Goal: Information Seeking & Learning: Learn about a topic

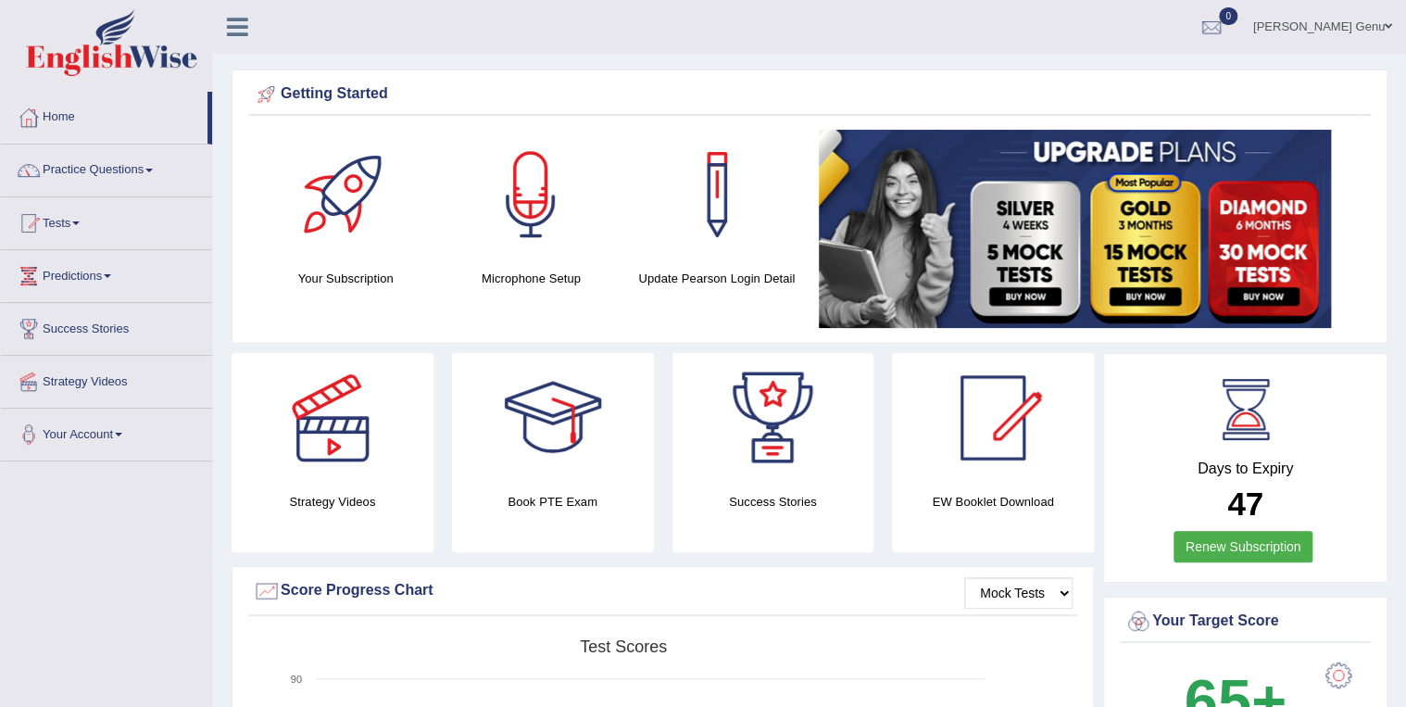
click at [80, 221] on span at bounding box center [75, 223] width 7 height 4
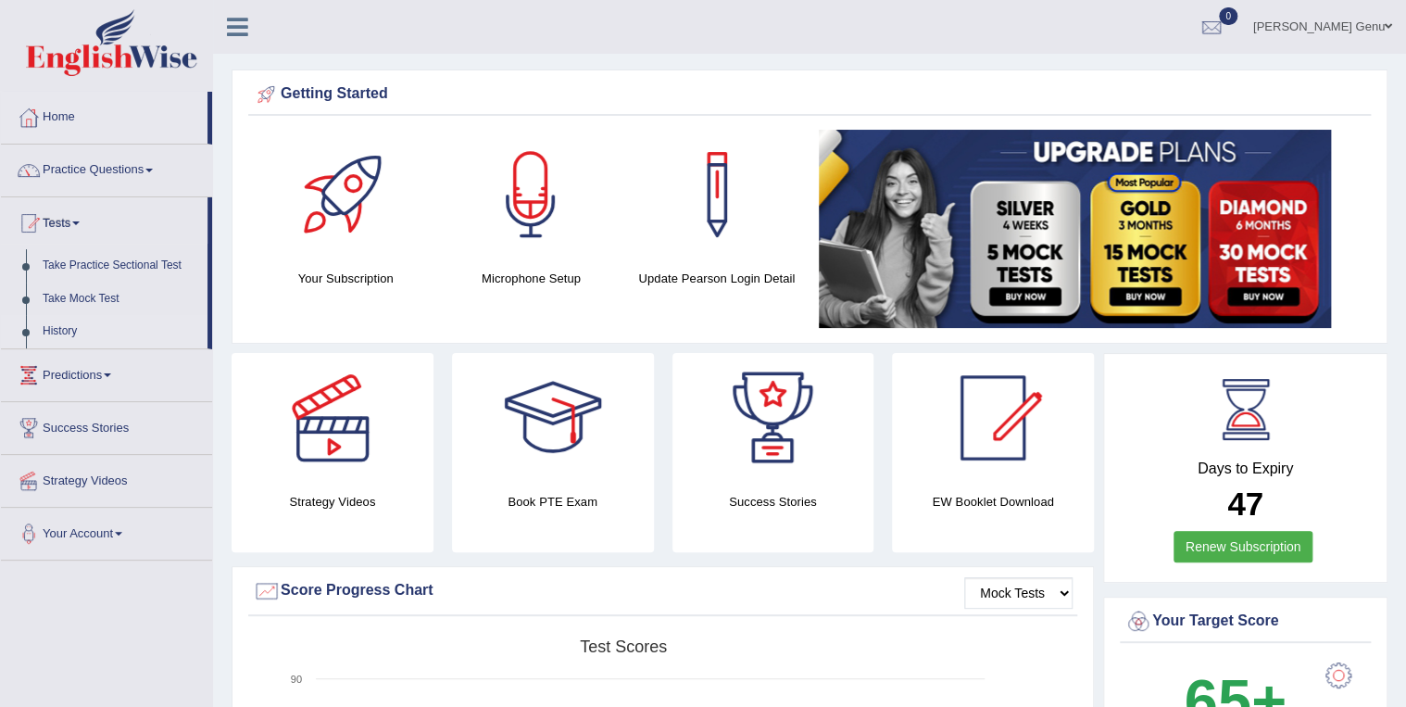
click at [101, 342] on link "History" at bounding box center [120, 331] width 173 height 33
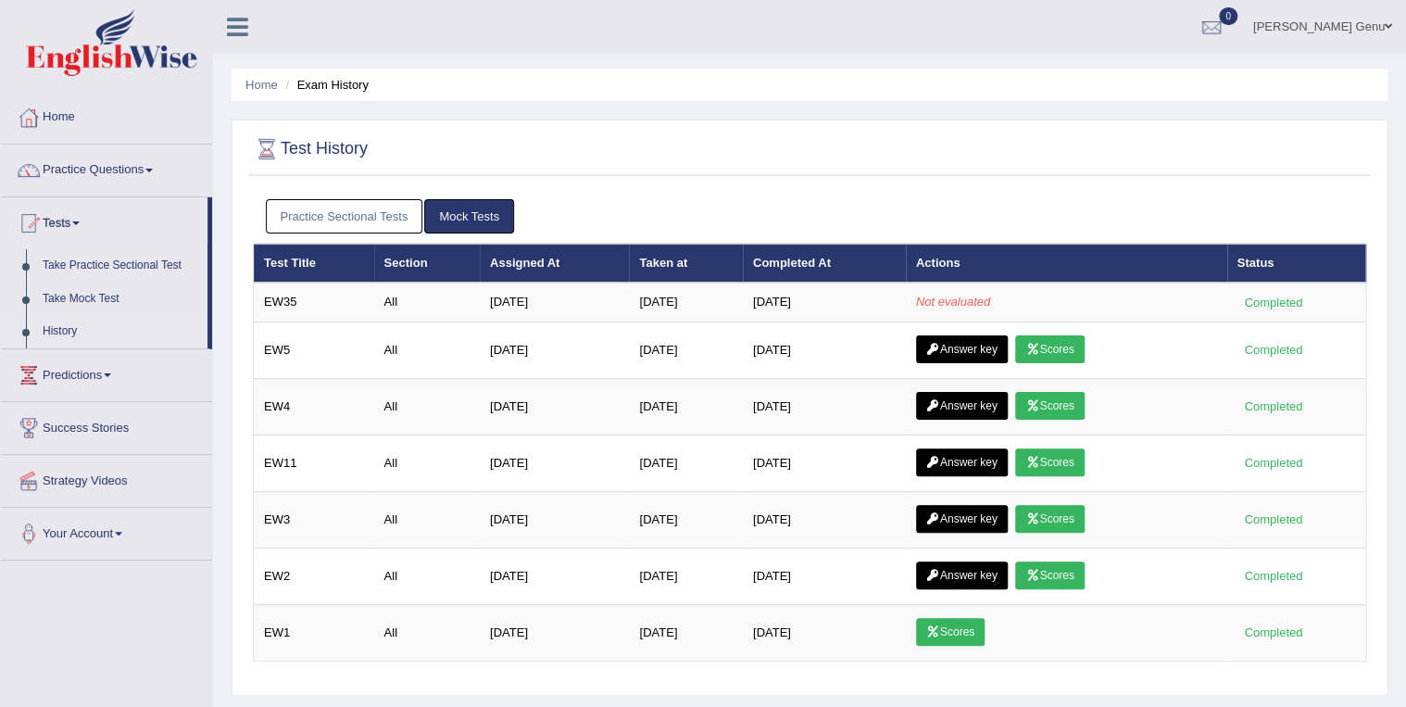
click at [72, 124] on link "Home" at bounding box center [106, 115] width 211 height 46
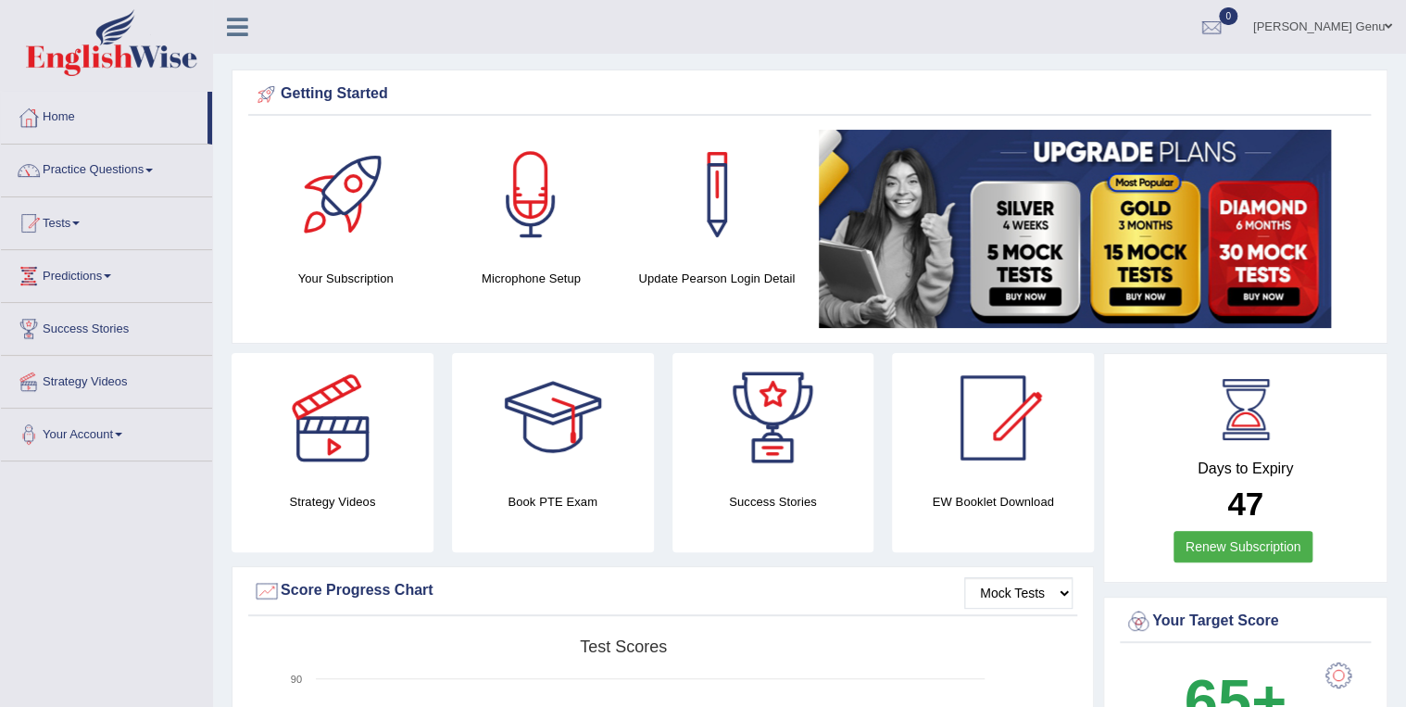
click at [153, 170] on span at bounding box center [148, 171] width 7 height 4
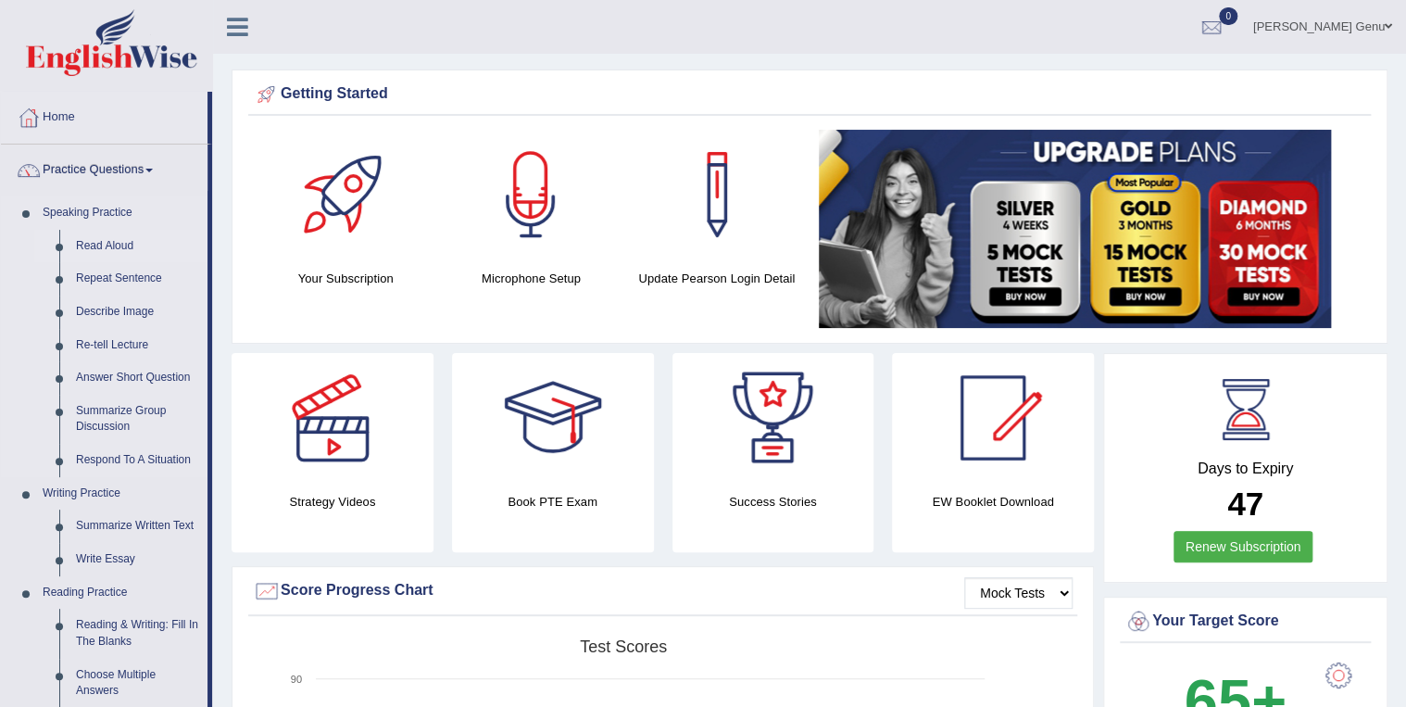
click at [105, 246] on link "Read Aloud" at bounding box center [138, 246] width 140 height 33
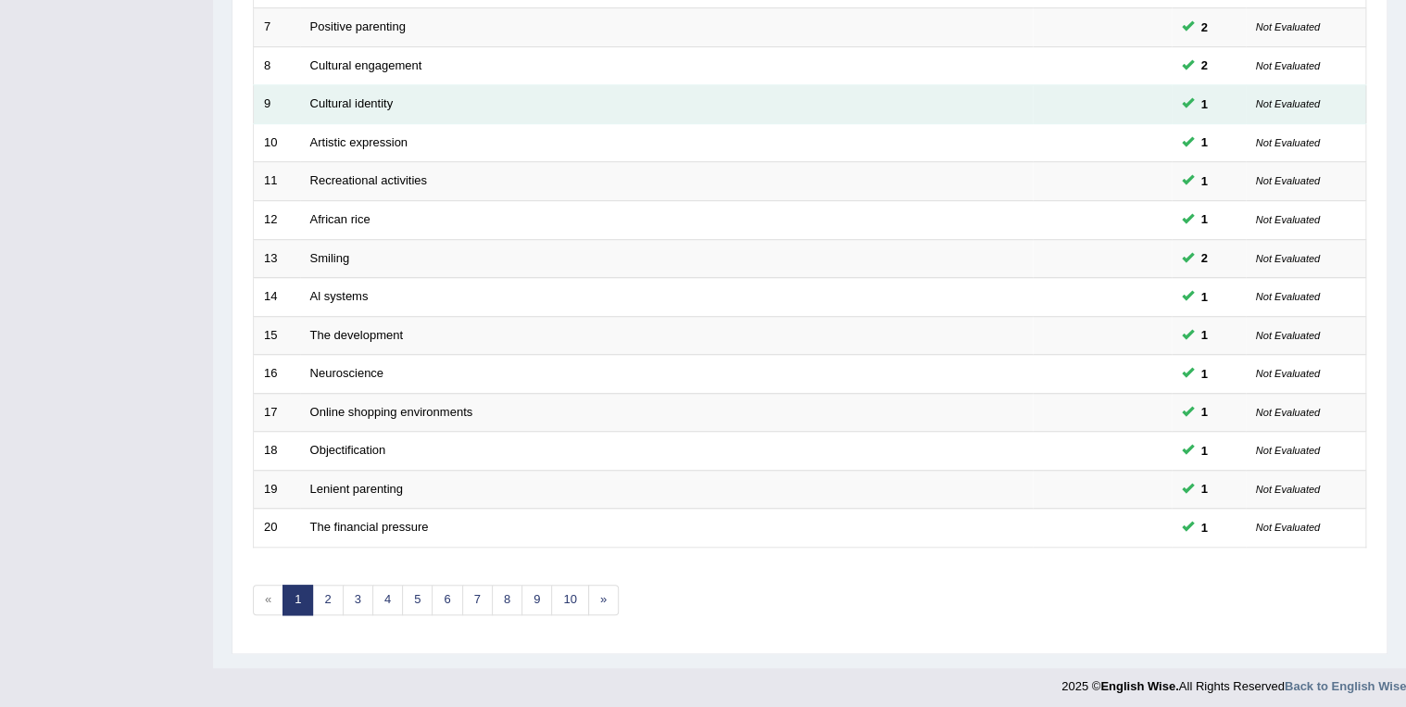
scroll to position [514, 0]
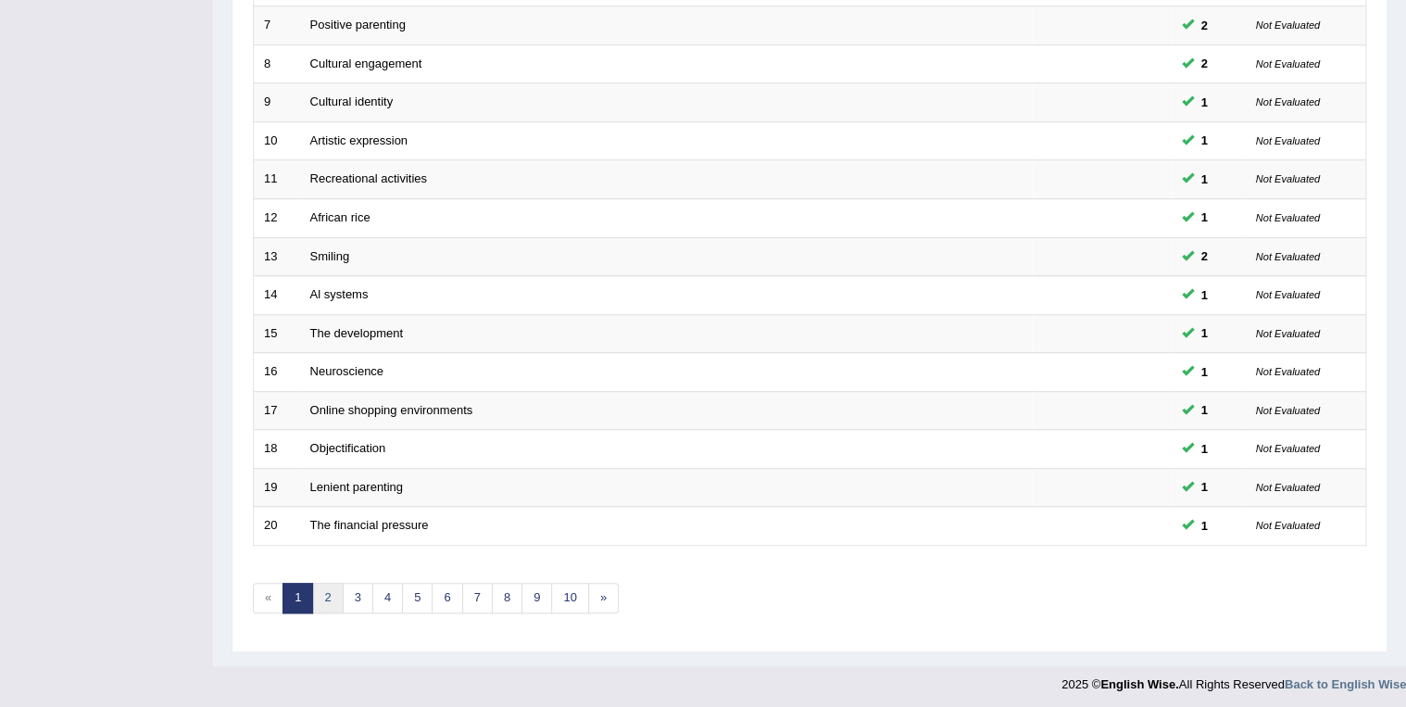
click at [317, 599] on link "2" at bounding box center [327, 598] width 31 height 31
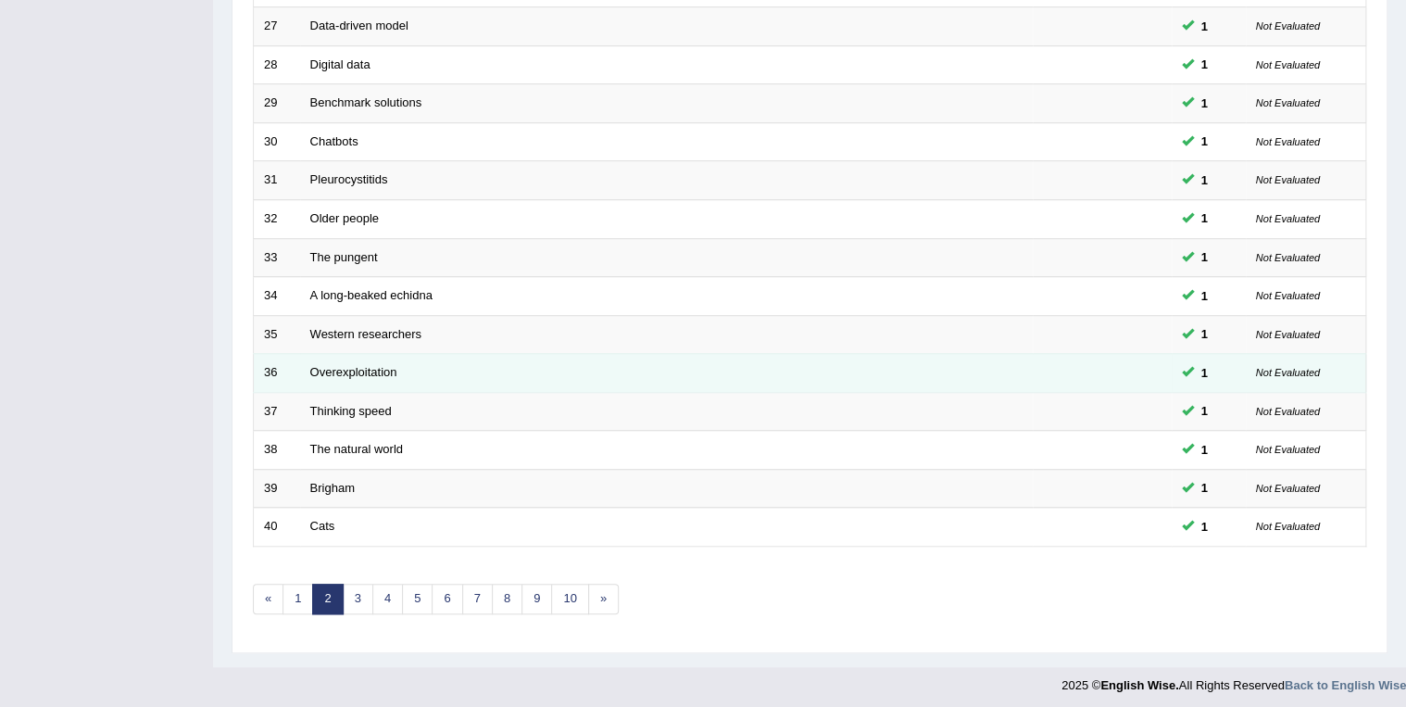
scroll to position [440, 0]
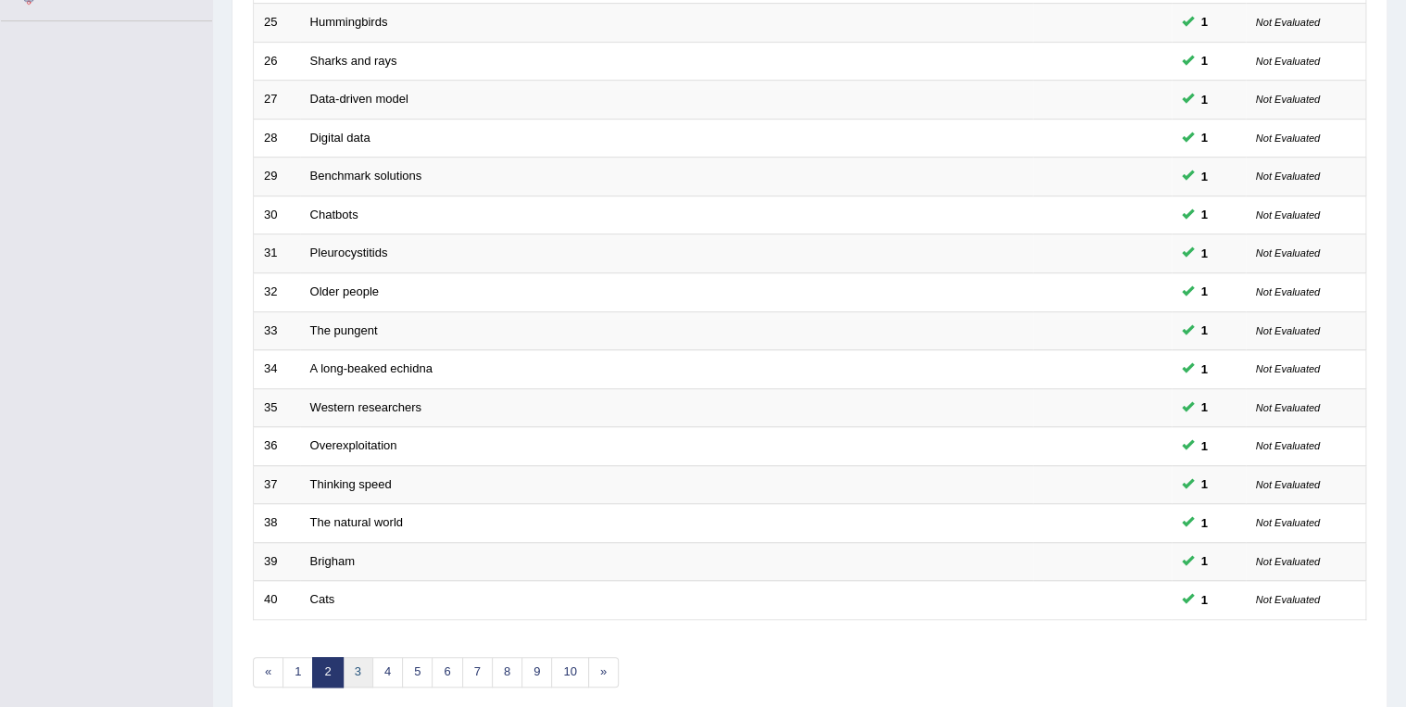
click at [348, 666] on link "3" at bounding box center [358, 672] width 31 height 31
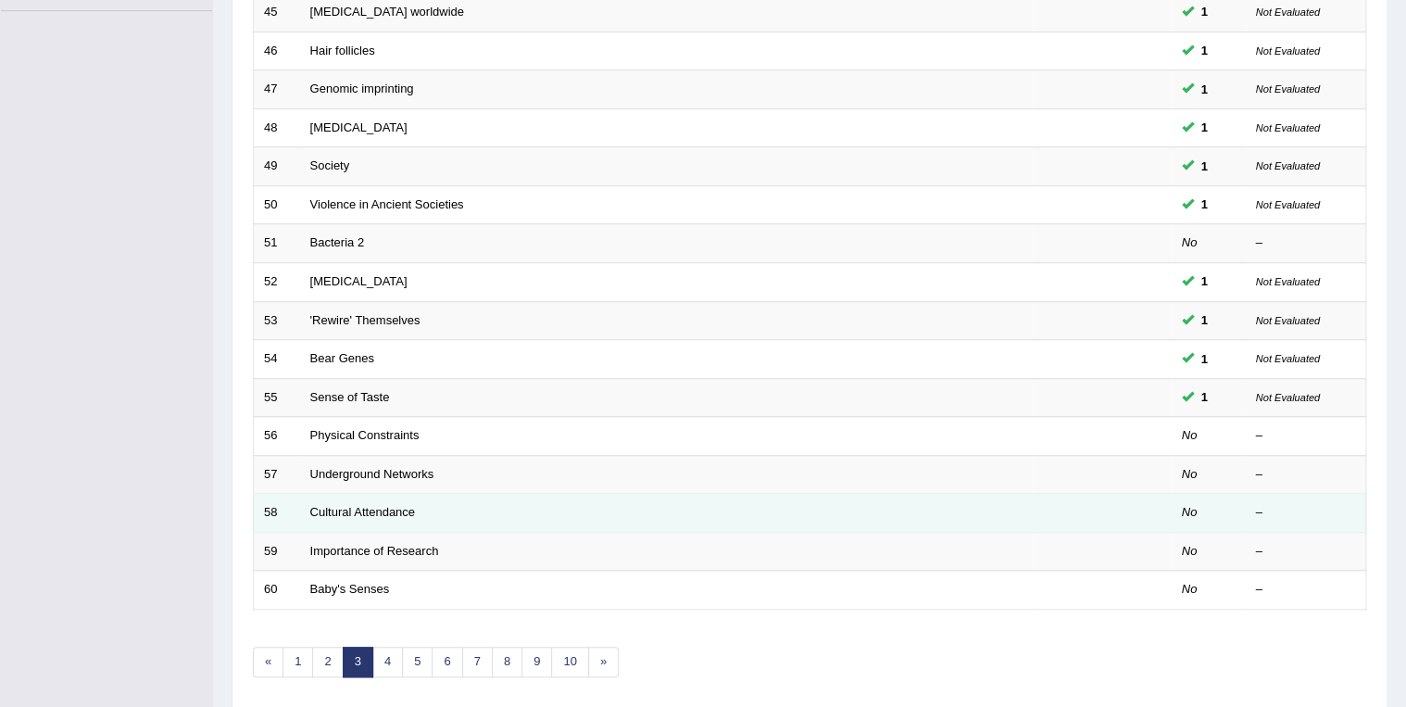
scroll to position [514, 0]
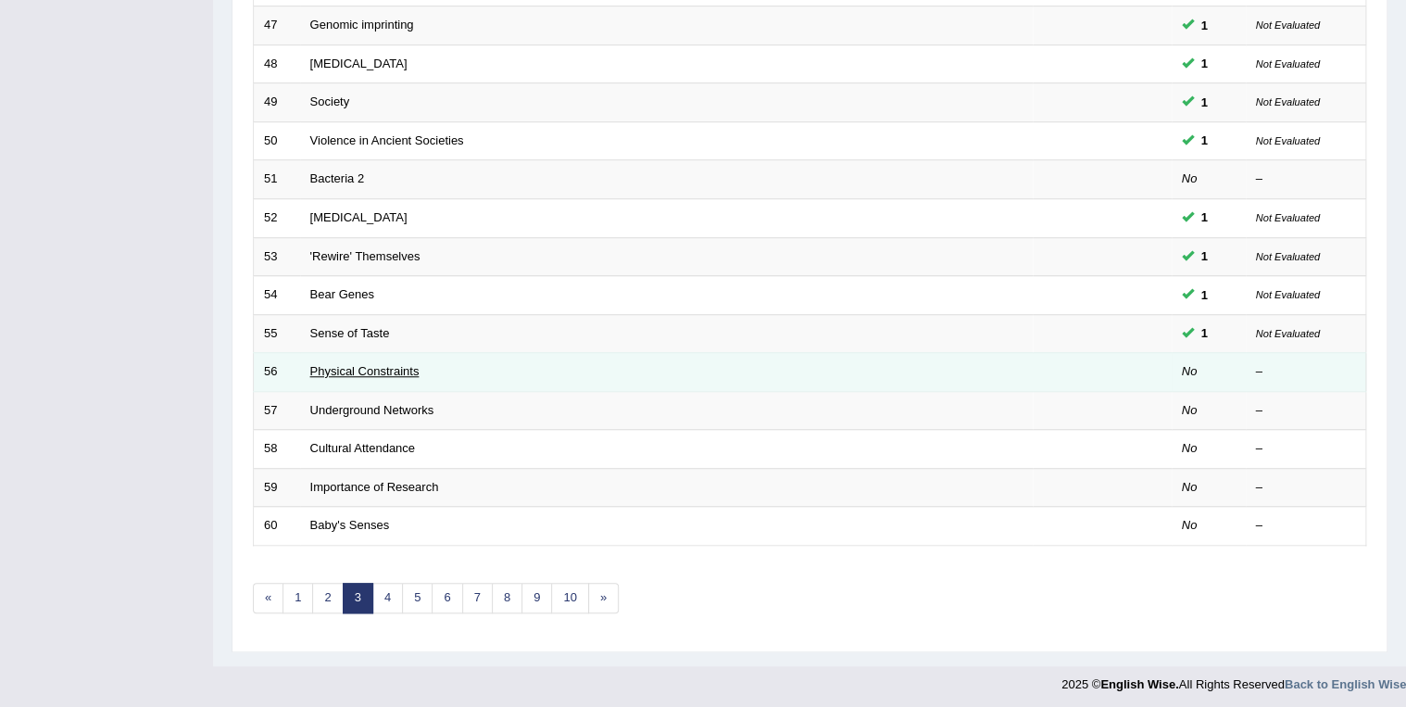
click at [352, 364] on link "Physical Constraints" at bounding box center [364, 371] width 109 height 14
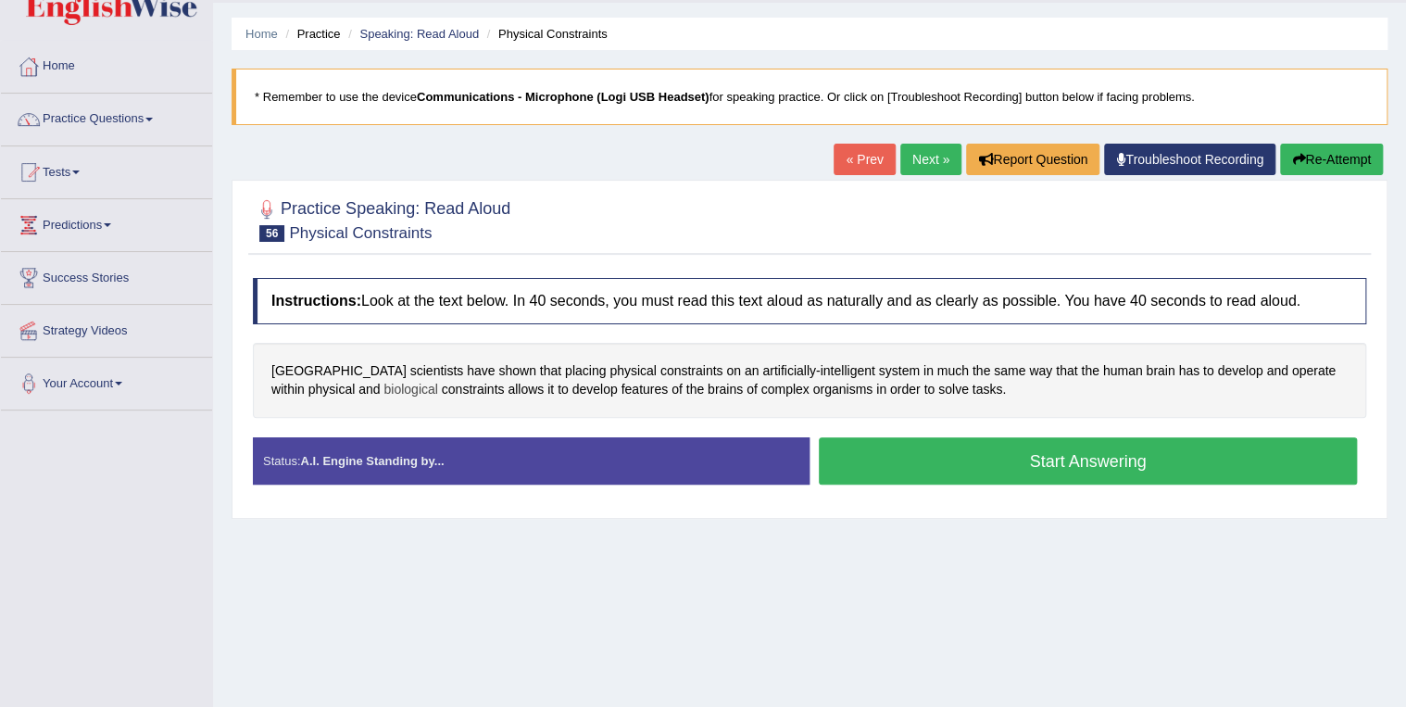
scroll to position [74, 0]
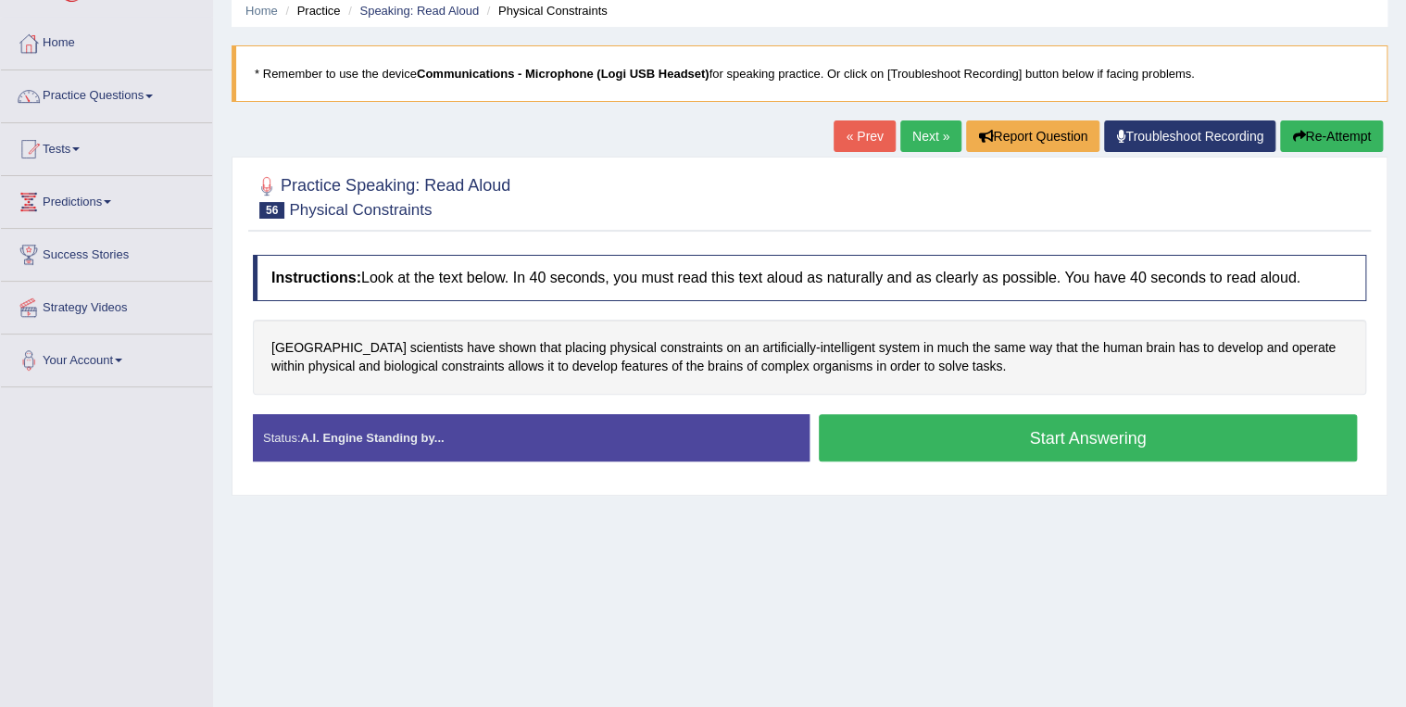
click at [1068, 439] on button "Start Answering" at bounding box center [1088, 437] width 538 height 47
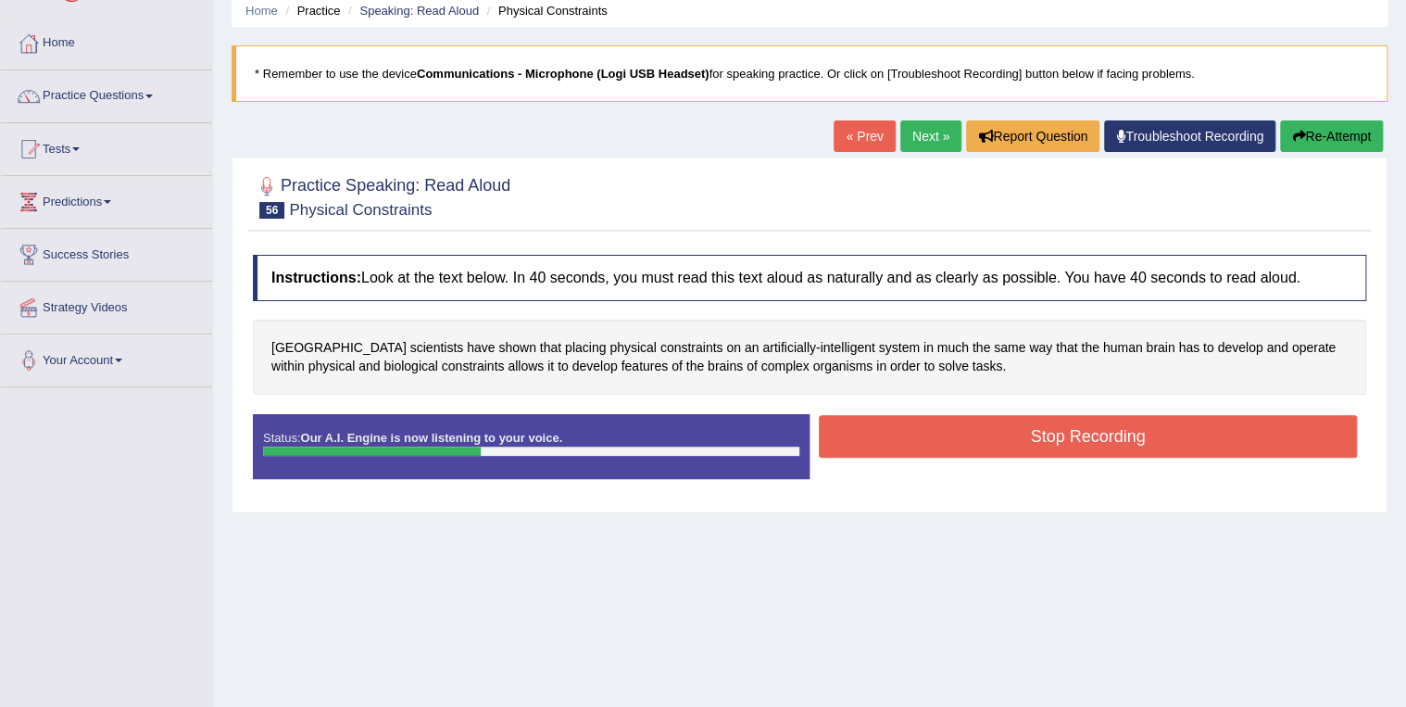
click at [1060, 435] on button "Stop Recording" at bounding box center [1088, 436] width 538 height 43
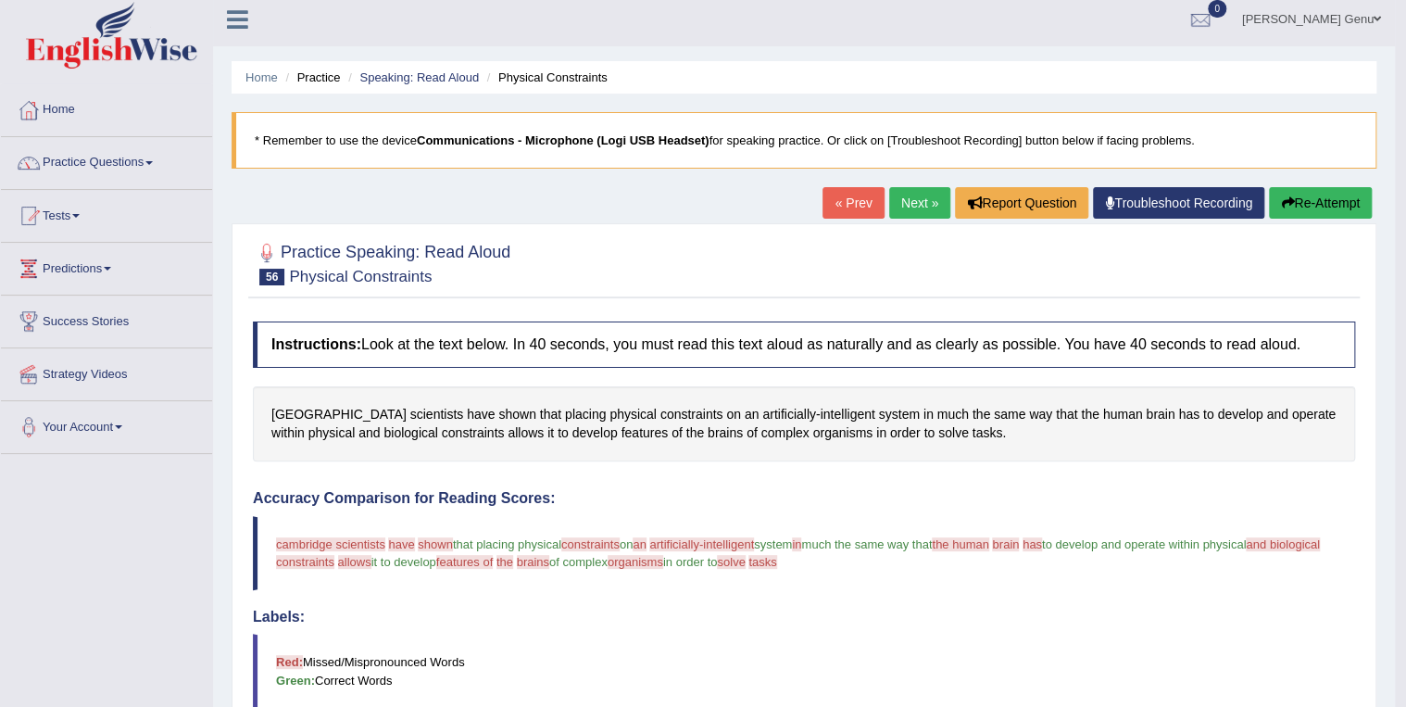
scroll to position [0, 0]
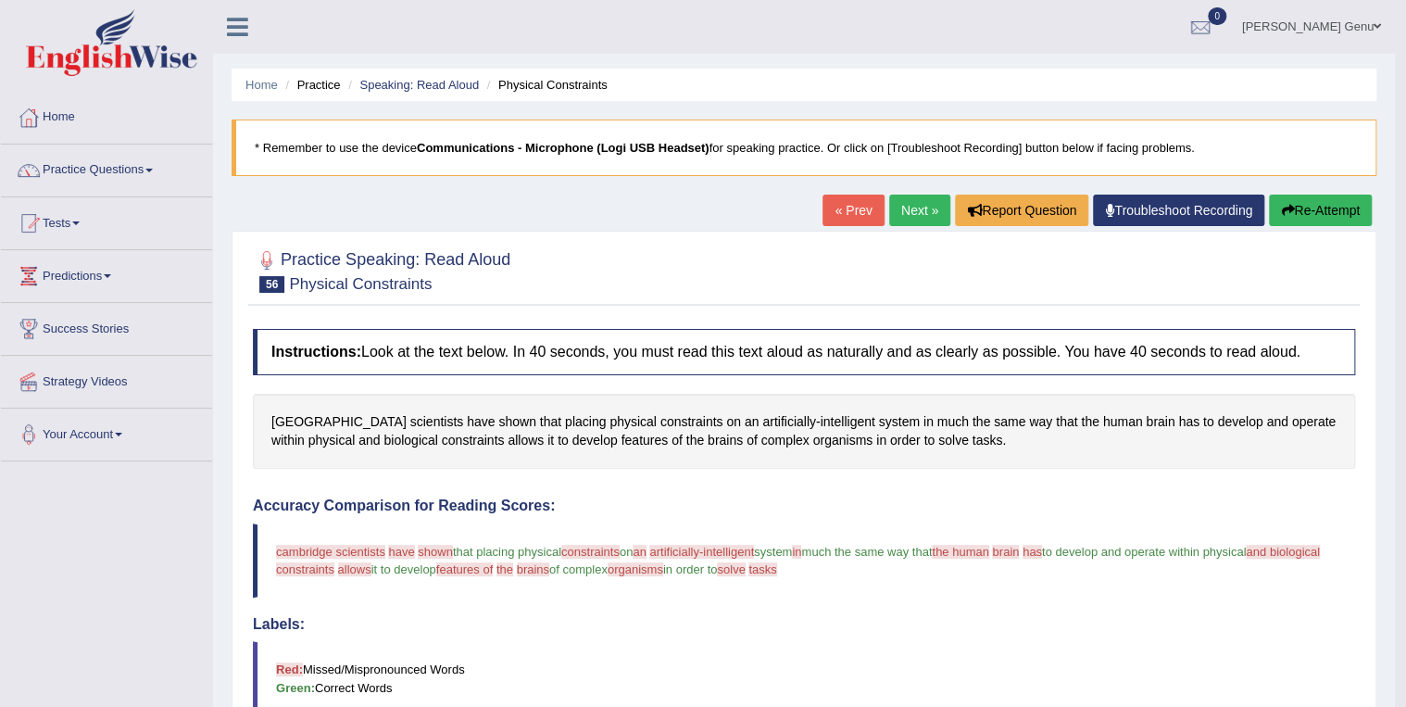
click at [919, 208] on link "Next »" at bounding box center [919, 211] width 61 height 32
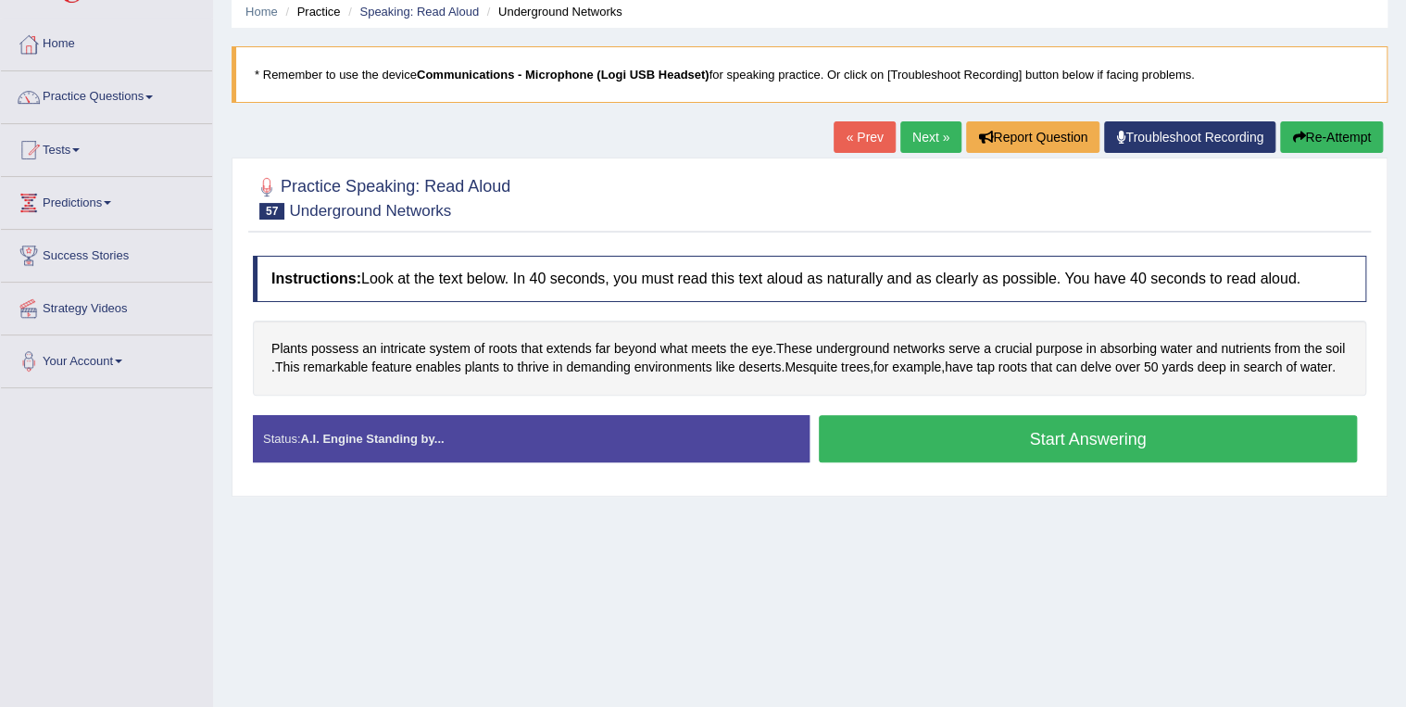
scroll to position [74, 0]
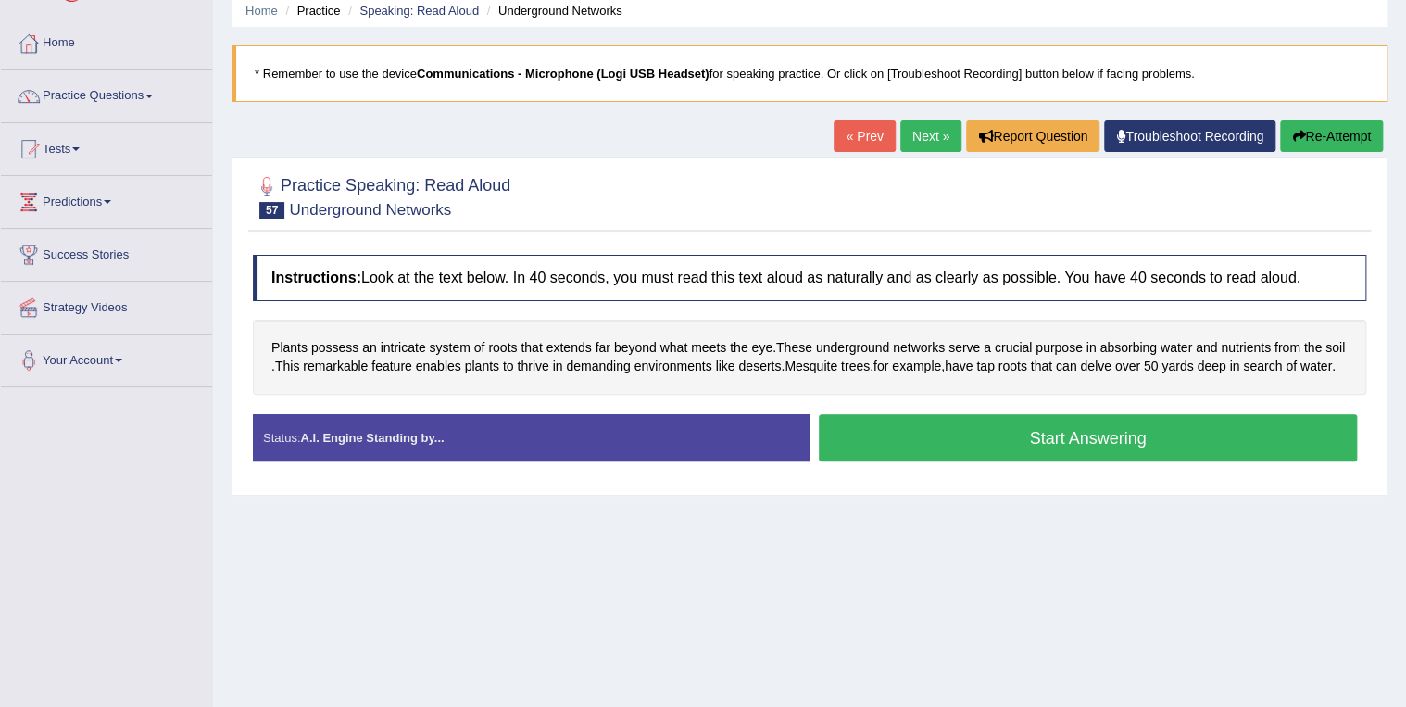
click at [1093, 459] on button "Start Answering" at bounding box center [1088, 437] width 538 height 47
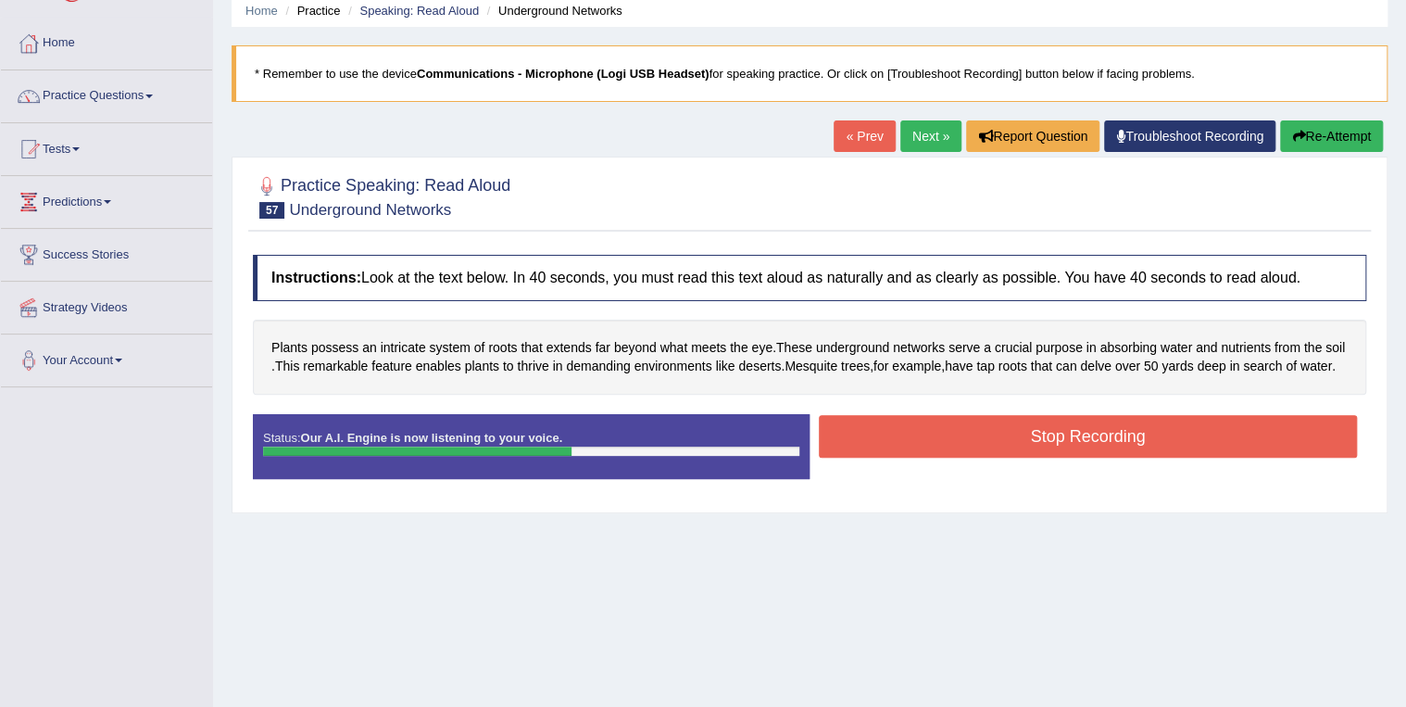
click at [1065, 455] on button "Stop Recording" at bounding box center [1088, 436] width 538 height 43
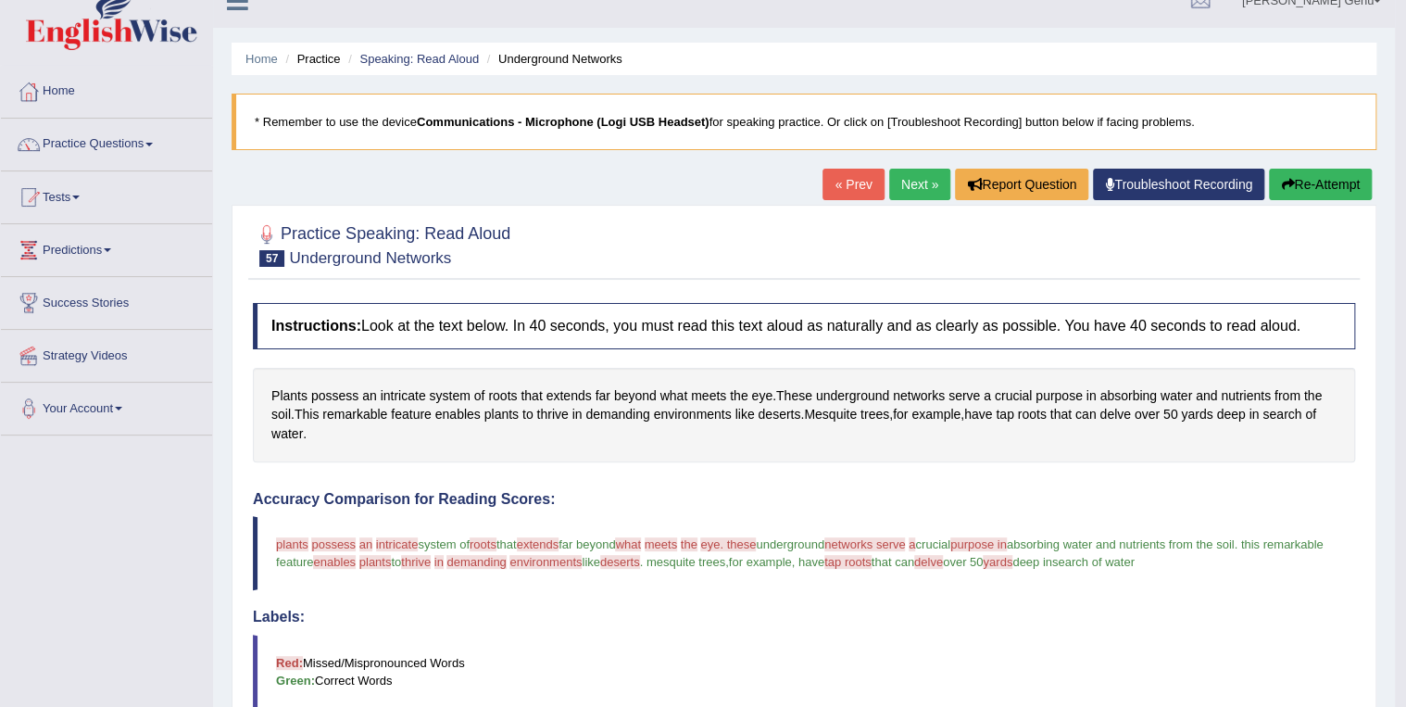
scroll to position [0, 0]
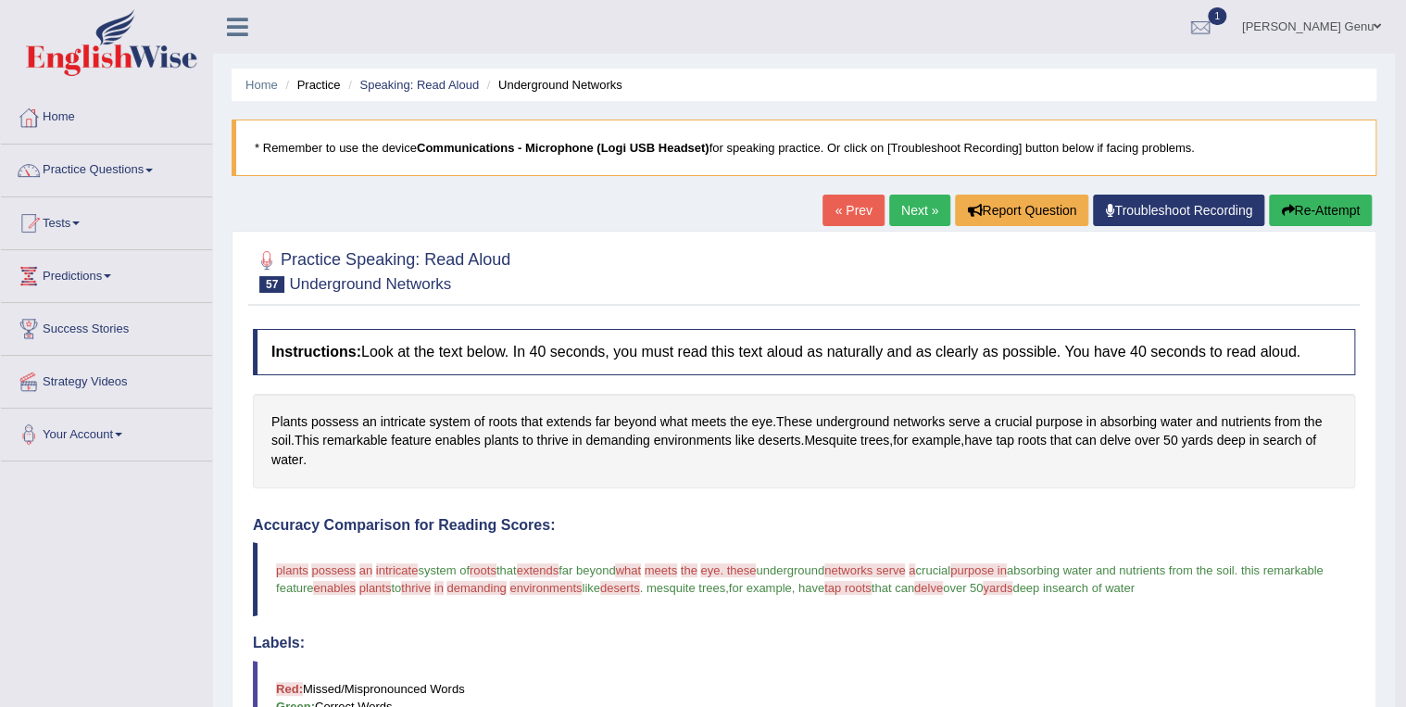
click at [912, 216] on link "Next »" at bounding box center [919, 211] width 61 height 32
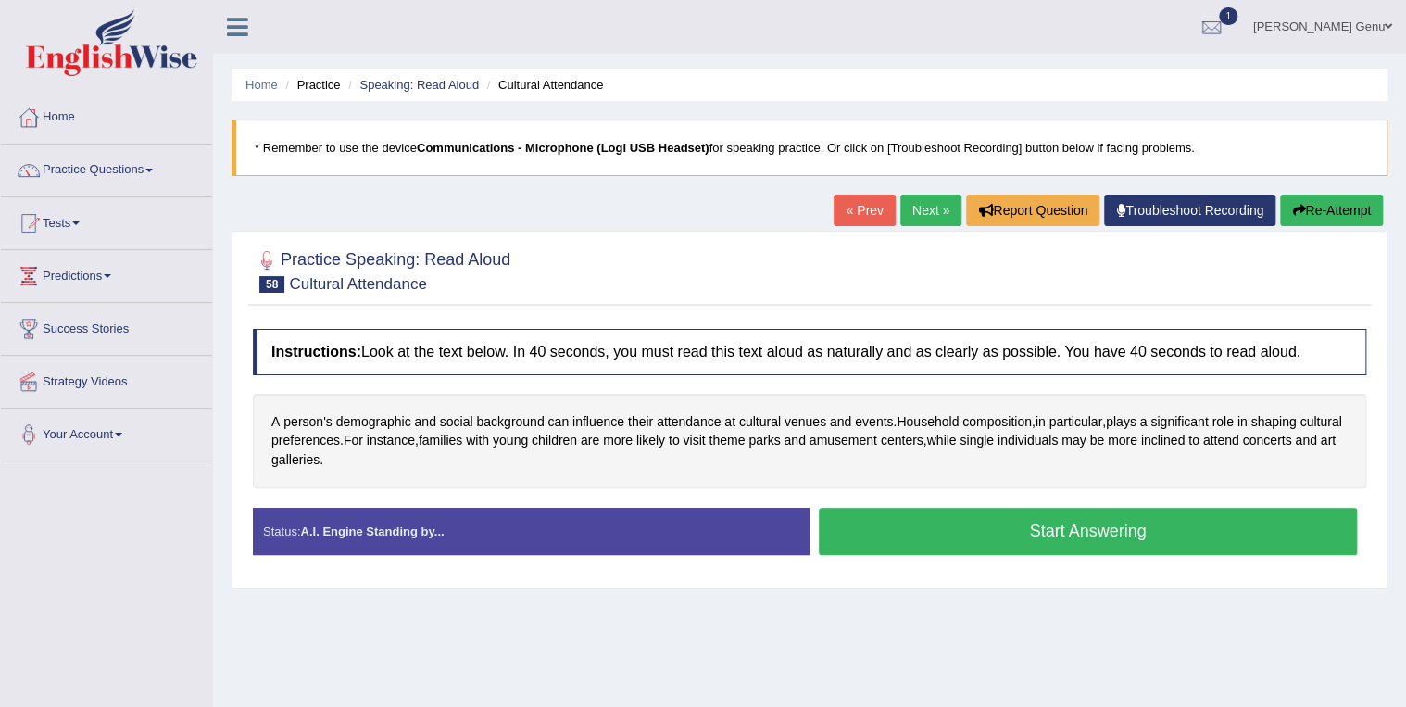
click at [1052, 526] on button "Start Answering" at bounding box center [1088, 531] width 538 height 47
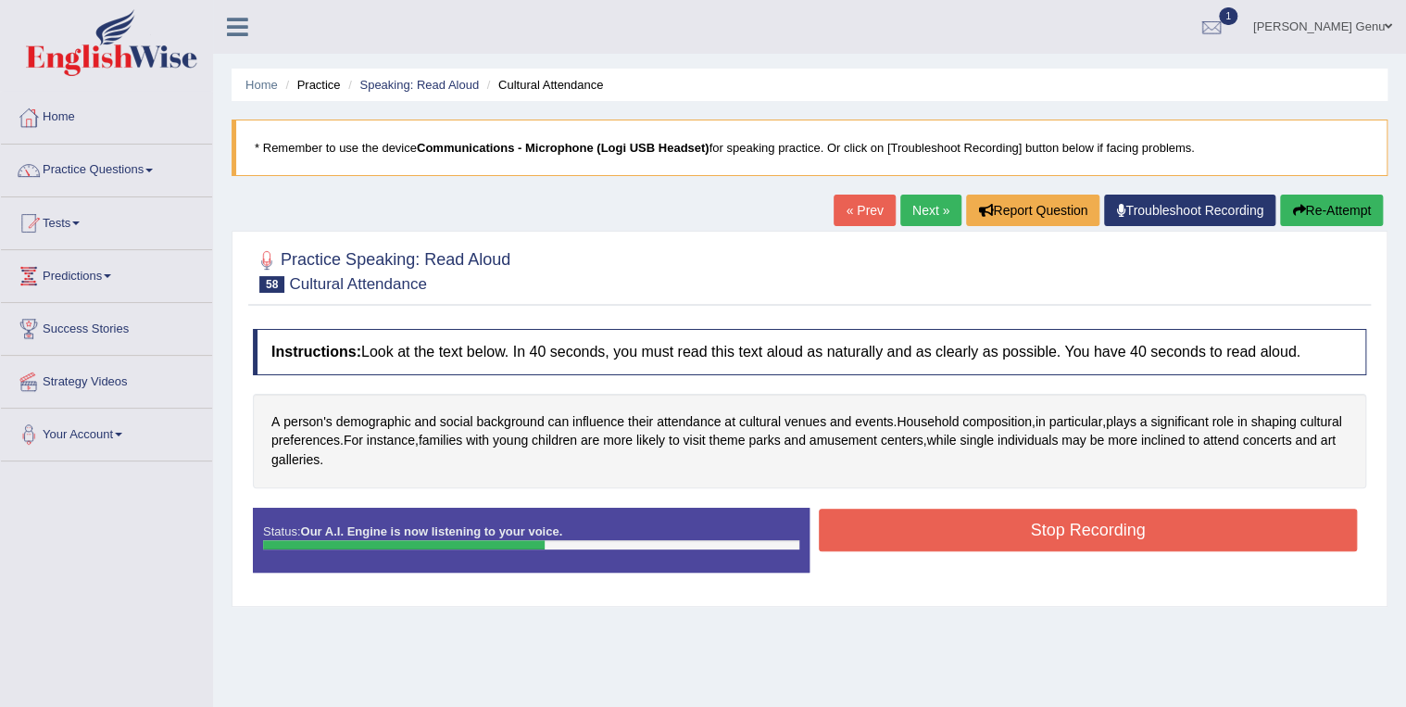
click at [1052, 526] on button "Stop Recording" at bounding box center [1088, 530] width 538 height 43
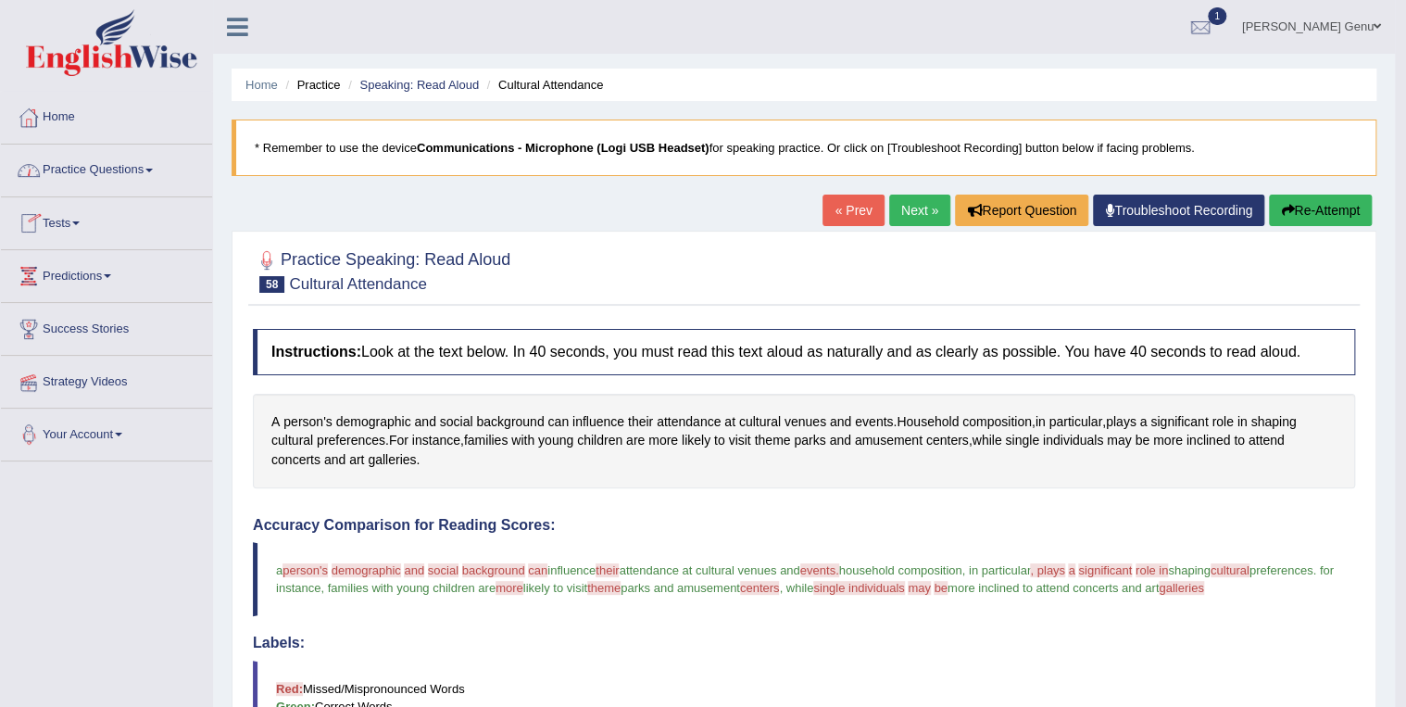
click at [154, 166] on link "Practice Questions" at bounding box center [106, 168] width 211 height 46
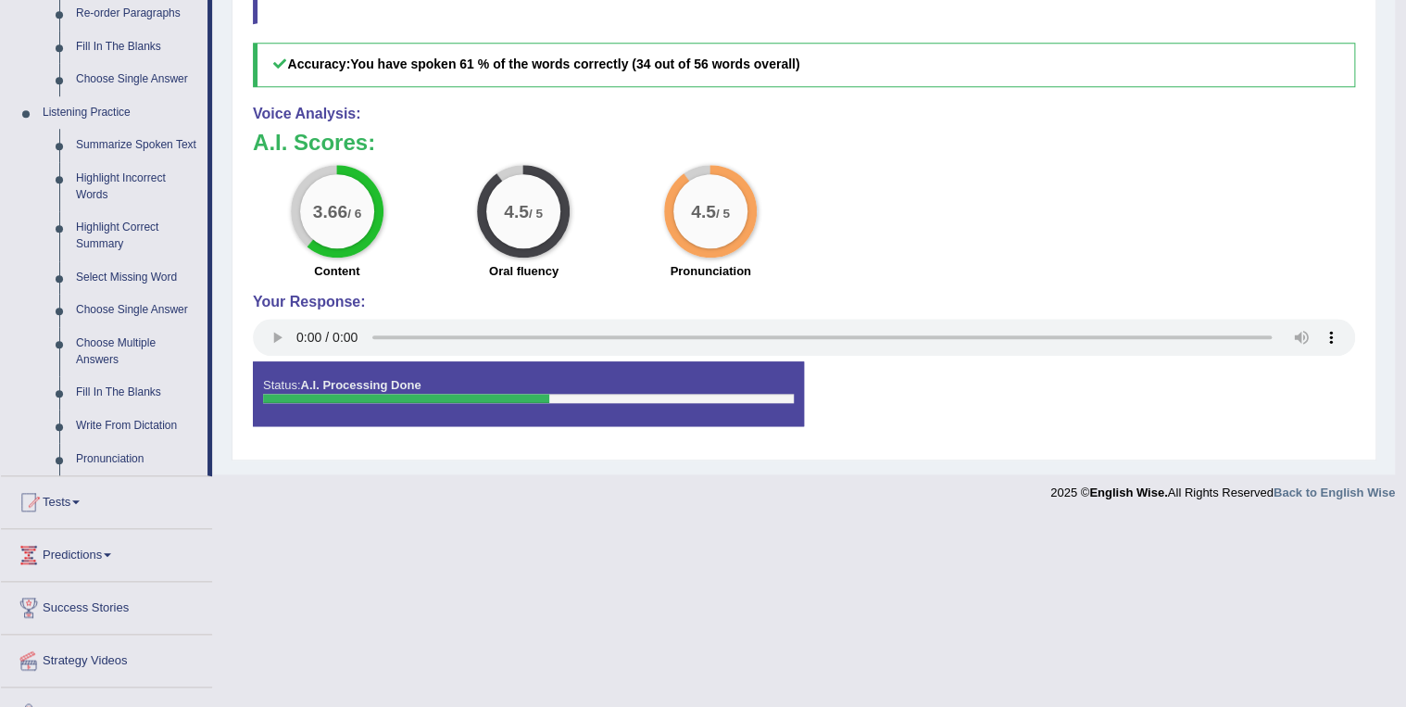
scroll to position [741, 0]
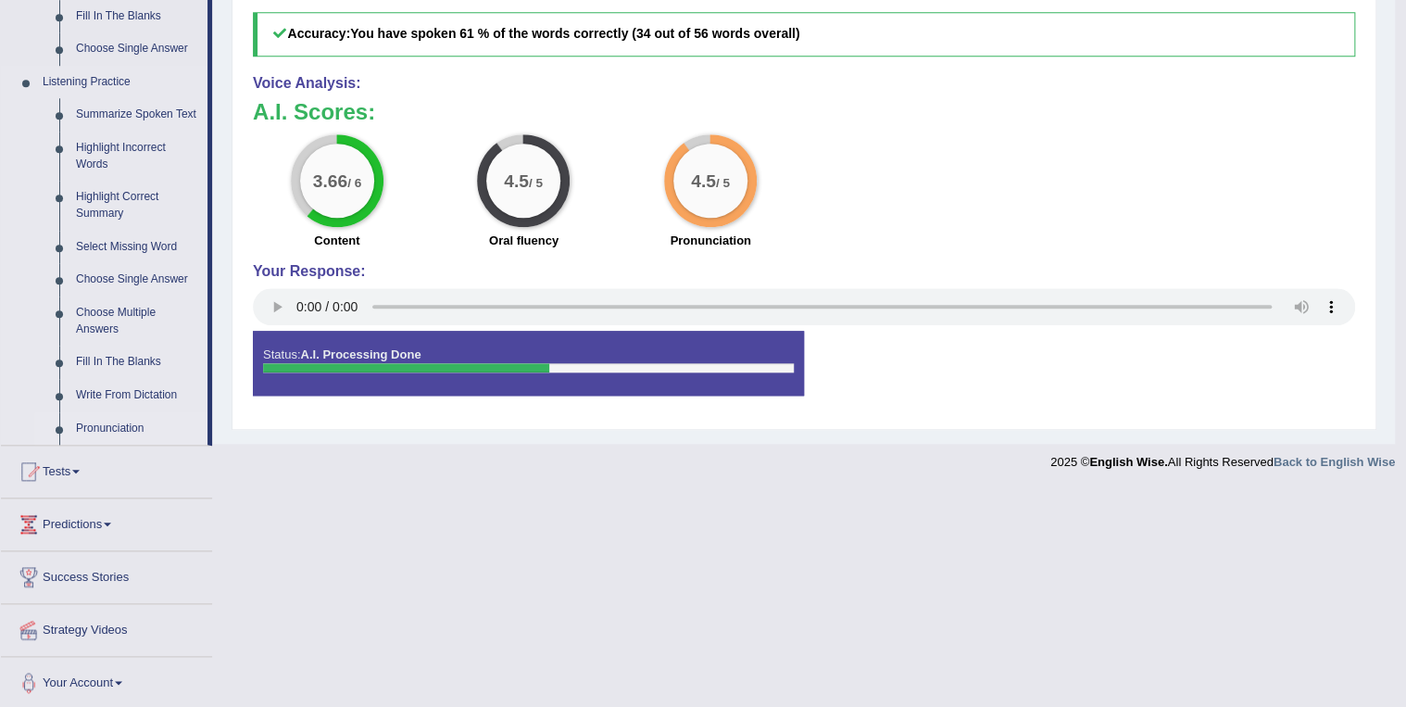
click at [107, 428] on link "Pronunciation" at bounding box center [138, 428] width 140 height 33
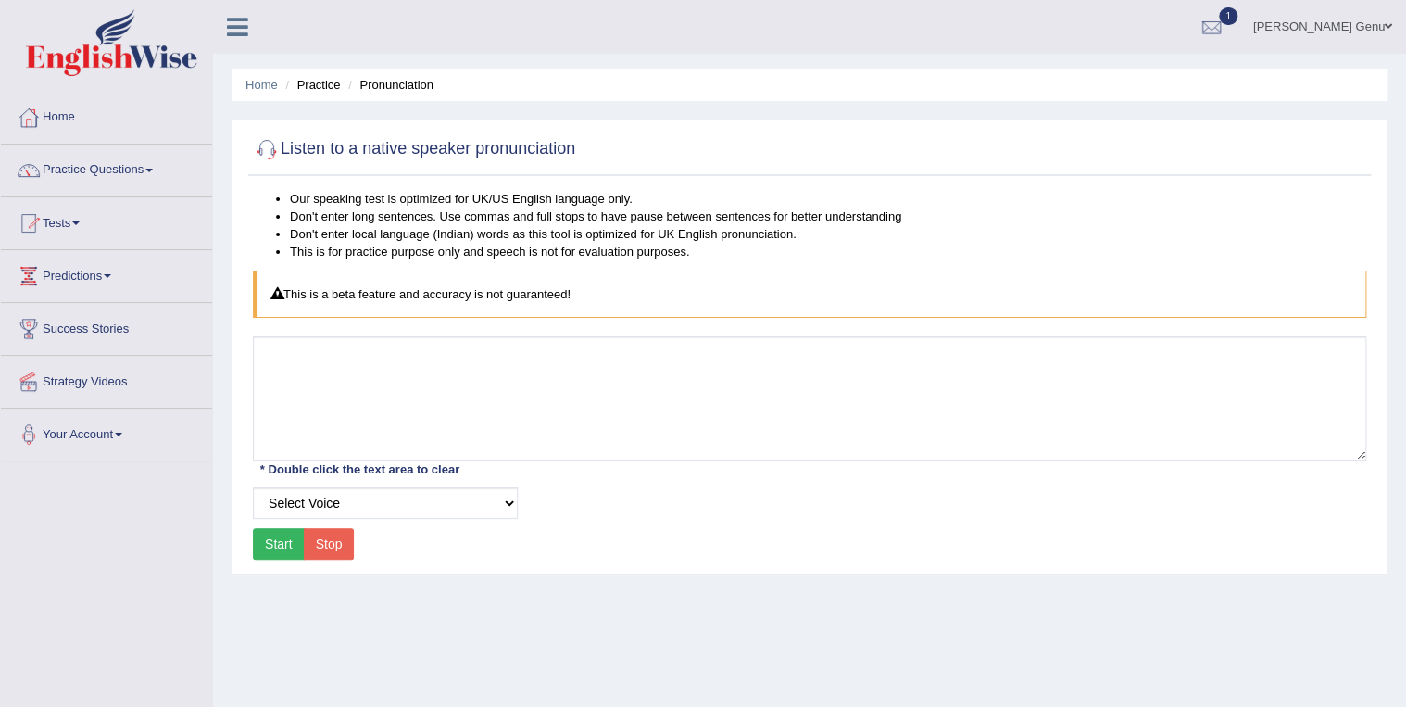
click at [152, 170] on span at bounding box center [148, 171] width 7 height 4
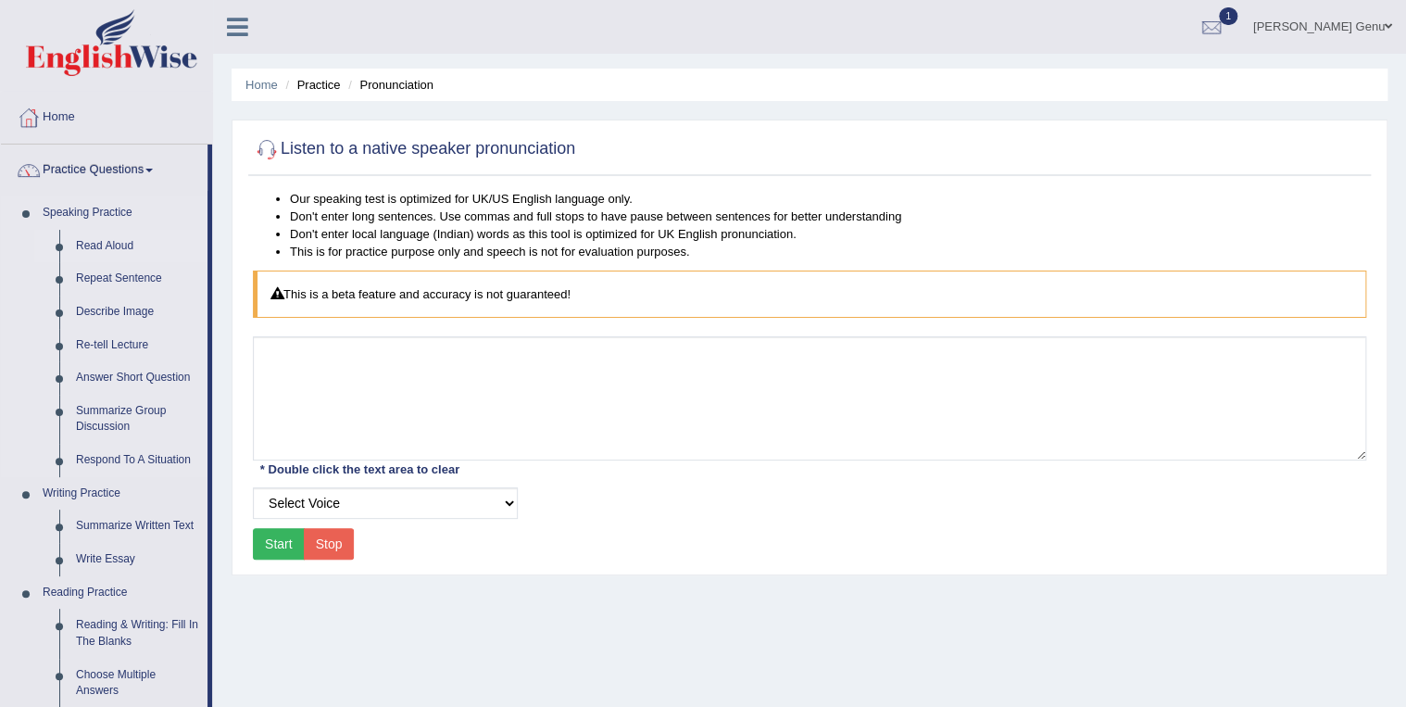
click at [104, 245] on link "Read Aloud" at bounding box center [138, 246] width 140 height 33
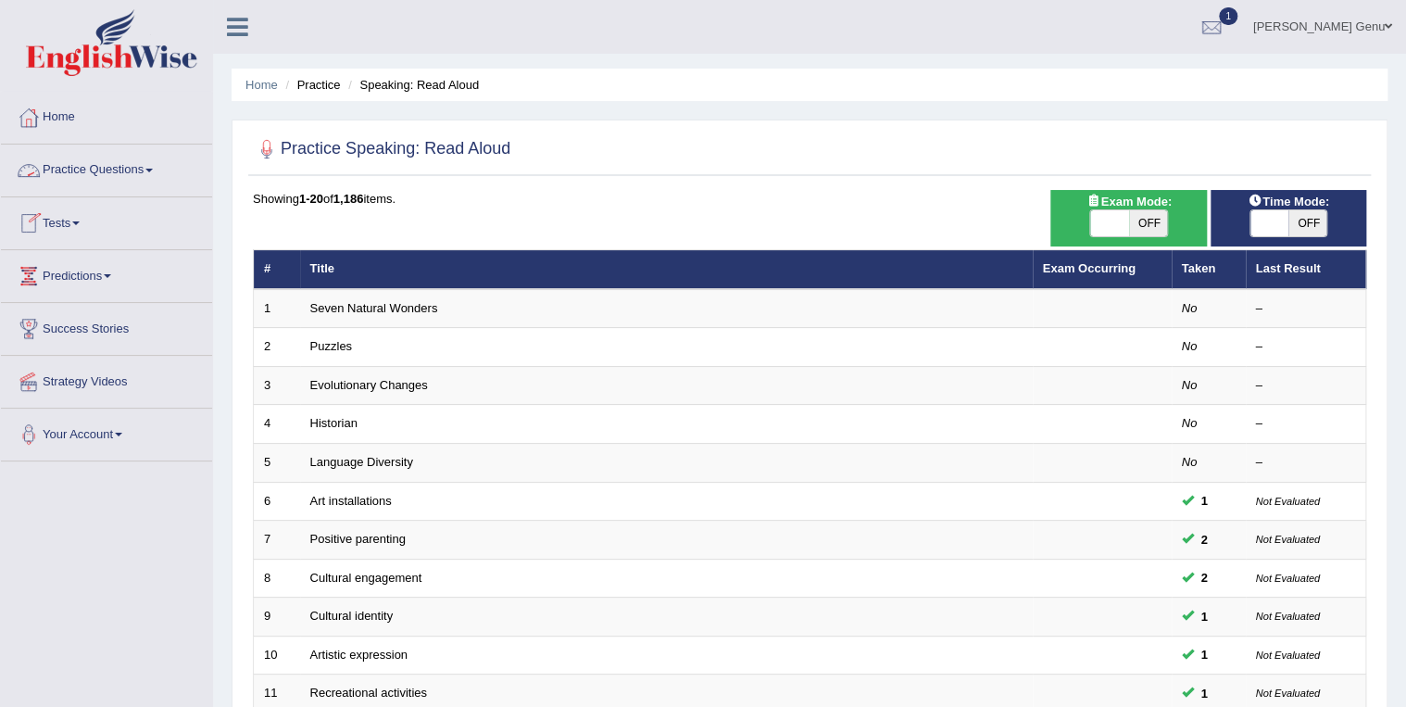
click at [154, 165] on link "Practice Questions" at bounding box center [106, 168] width 211 height 46
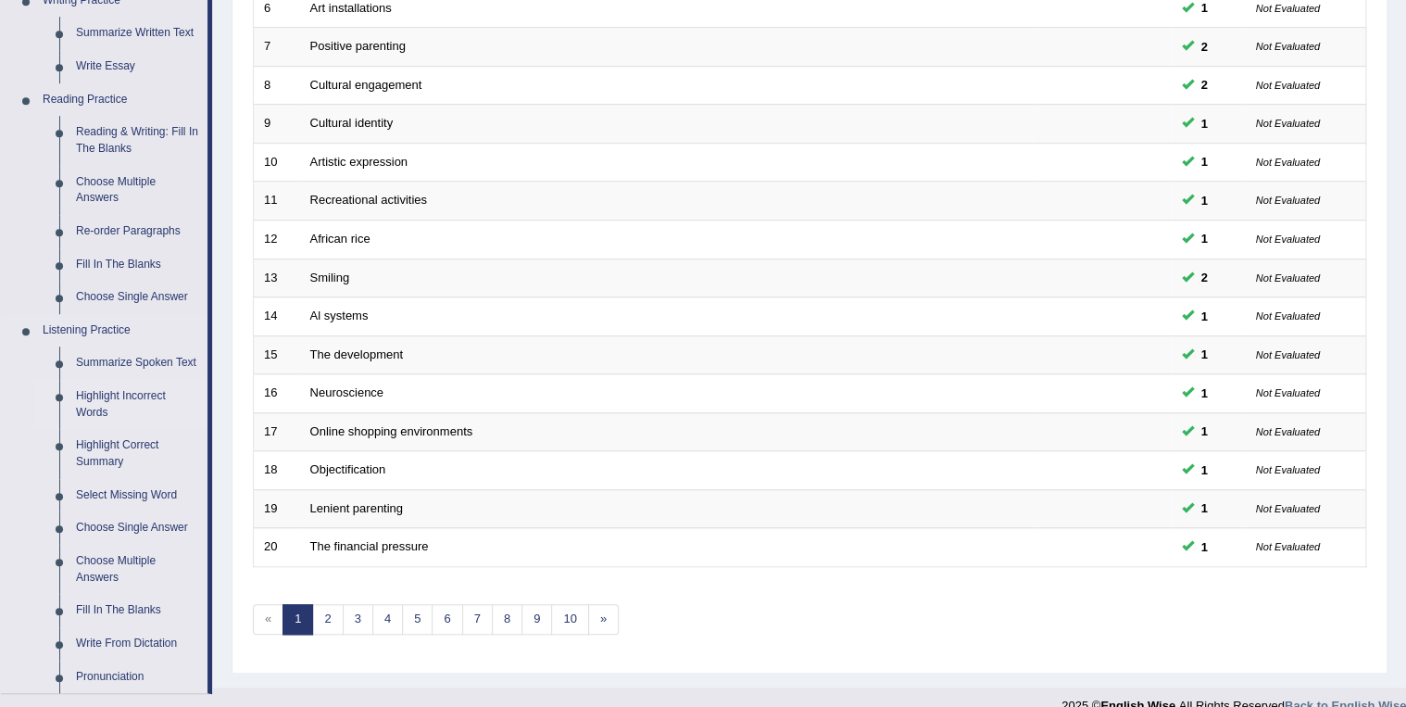
scroll to position [519, 0]
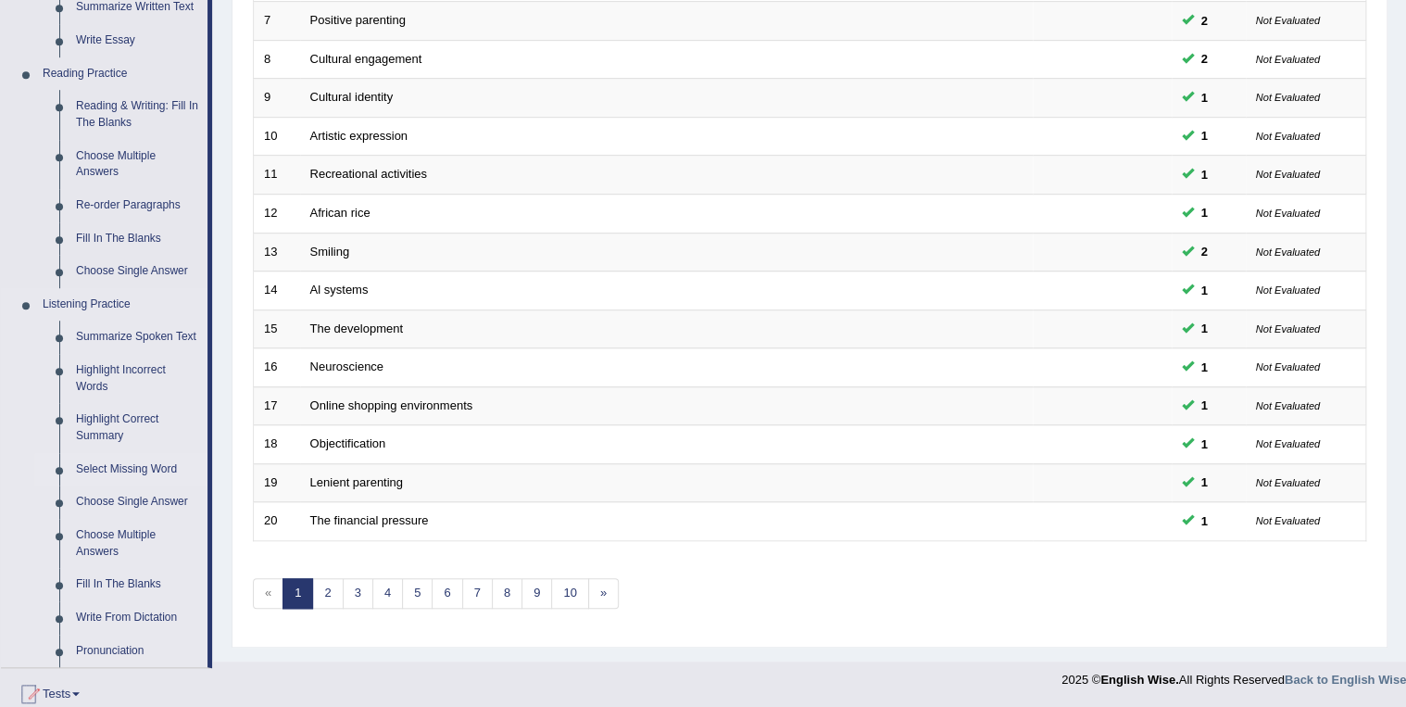
click at [114, 469] on link "Select Missing Word" at bounding box center [138, 469] width 140 height 33
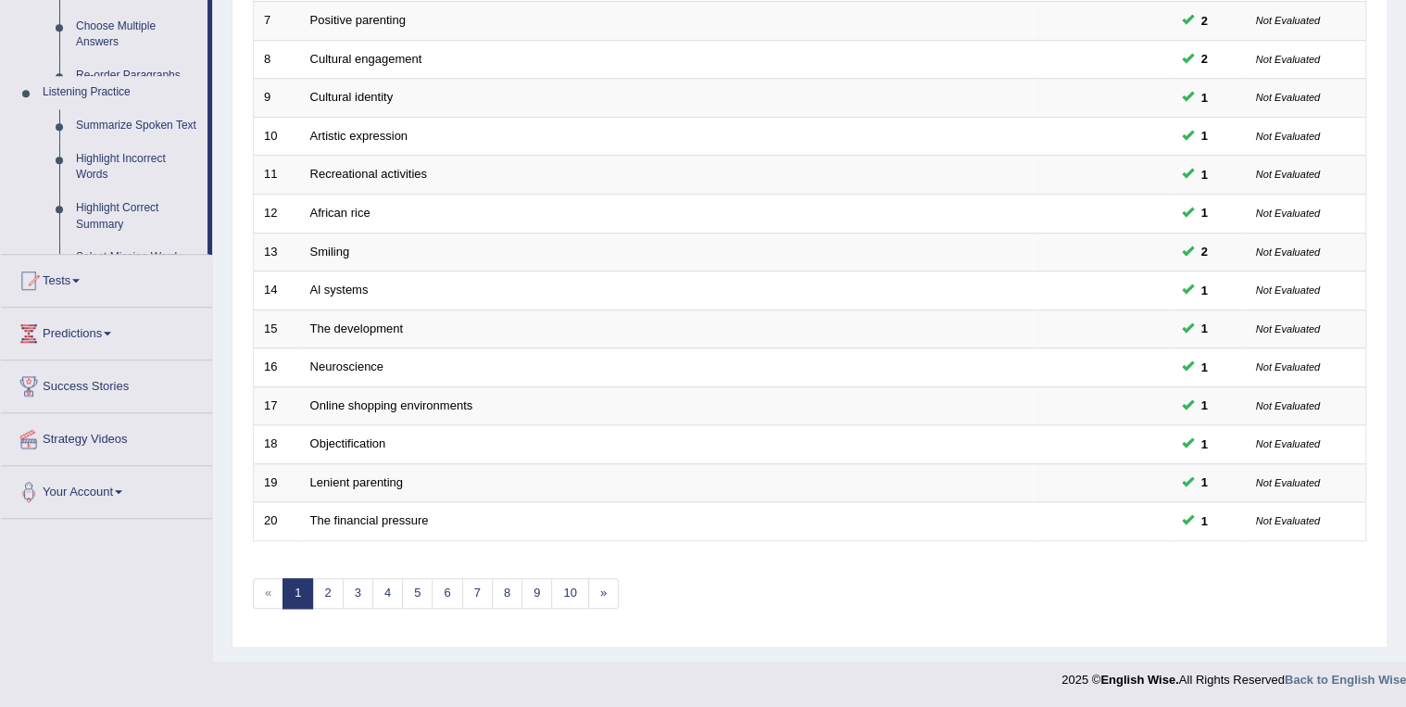
scroll to position [514, 0]
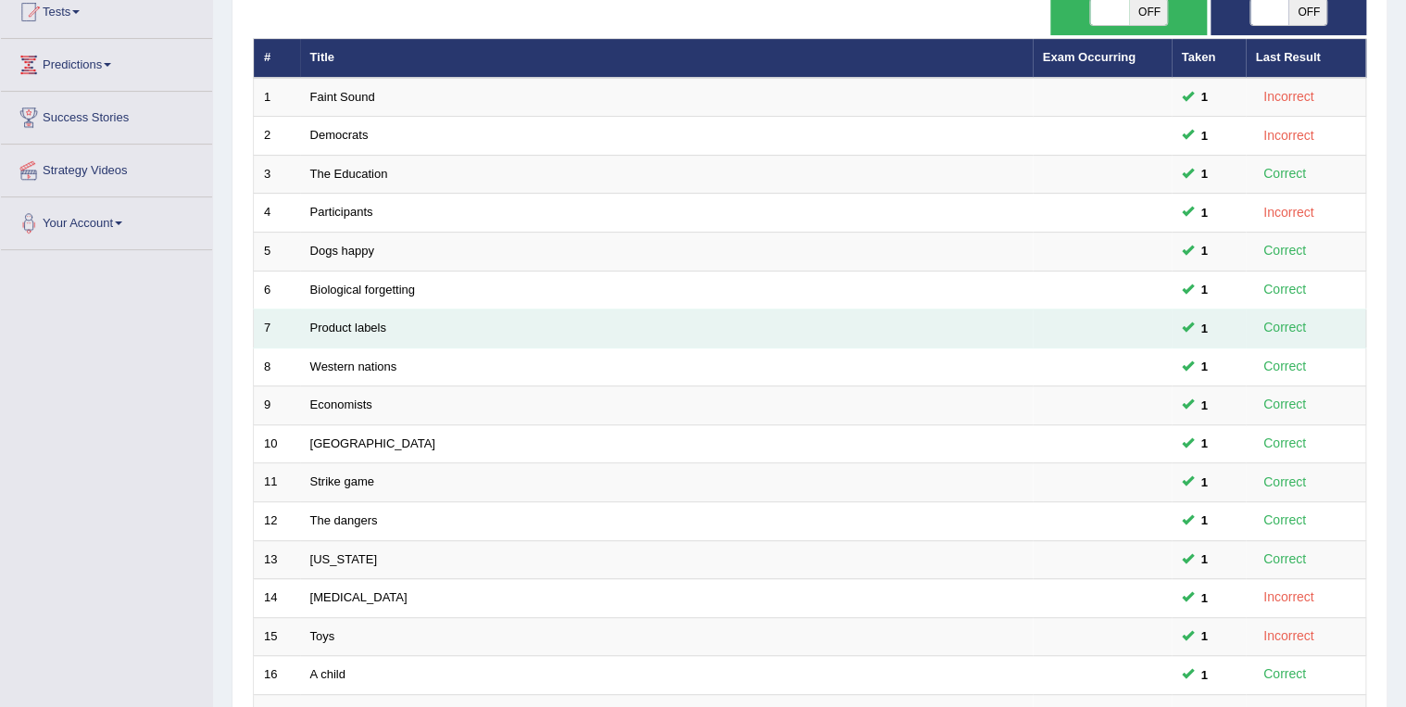
scroll to position [74, 0]
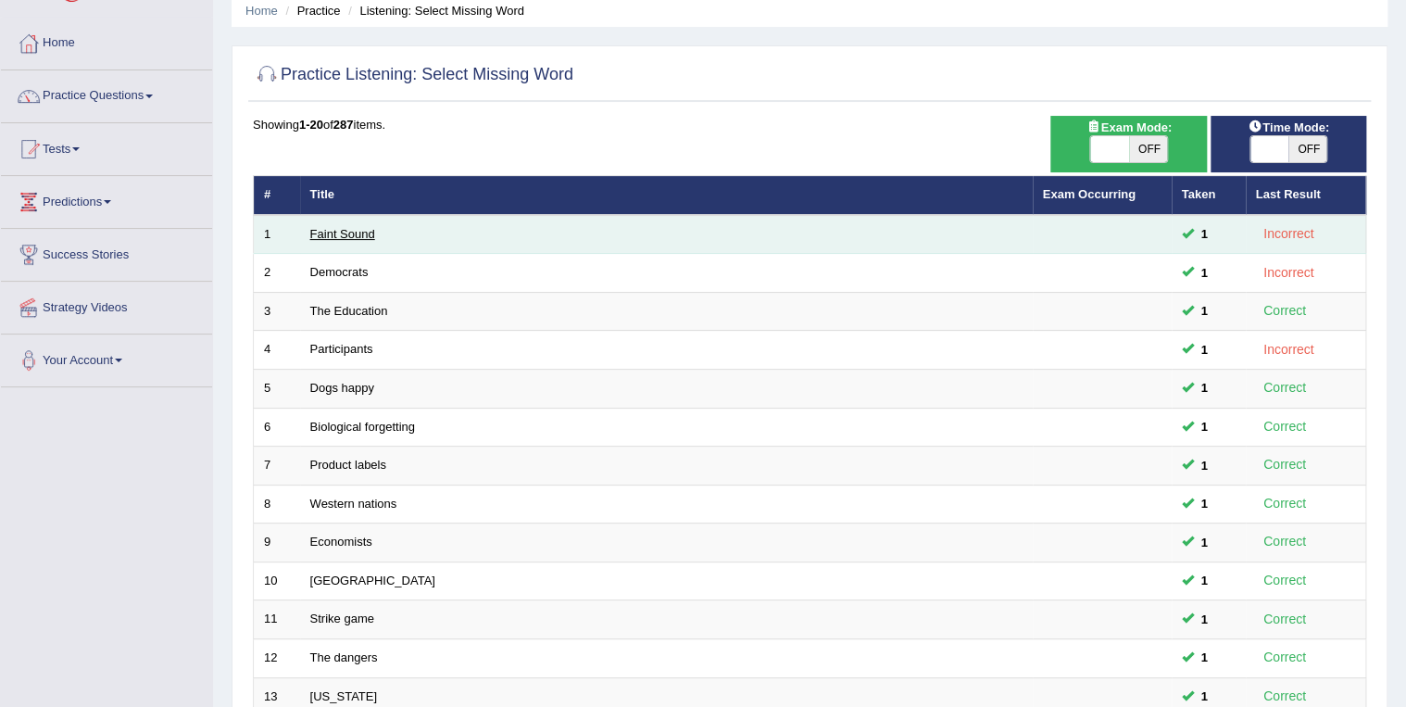
click at [329, 234] on link "Faint Sound" at bounding box center [342, 234] width 65 height 14
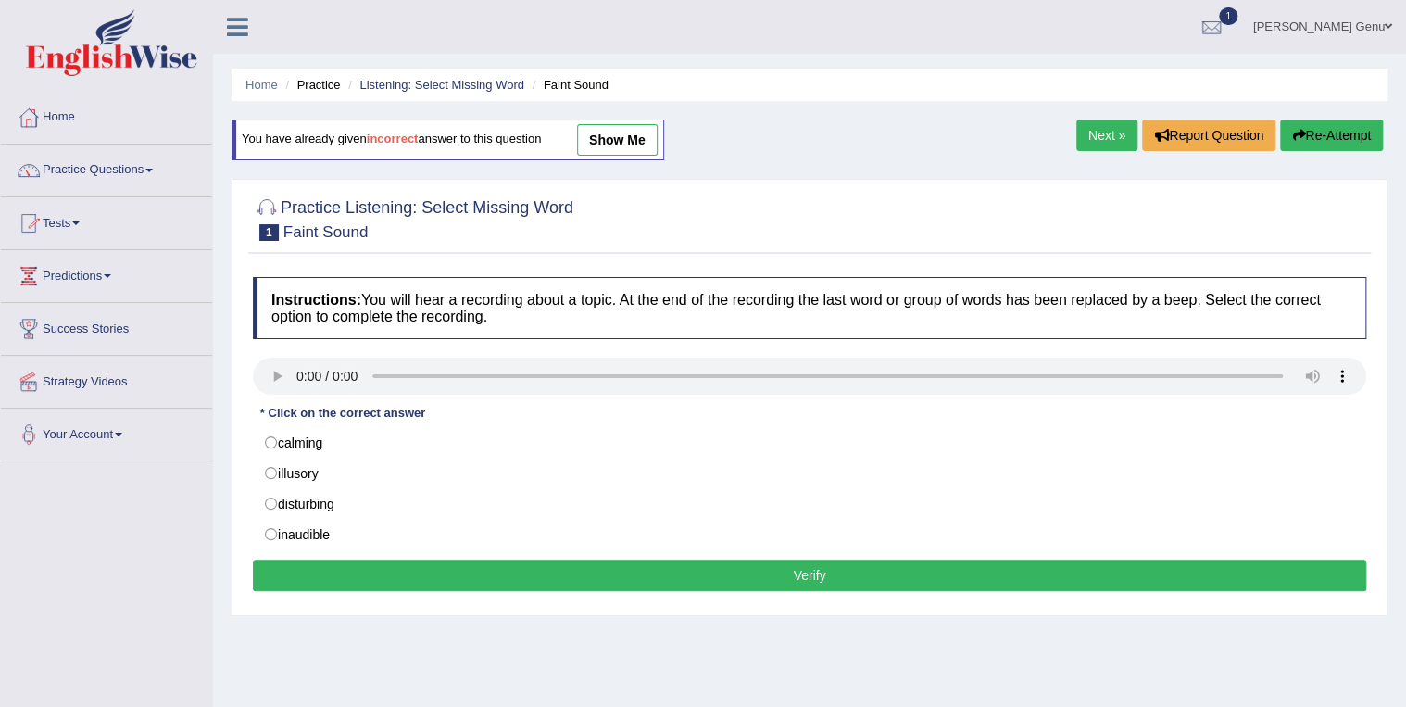
click at [153, 169] on span at bounding box center [148, 171] width 7 height 4
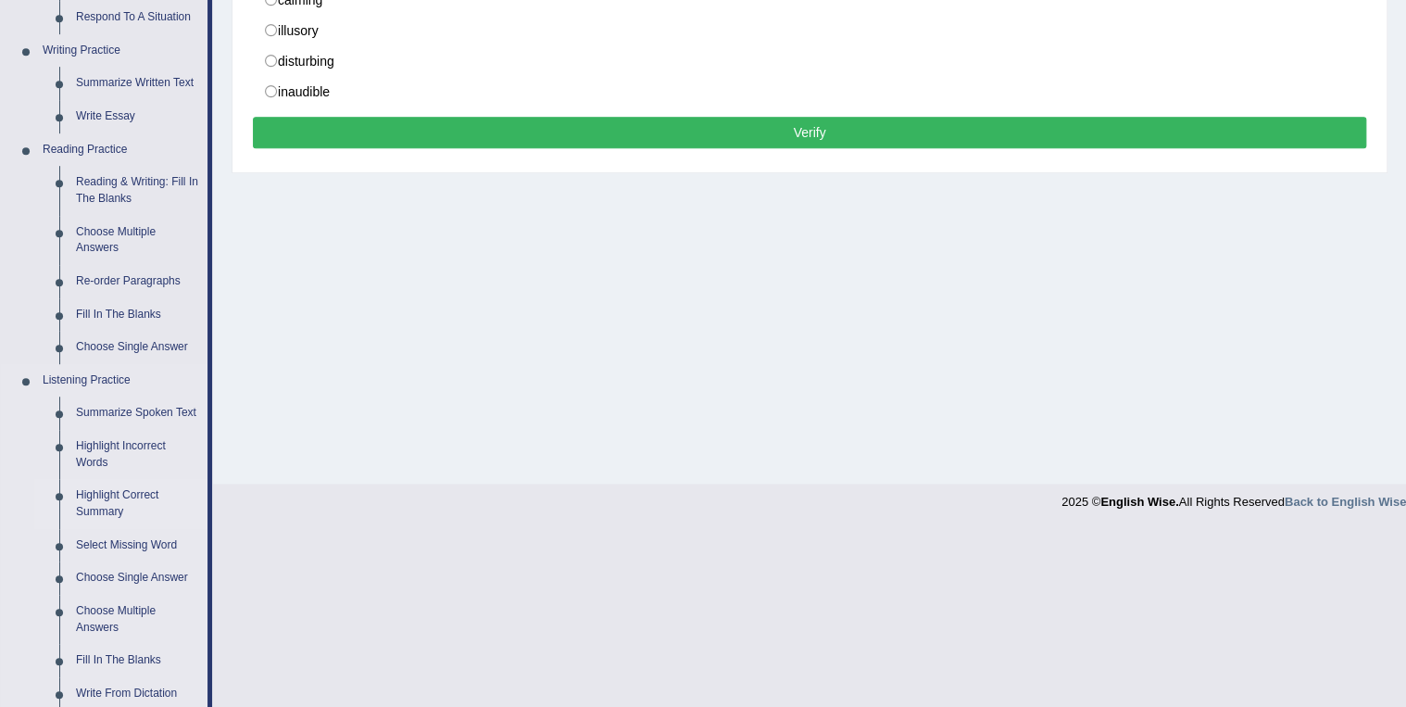
scroll to position [445, 0]
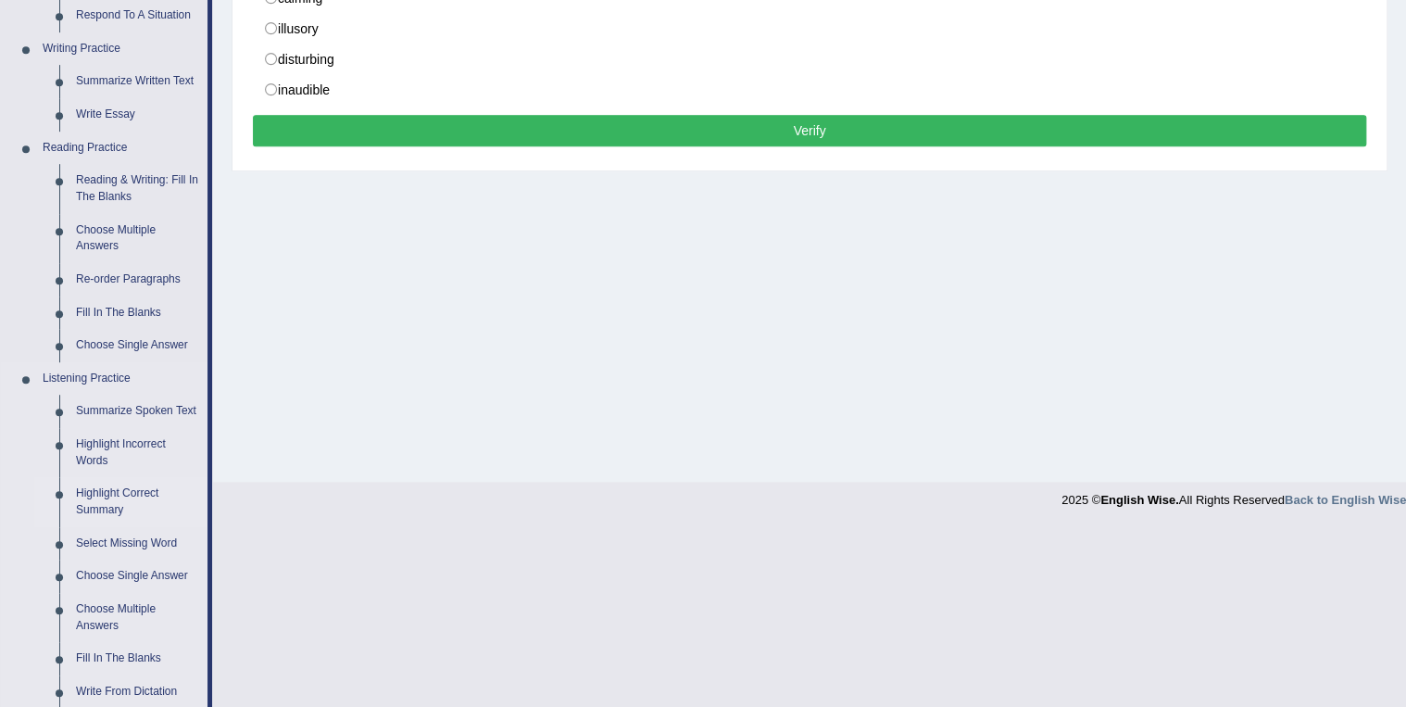
click at [93, 497] on link "Highlight Correct Summary" at bounding box center [138, 501] width 140 height 49
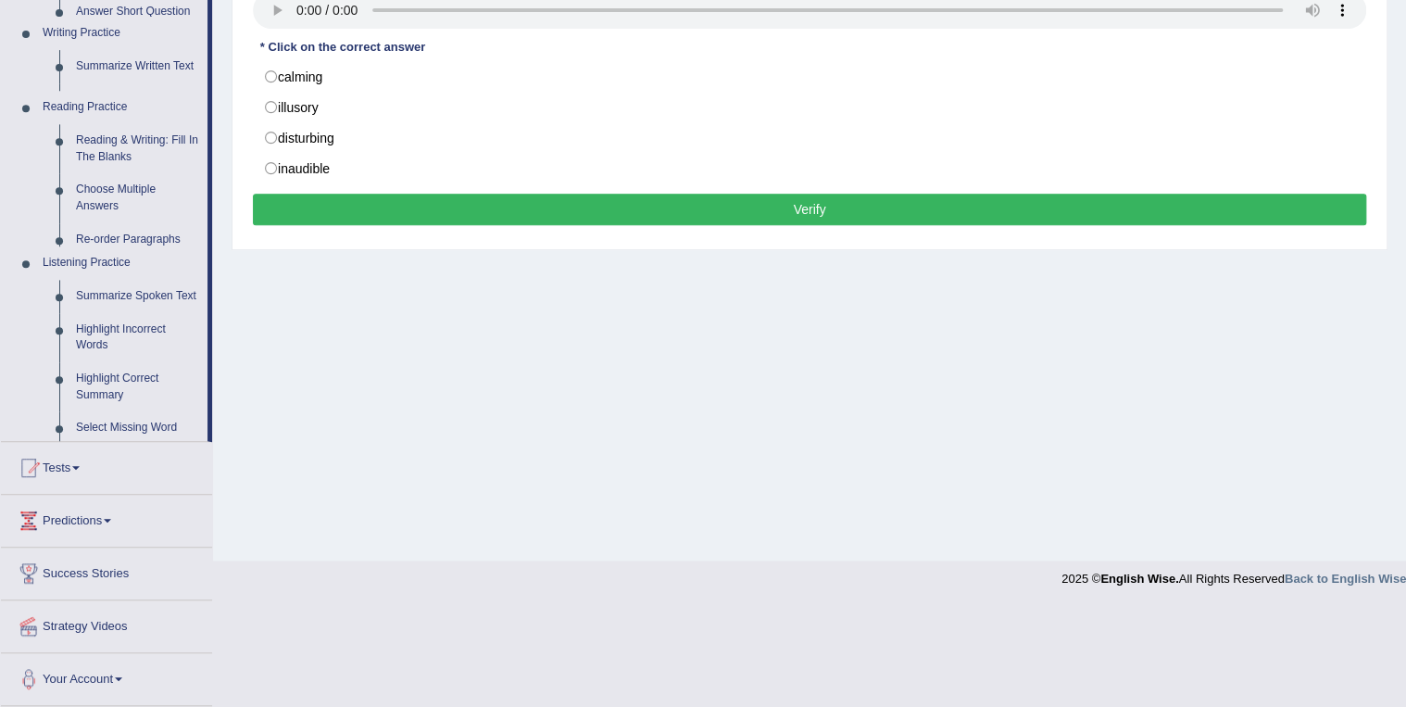
scroll to position [266, 0]
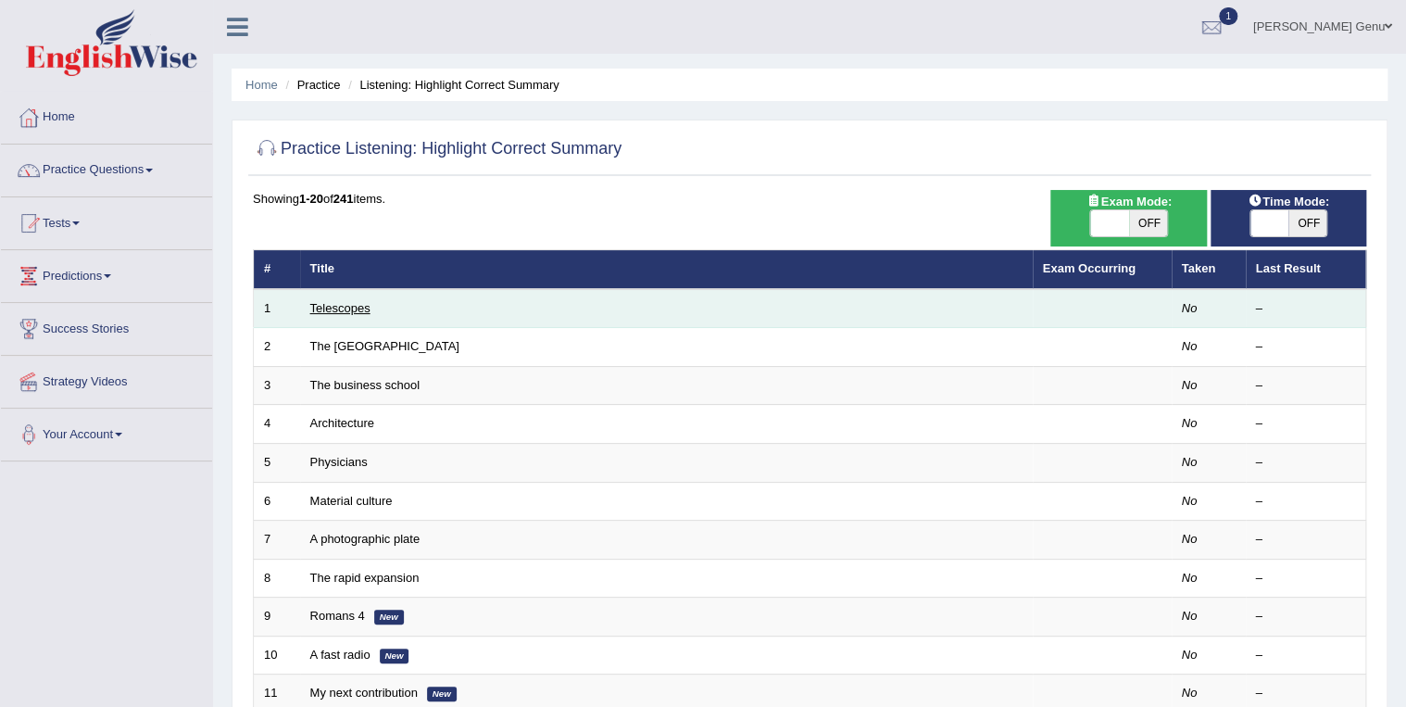
click at [330, 305] on link "Telescopes" at bounding box center [340, 308] width 60 height 14
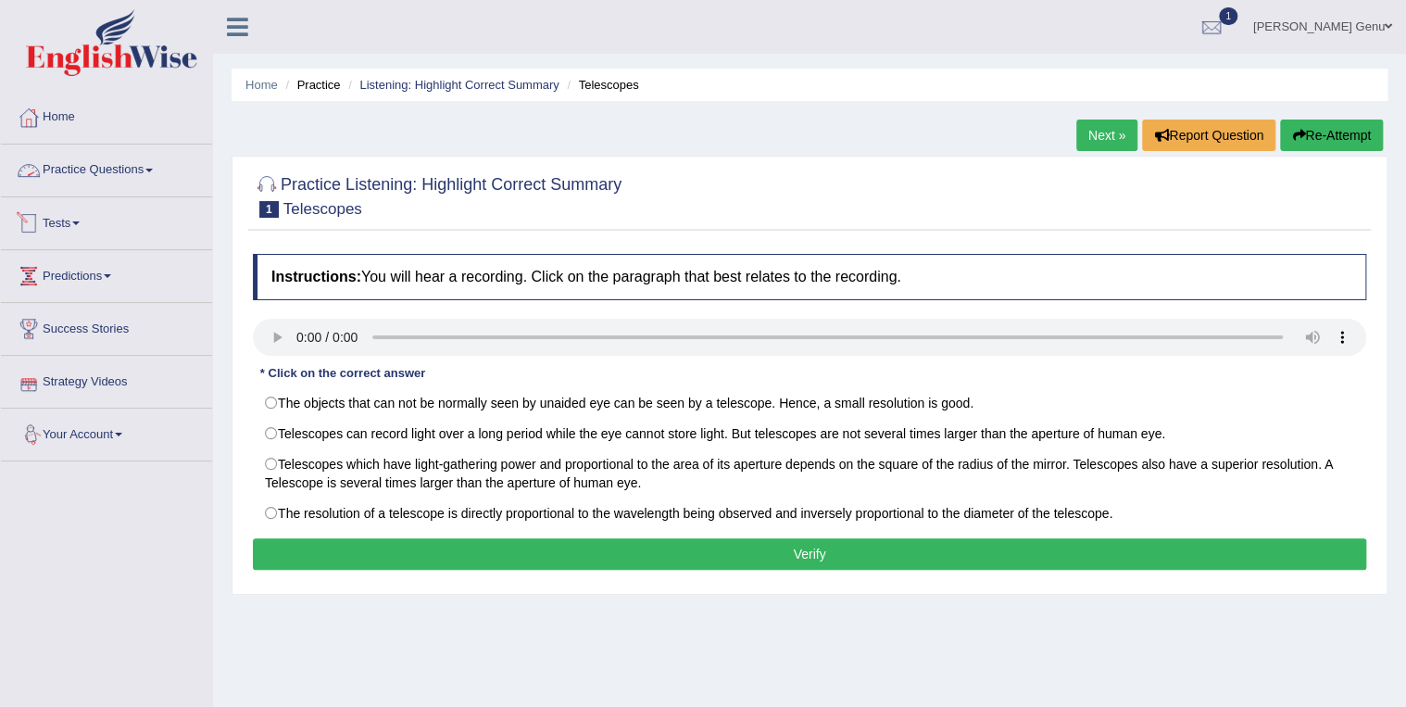
click at [79, 169] on link "Practice Questions" at bounding box center [106, 168] width 211 height 46
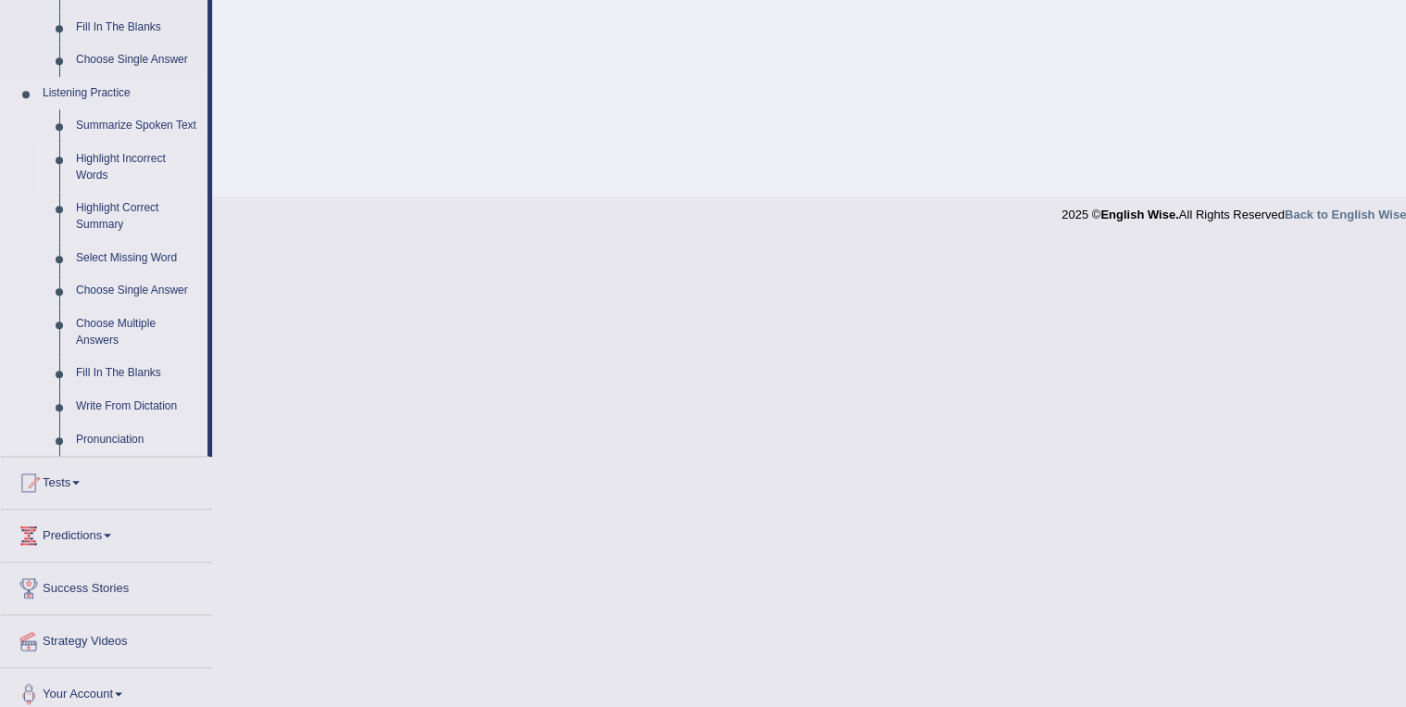
scroll to position [741, 0]
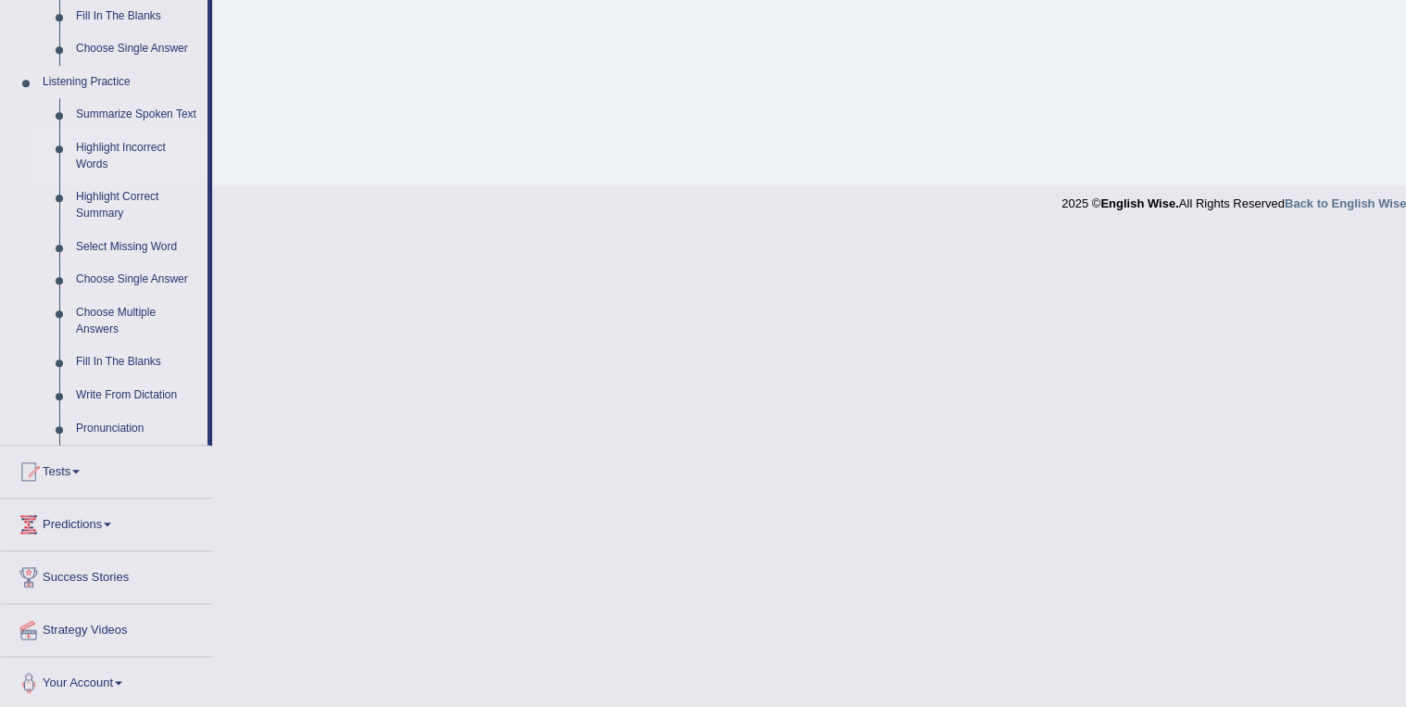
click at [108, 145] on link "Highlight Incorrect Words" at bounding box center [138, 156] width 140 height 49
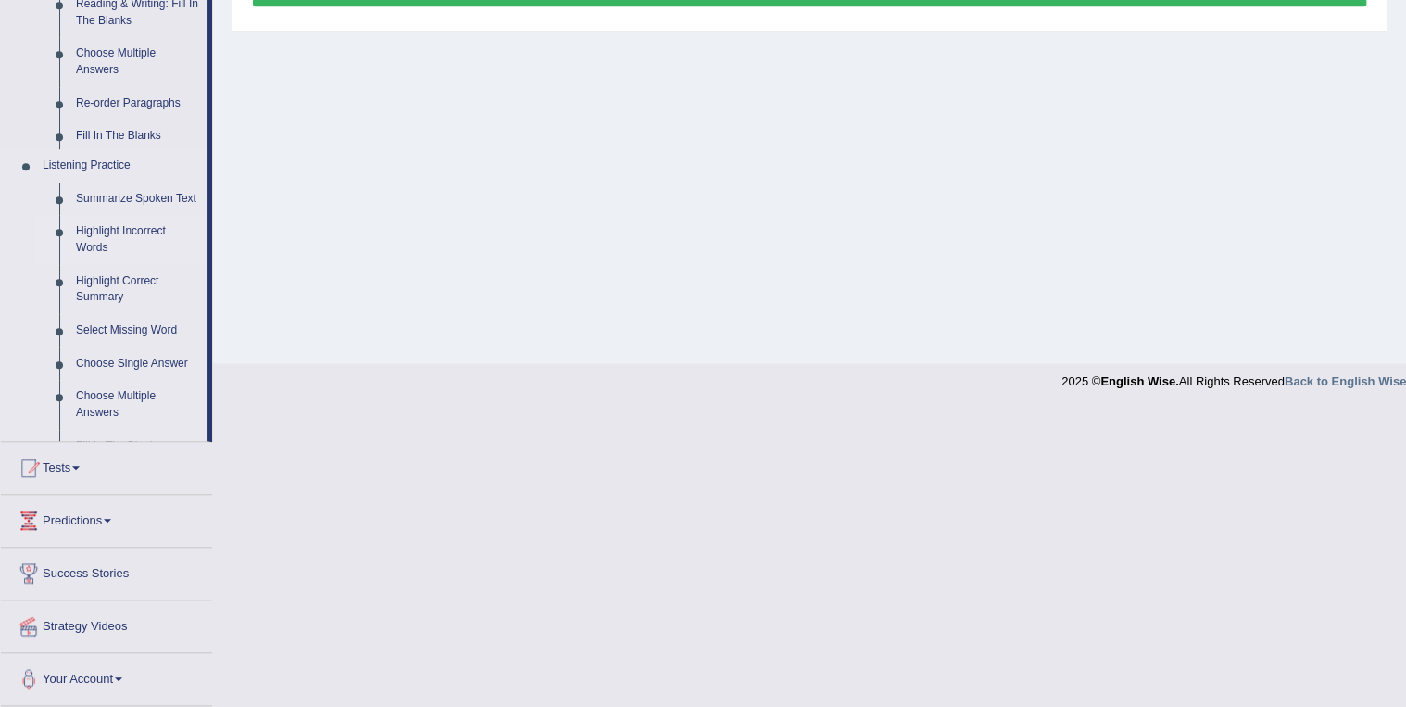
scroll to position [266, 0]
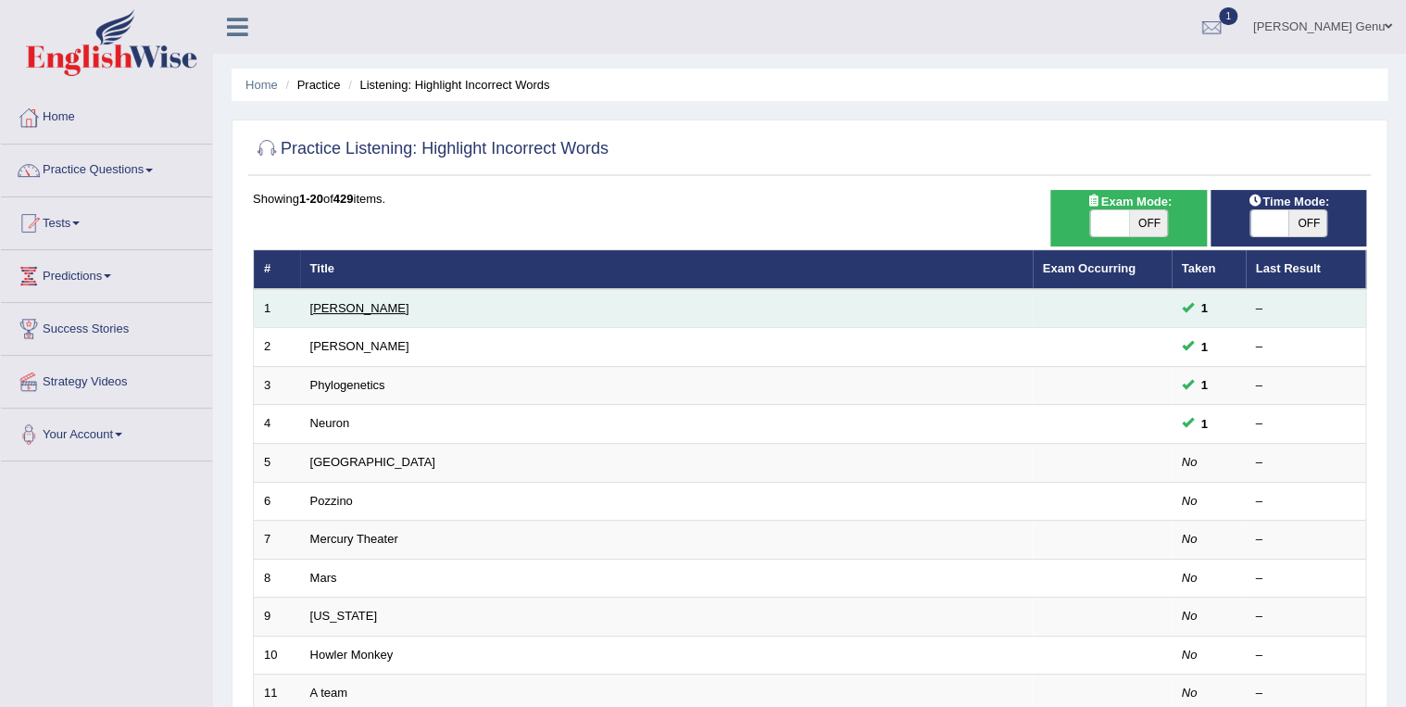
scroll to position [74, 0]
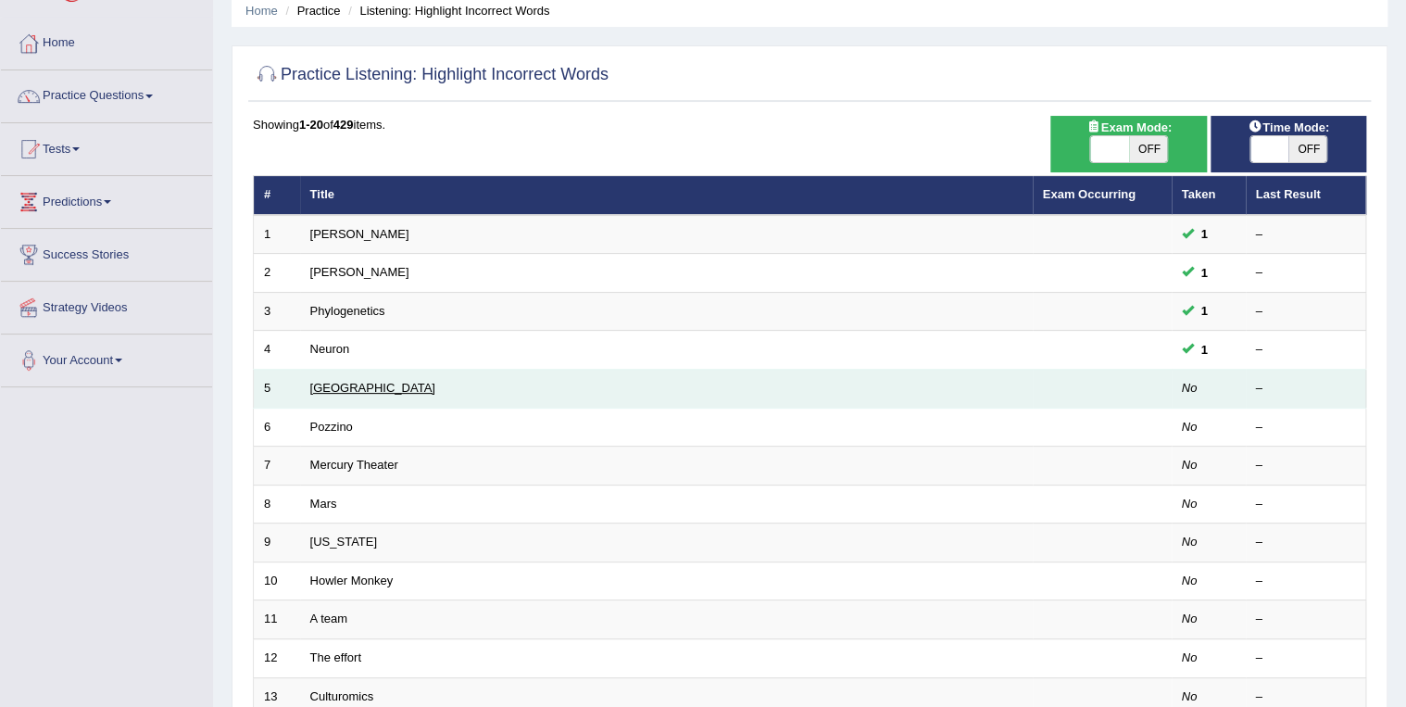
click at [328, 385] on link "Harvard" at bounding box center [372, 388] width 125 height 14
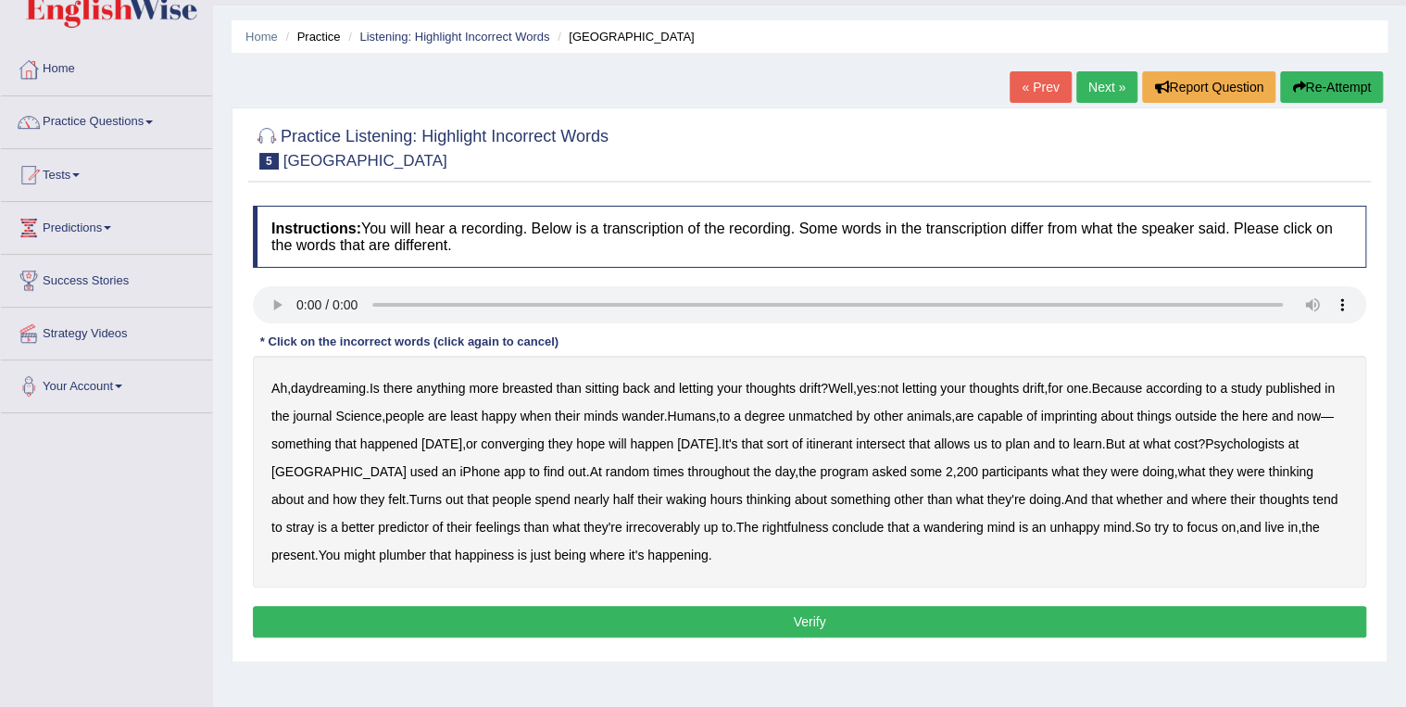
scroll to position [74, 0]
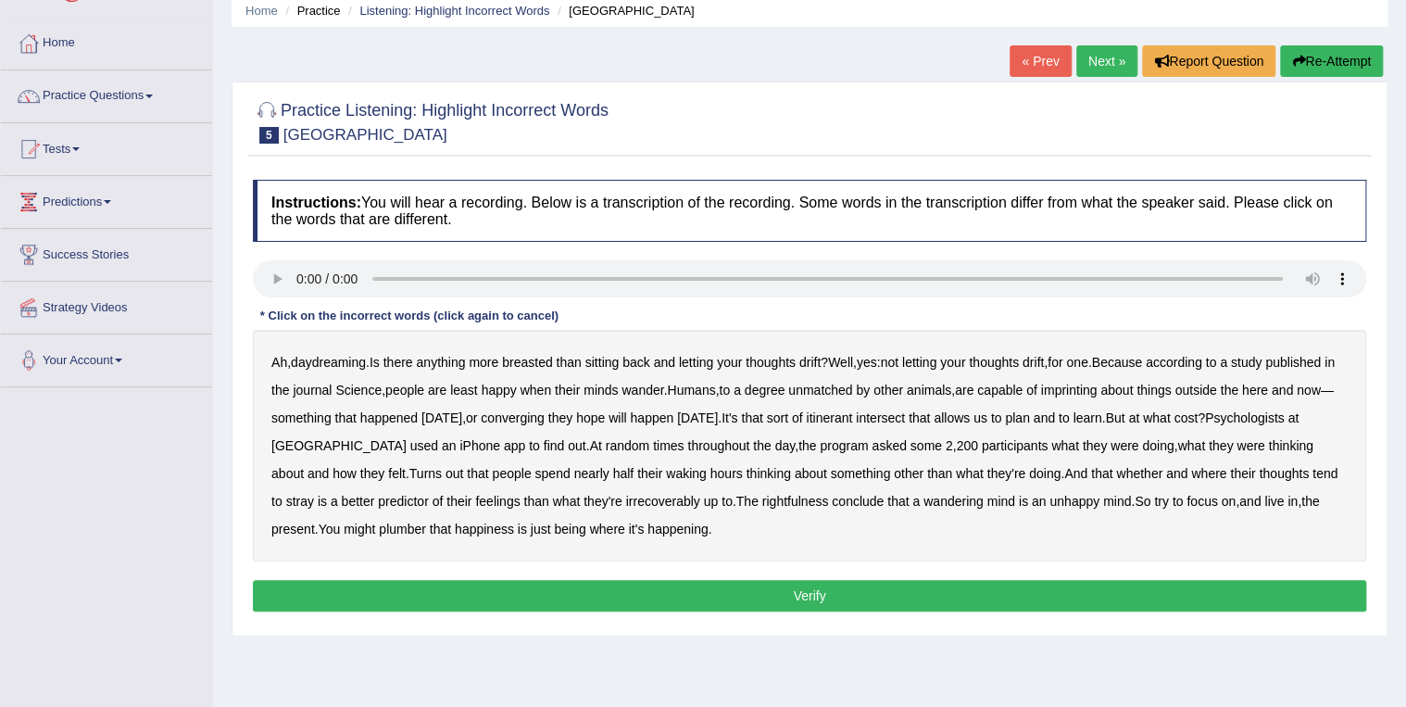
click at [541, 363] on b "breasted" at bounding box center [527, 362] width 50 height 15
click at [1098, 388] on b "imprinting" at bounding box center [1069, 390] width 57 height 15
click at [545, 423] on b "converging" at bounding box center [513, 417] width 64 height 15
click at [626, 504] on b "irrecoverably" at bounding box center [663, 501] width 74 height 15
click at [379, 529] on b "plumber" at bounding box center [402, 529] width 47 height 15
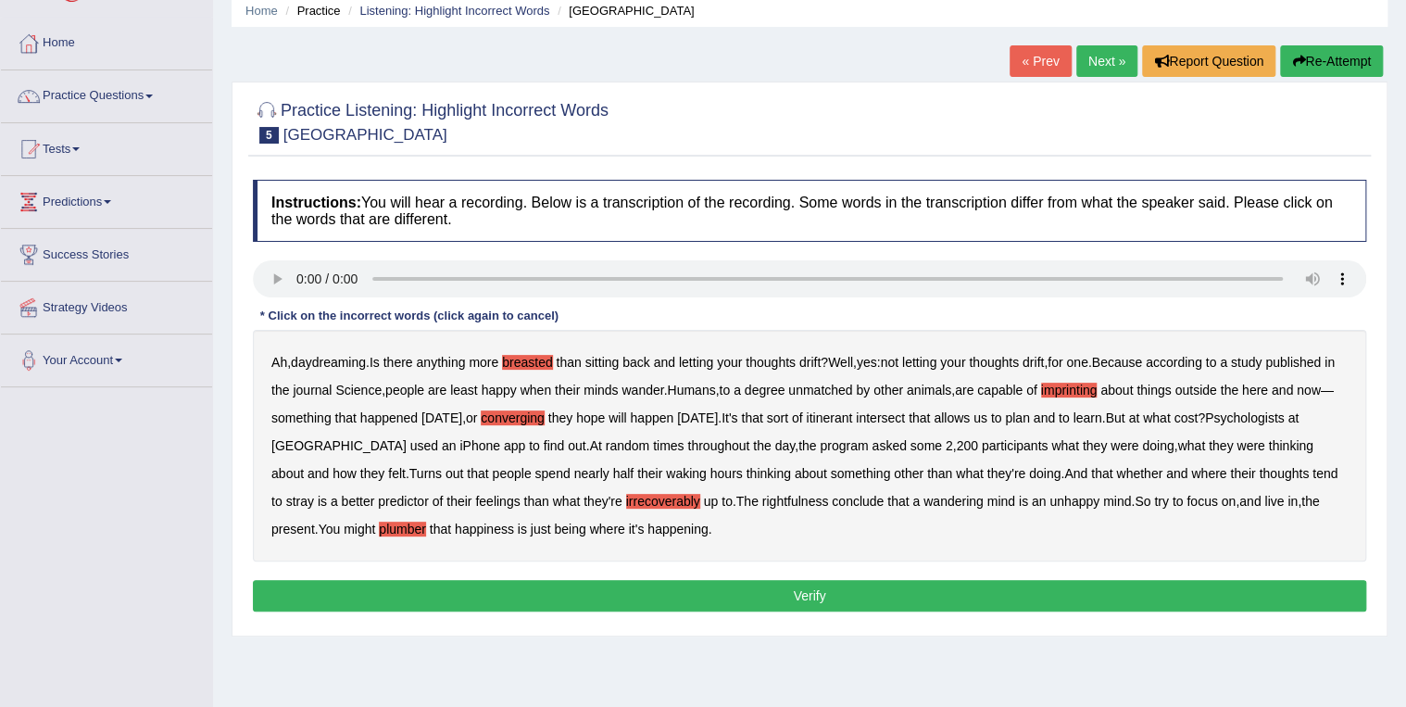
click at [805, 597] on button "Verify" at bounding box center [810, 596] width 1114 height 32
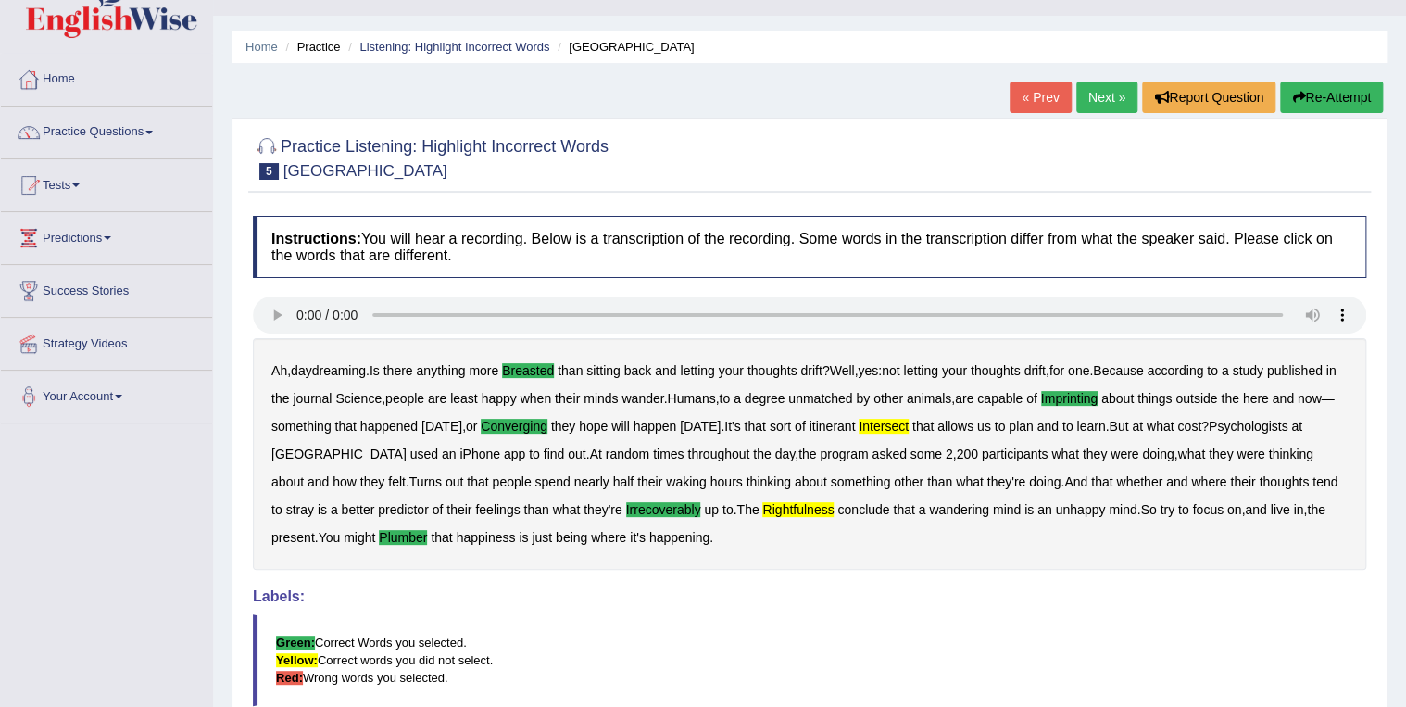
scroll to position [0, 0]
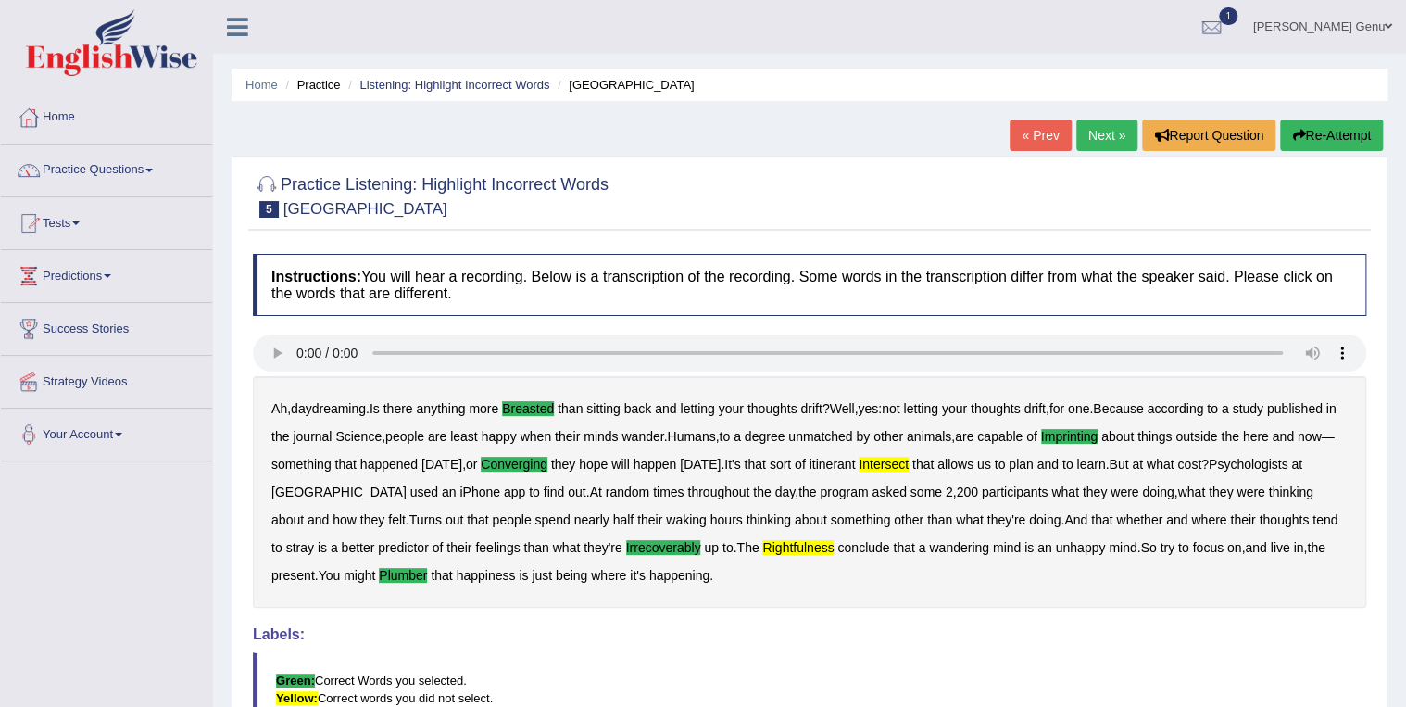
click at [1108, 133] on link "Next »" at bounding box center [1107, 136] width 61 height 32
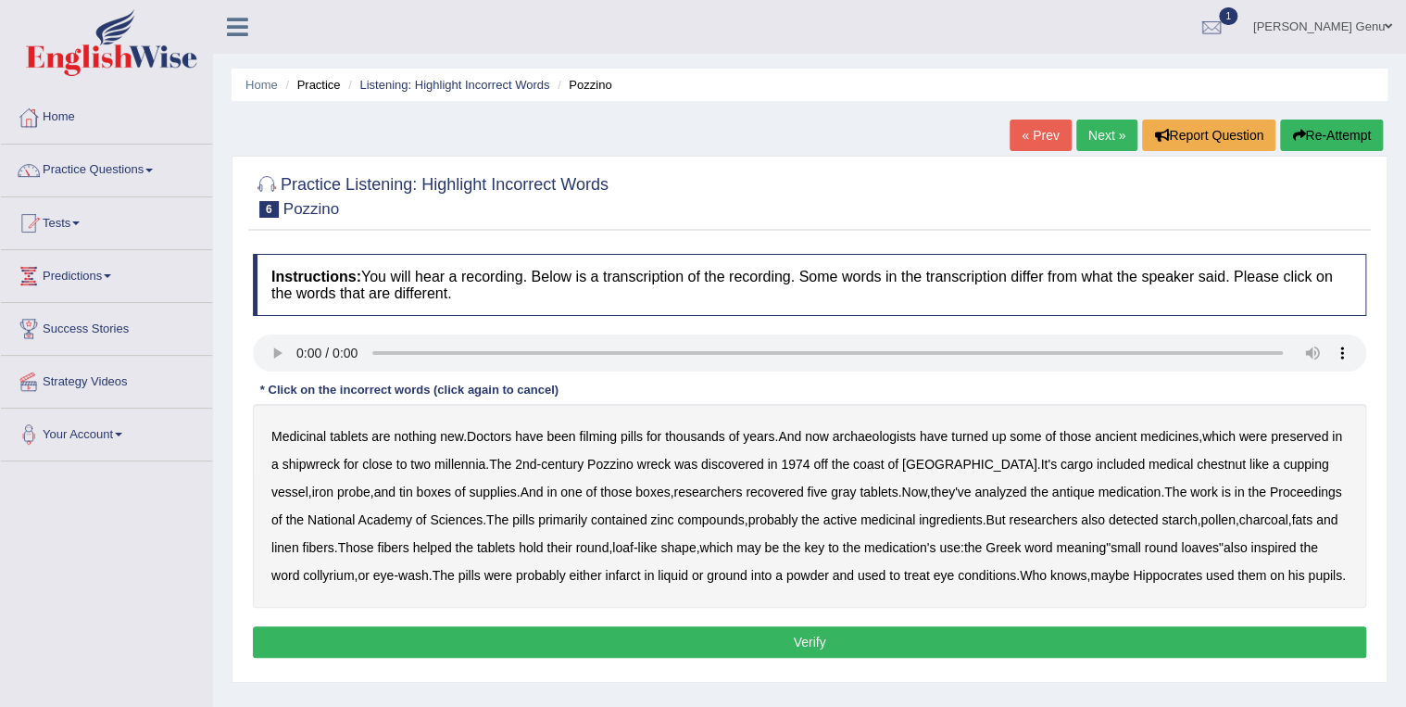
click at [600, 439] on b "filming" at bounding box center [597, 436] width 37 height 15
click at [605, 578] on b "infarct" at bounding box center [622, 575] width 35 height 15
click at [819, 641] on button "Verify" at bounding box center [810, 642] width 1114 height 32
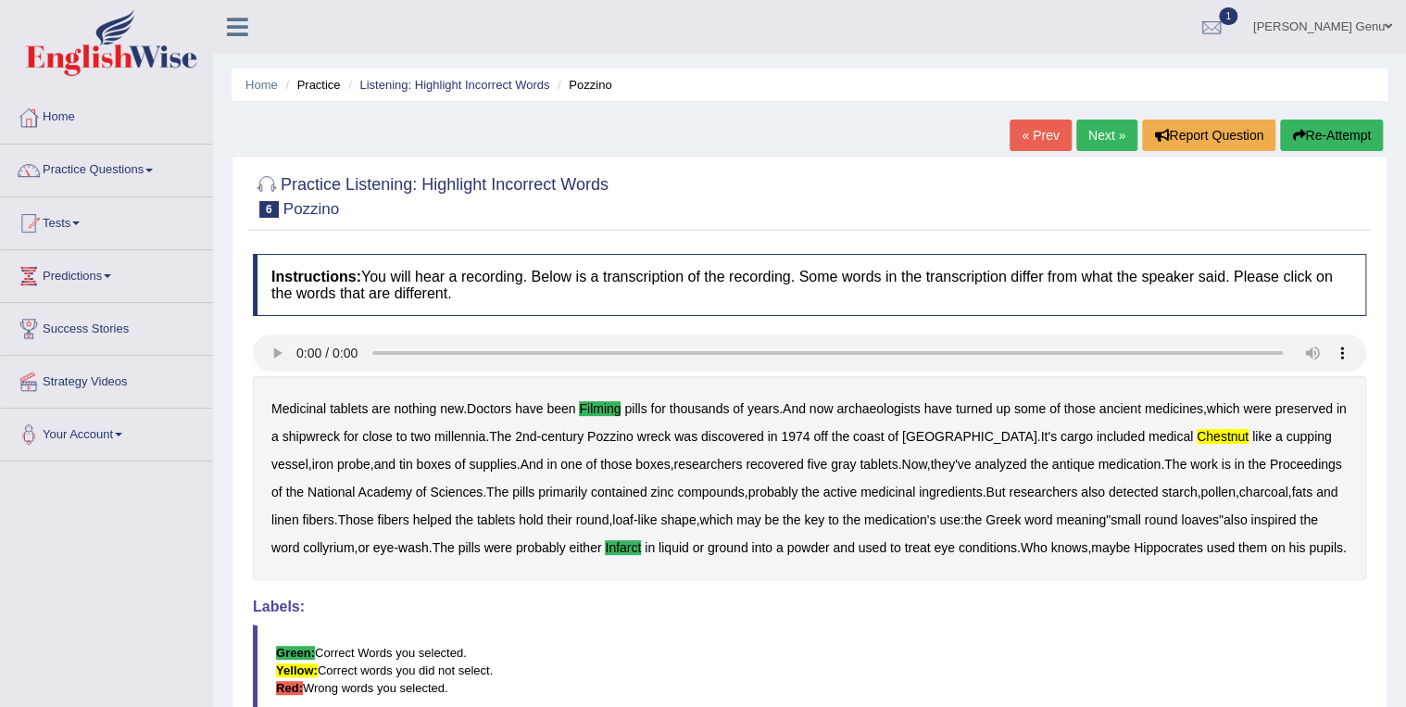
click at [1097, 128] on link "Next »" at bounding box center [1107, 136] width 61 height 32
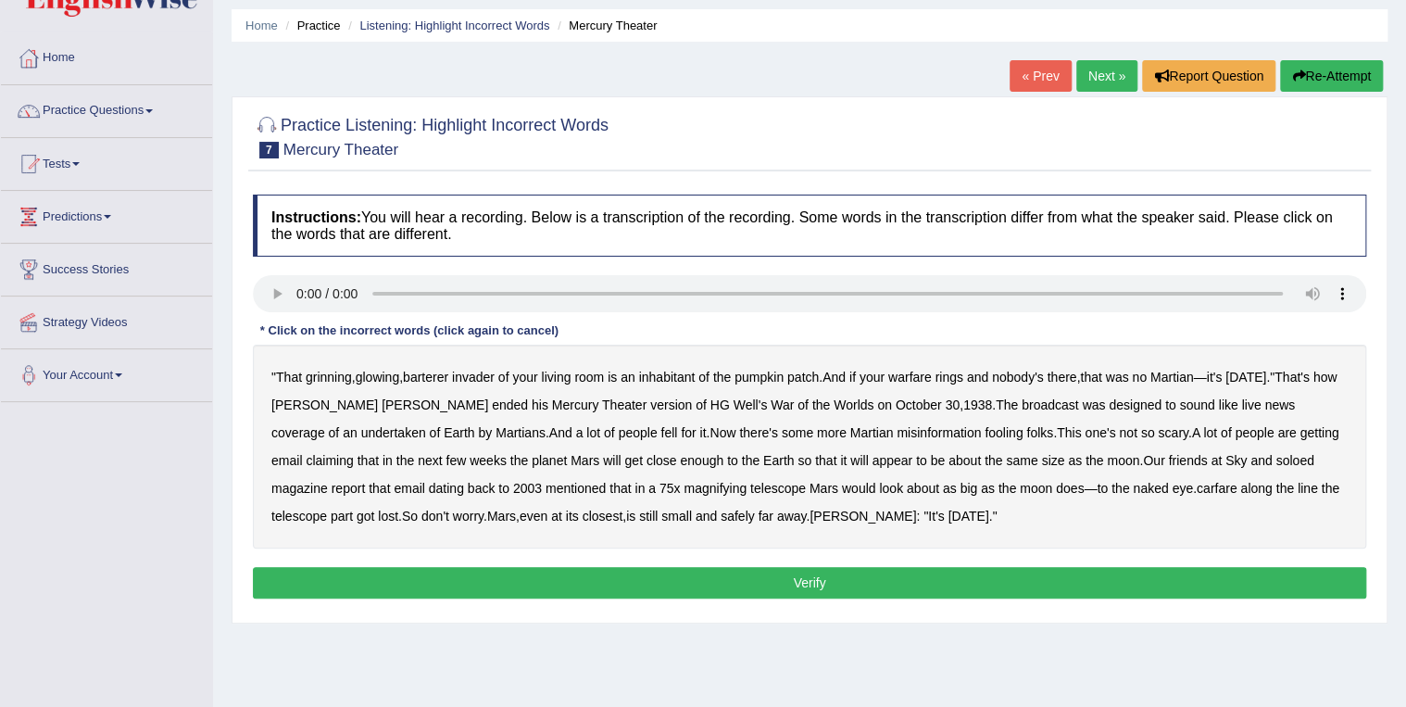
scroll to position [74, 0]
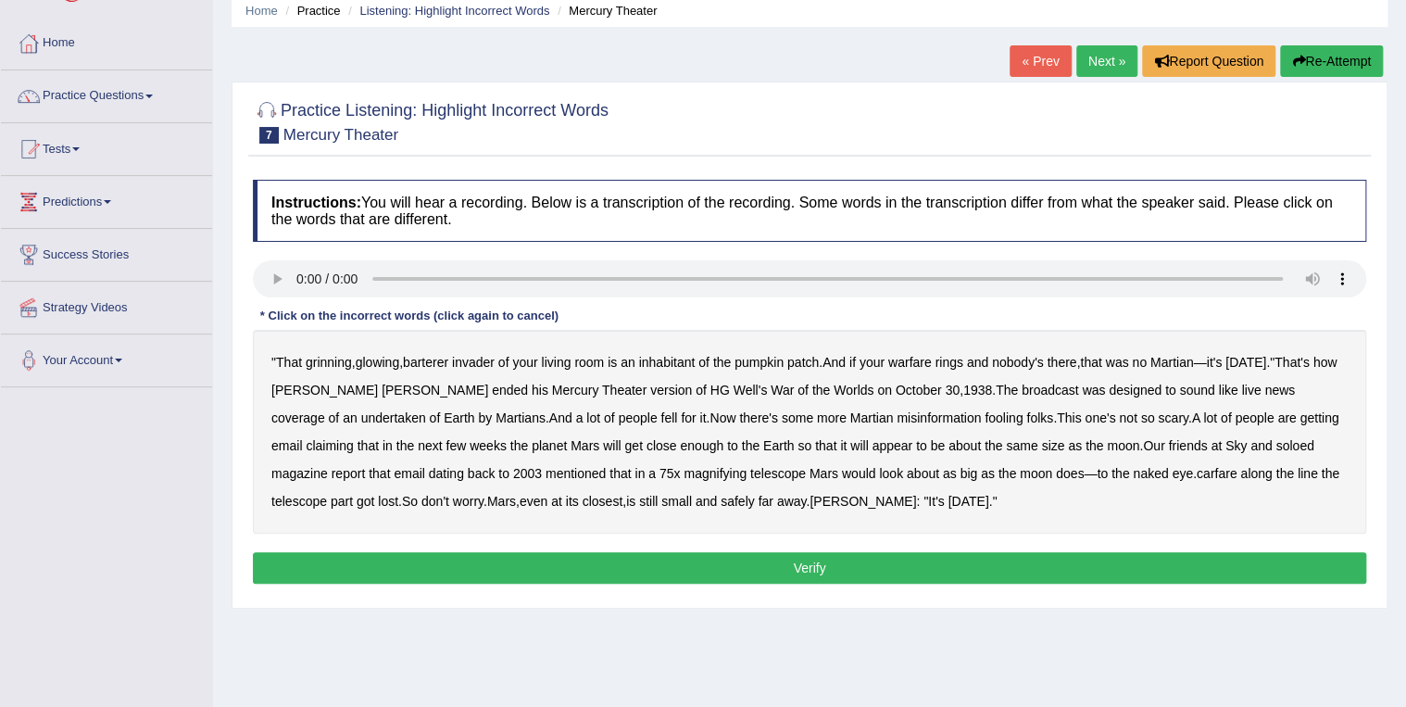
click at [926, 365] on b "warfare" at bounding box center [911, 362] width 44 height 15
click at [1276, 445] on b "soloed" at bounding box center [1295, 445] width 38 height 15
click at [1197, 474] on b "carfare" at bounding box center [1217, 473] width 41 height 15
click at [811, 563] on button "Verify" at bounding box center [810, 568] width 1114 height 32
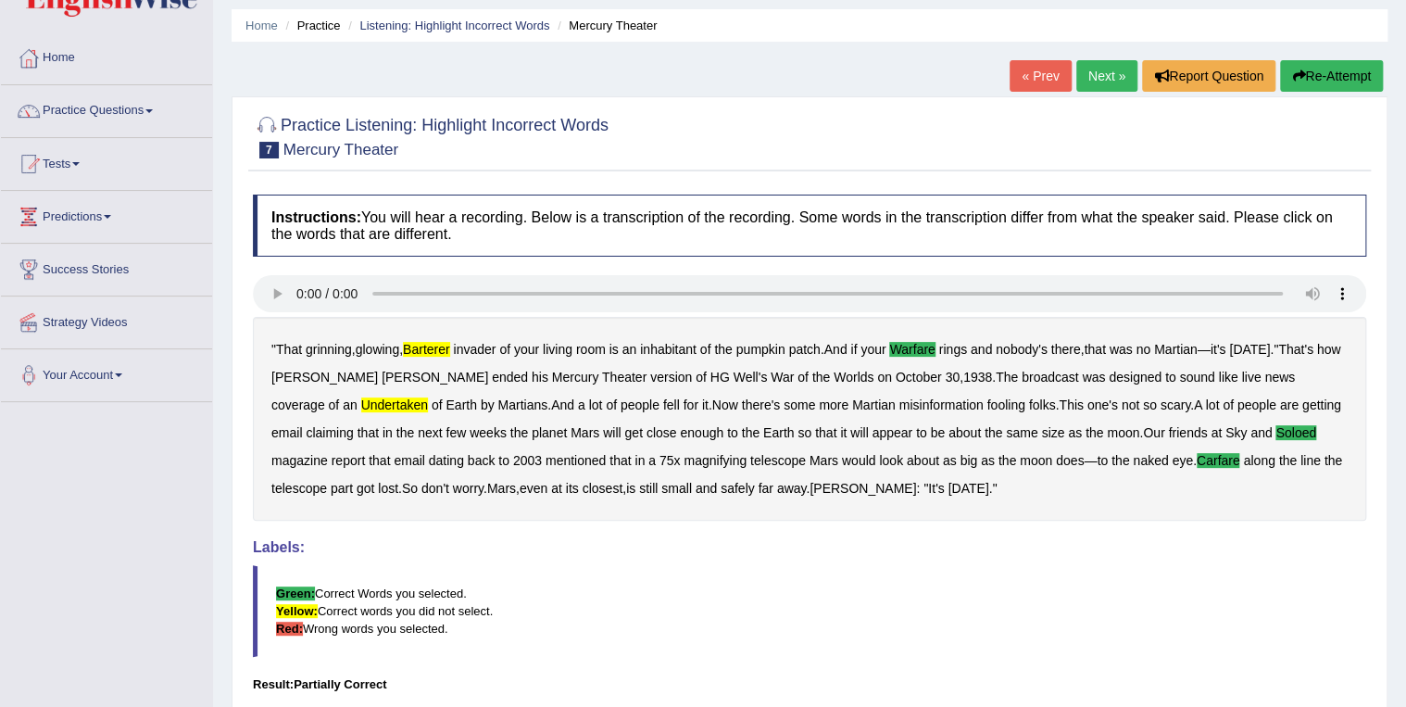
scroll to position [0, 0]
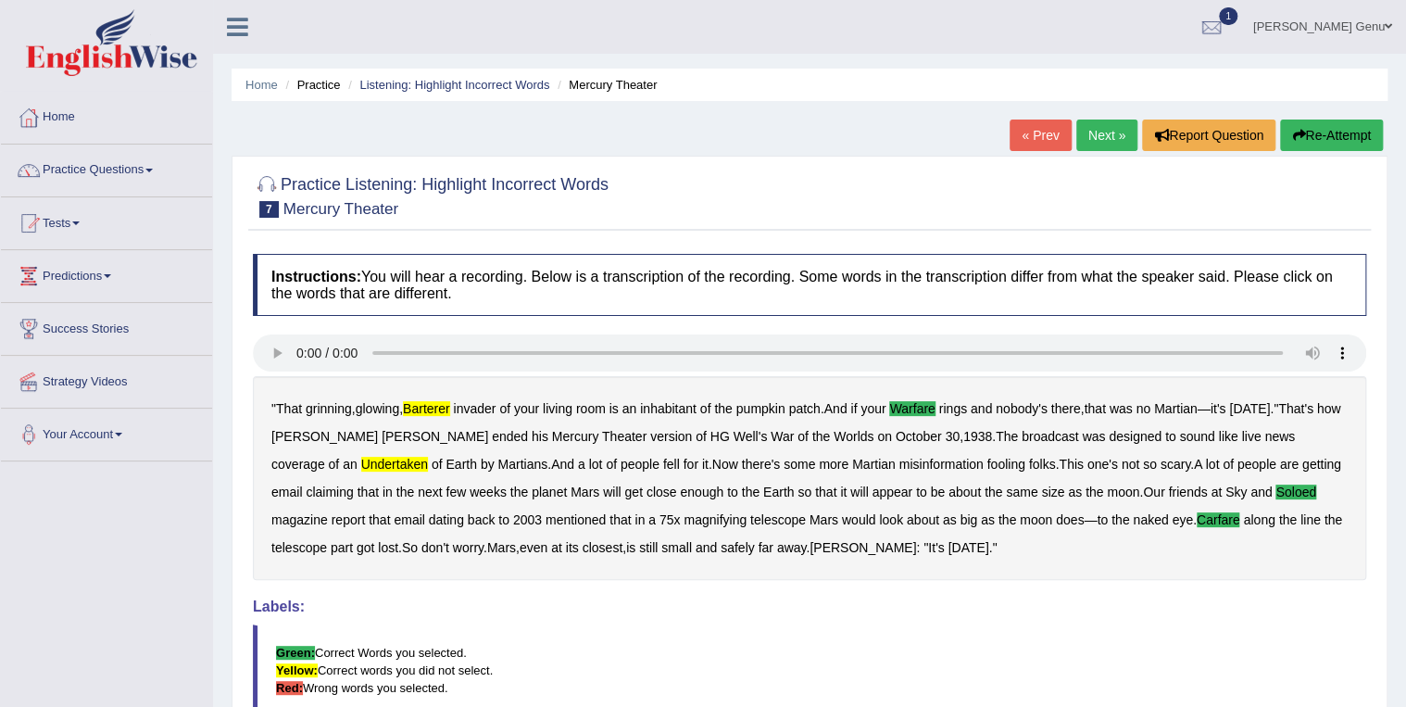
click at [1104, 133] on link "Next »" at bounding box center [1107, 136] width 61 height 32
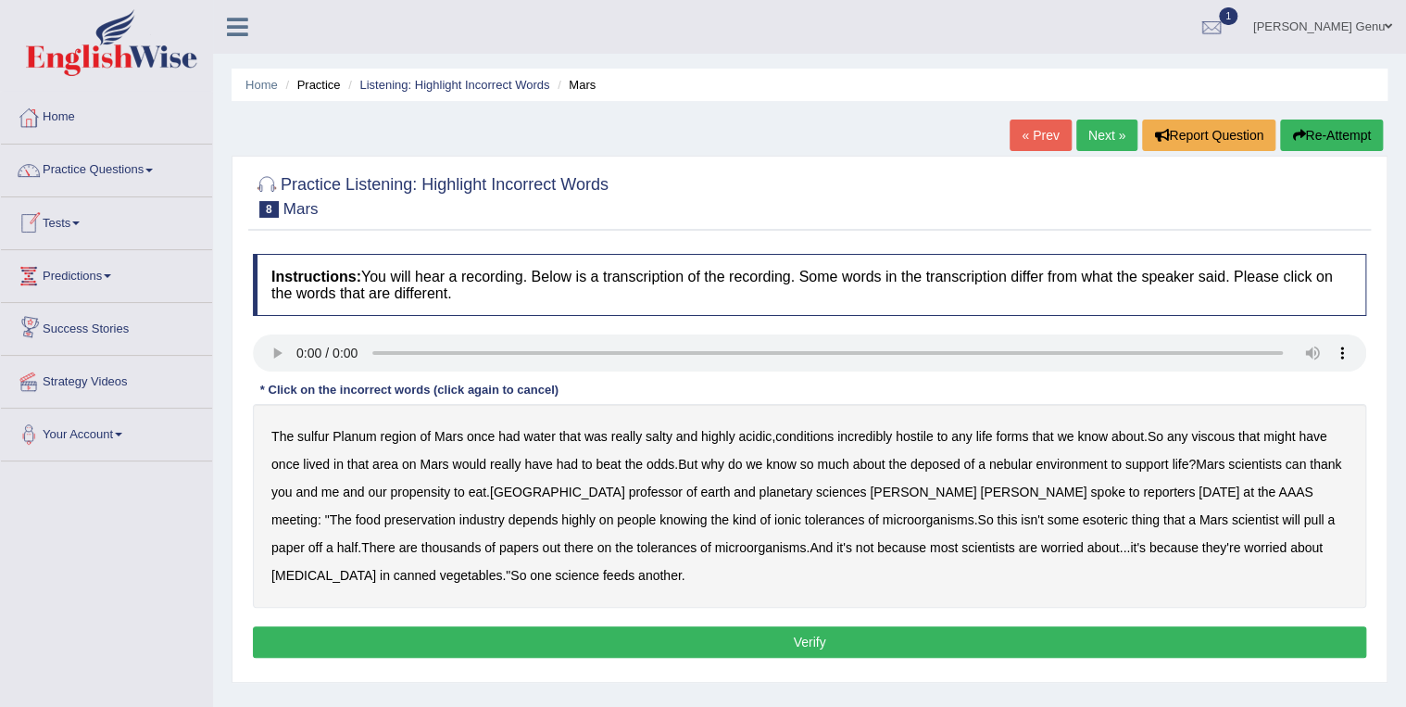
click at [1234, 438] on b "viscous" at bounding box center [1213, 436] width 44 height 15
click at [945, 469] on b "deposed" at bounding box center [936, 464] width 50 height 15
click at [1012, 472] on div "The sulfur Planum region of [GEOGRAPHIC_DATA] once had water that was really sa…" at bounding box center [810, 506] width 1114 height 204
click at [1014, 469] on b "nebular" at bounding box center [1012, 464] width 44 height 15
click at [359, 540] on b "half" at bounding box center [347, 547] width 21 height 15
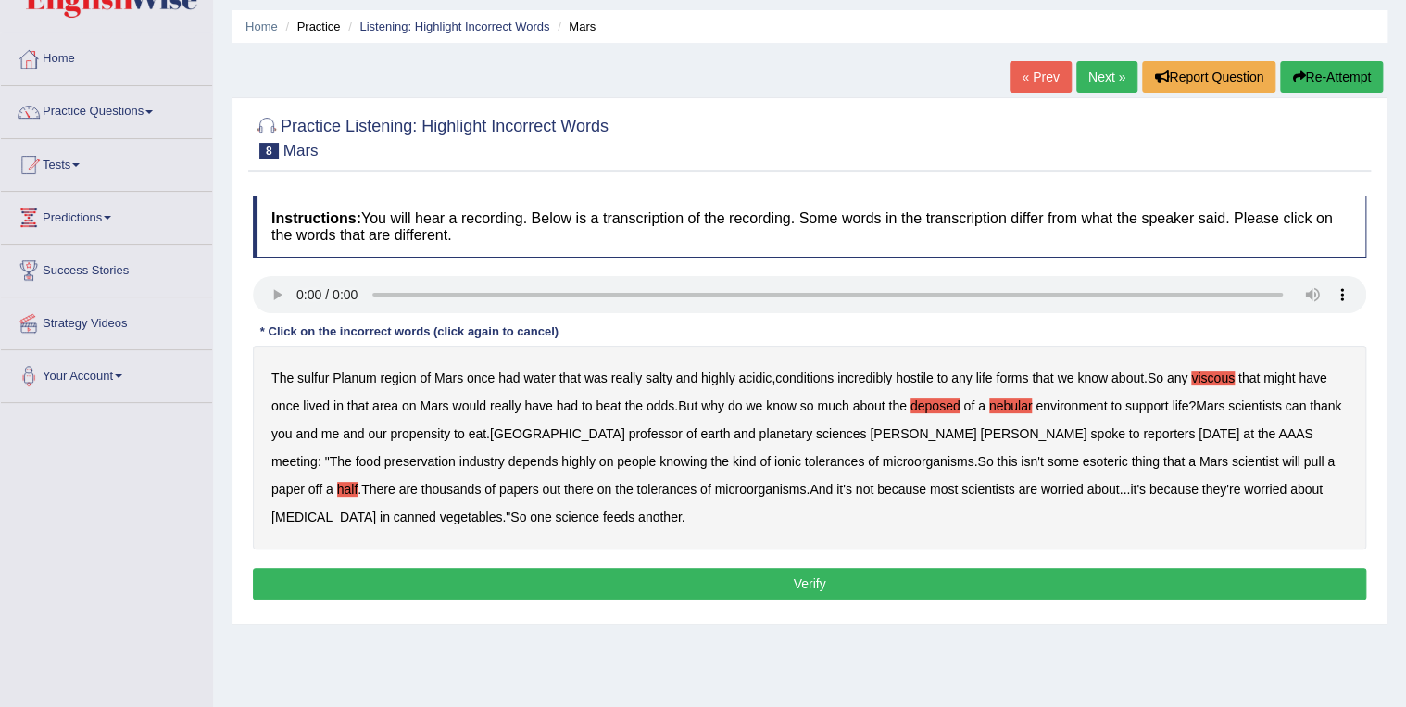
scroll to position [74, 0]
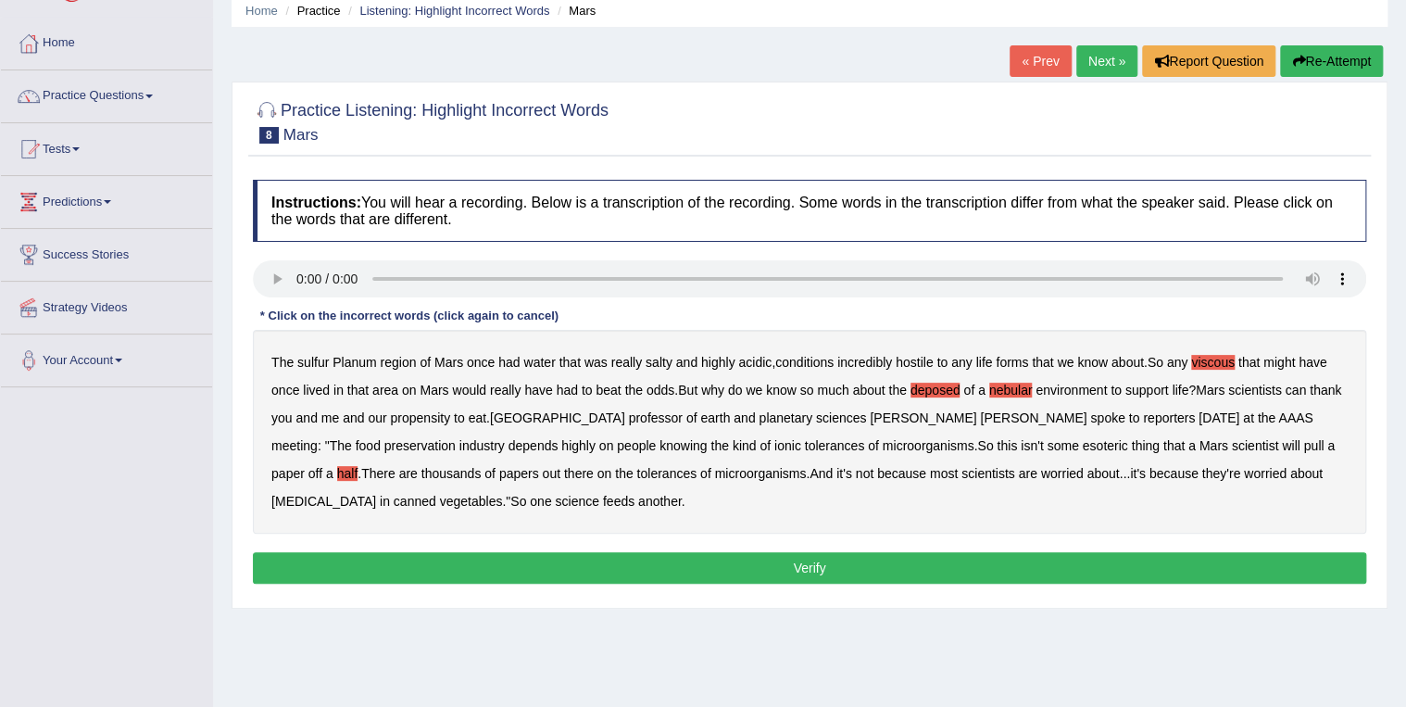
click at [809, 561] on button "Verify" at bounding box center [810, 568] width 1114 height 32
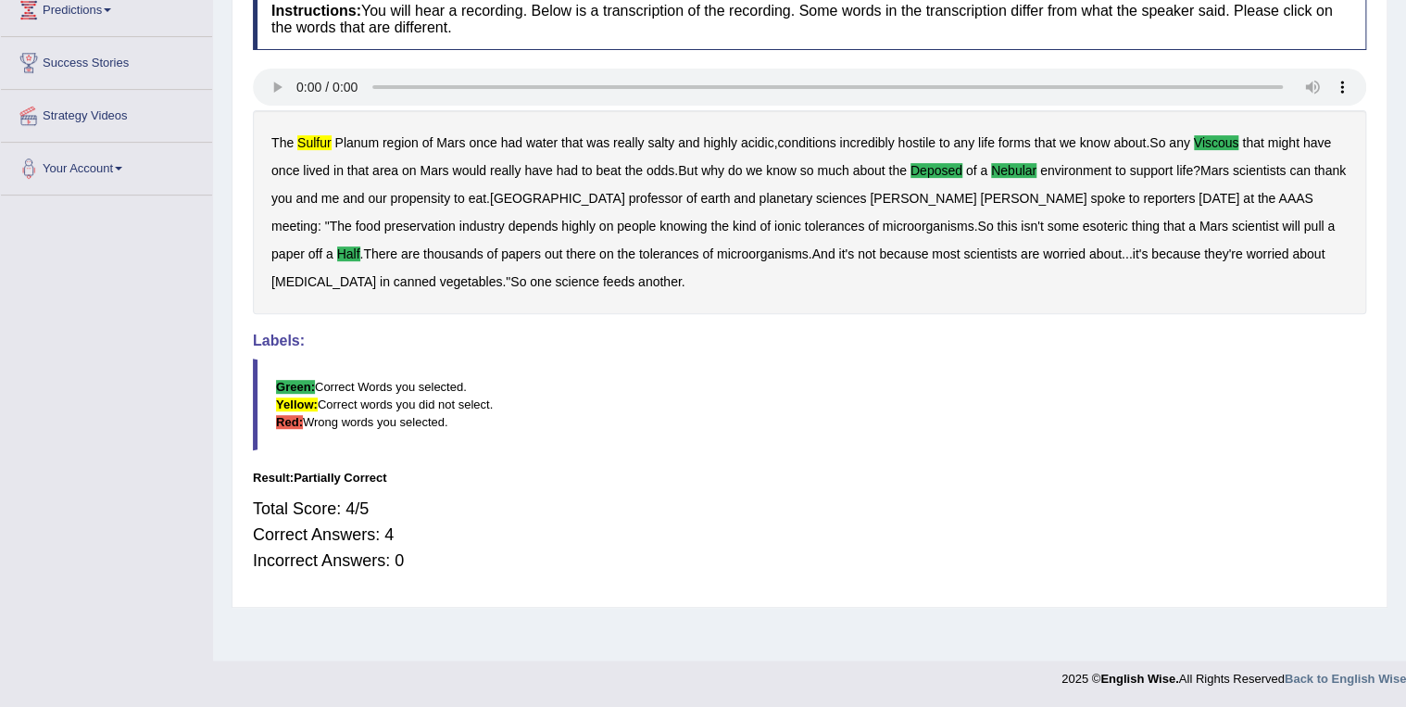
scroll to position [0, 0]
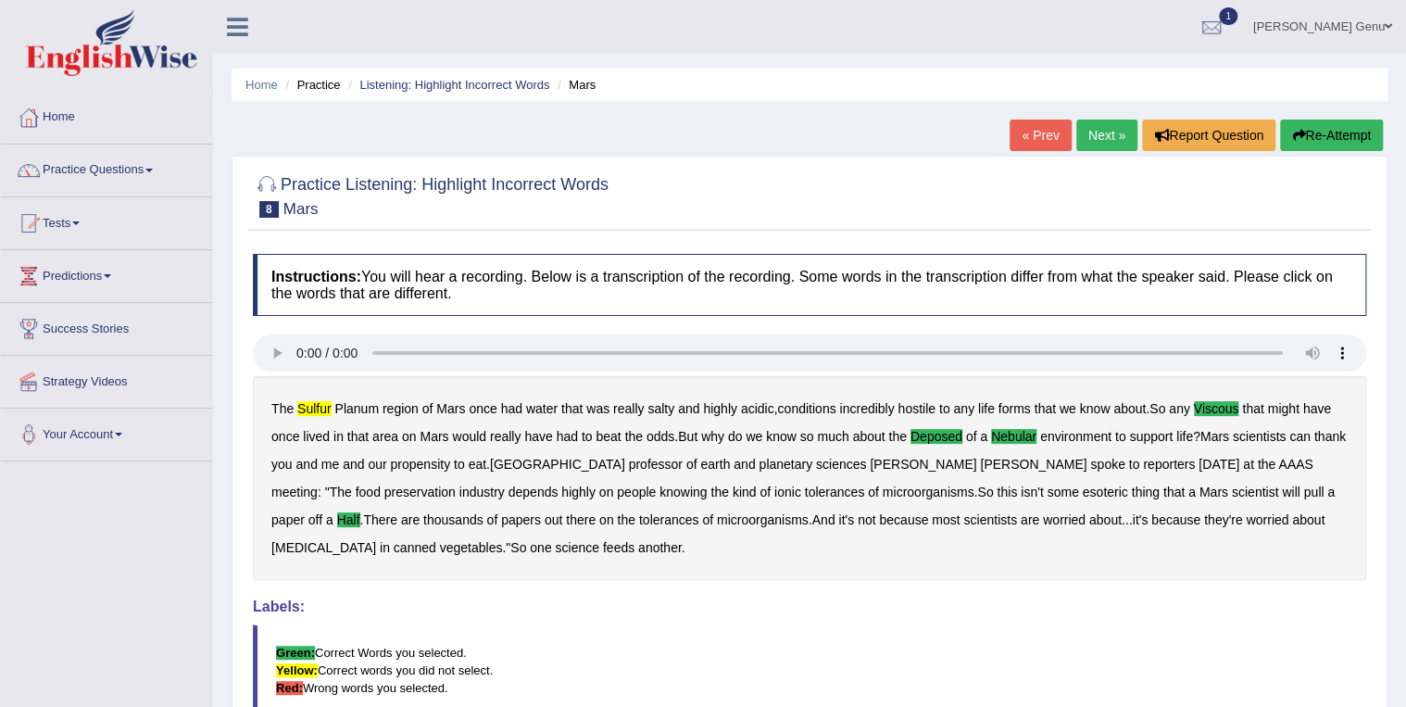
click at [1105, 131] on link "Next »" at bounding box center [1107, 136] width 61 height 32
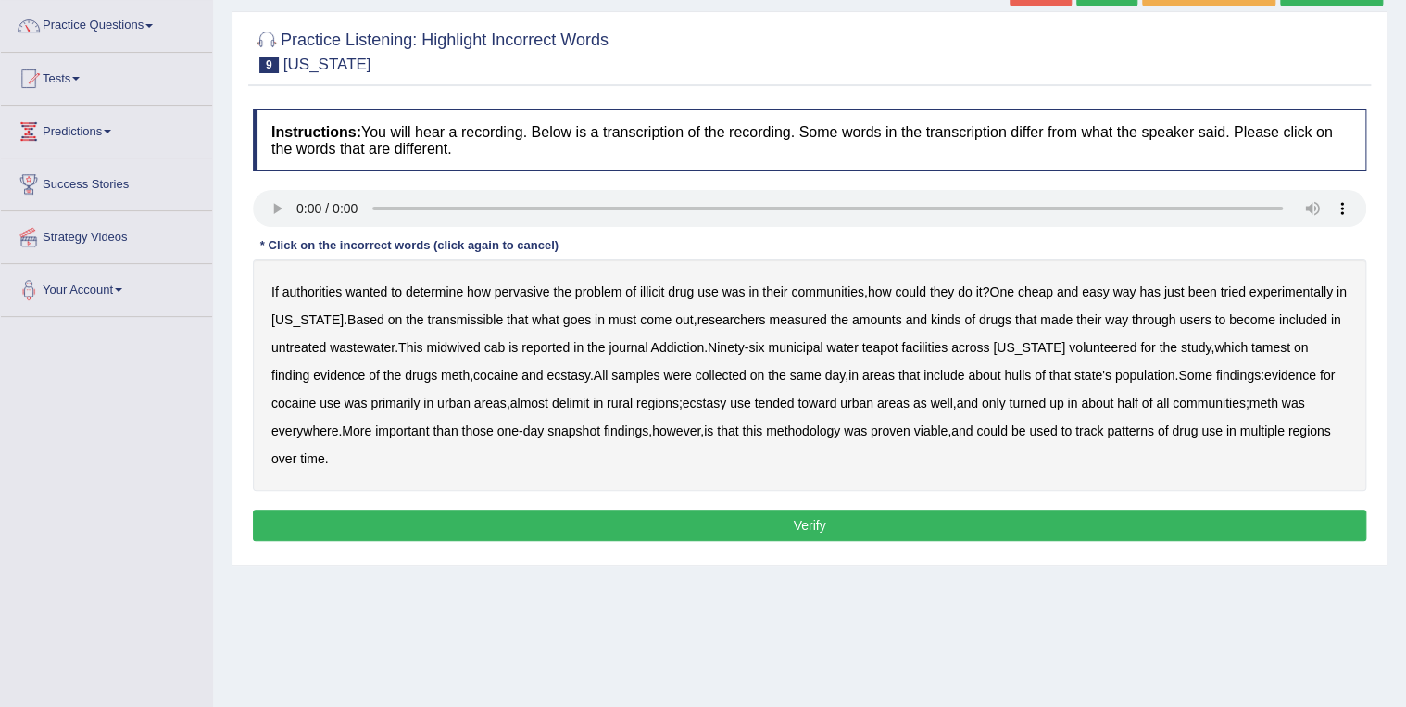
scroll to position [148, 0]
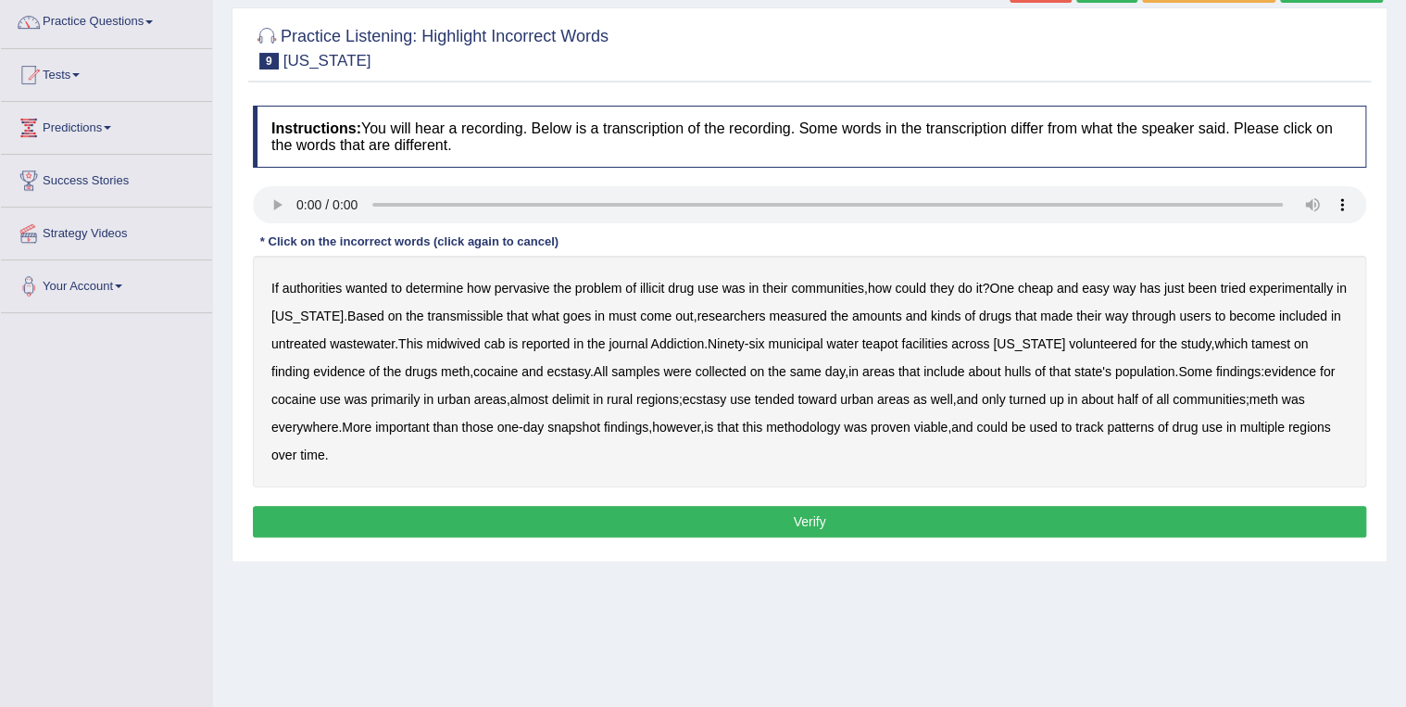
click at [467, 310] on b "transmissible" at bounding box center [465, 316] width 76 height 15
click at [467, 348] on b "midwived" at bounding box center [453, 343] width 54 height 15
click at [878, 344] on b "teapot" at bounding box center [880, 343] width 36 height 15
click at [1004, 374] on b "hulls" at bounding box center [1017, 371] width 27 height 15
click at [587, 401] on b "delimit" at bounding box center [570, 399] width 37 height 15
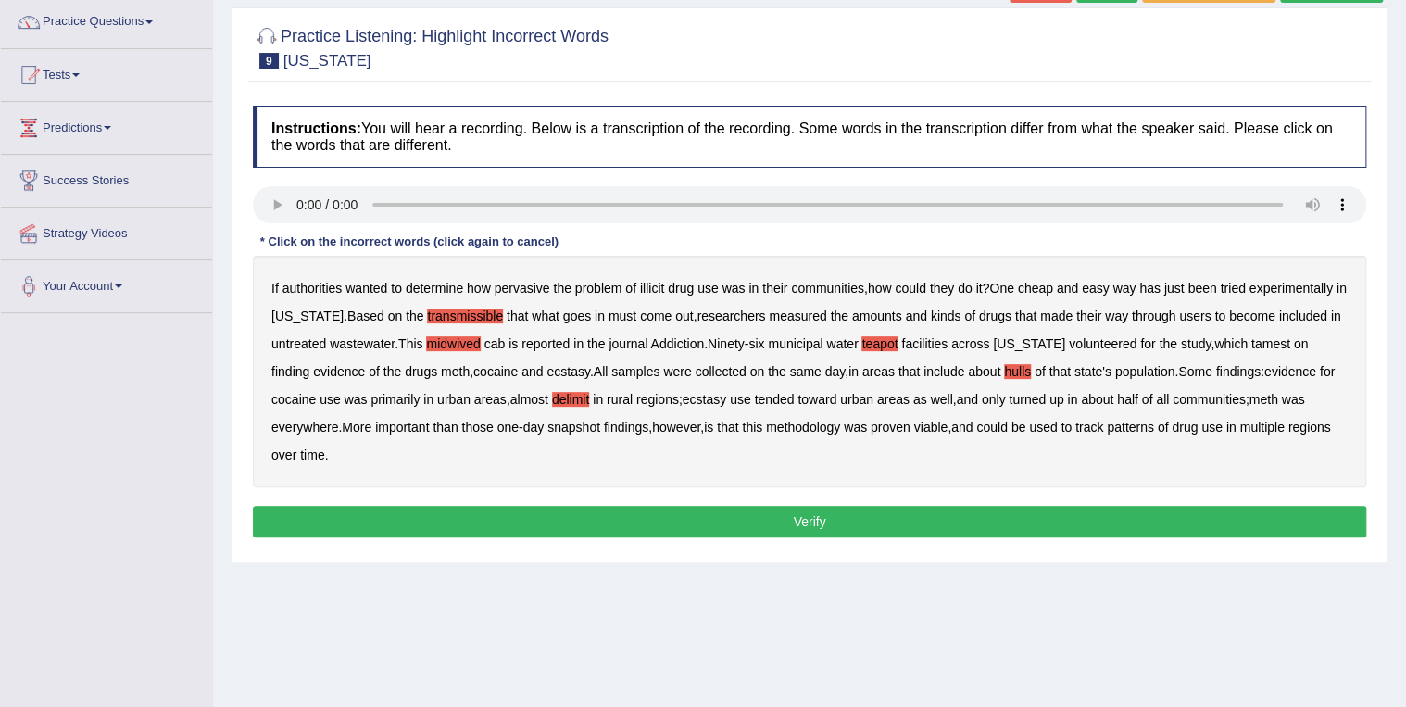
click at [808, 515] on button "Verify" at bounding box center [810, 522] width 1114 height 32
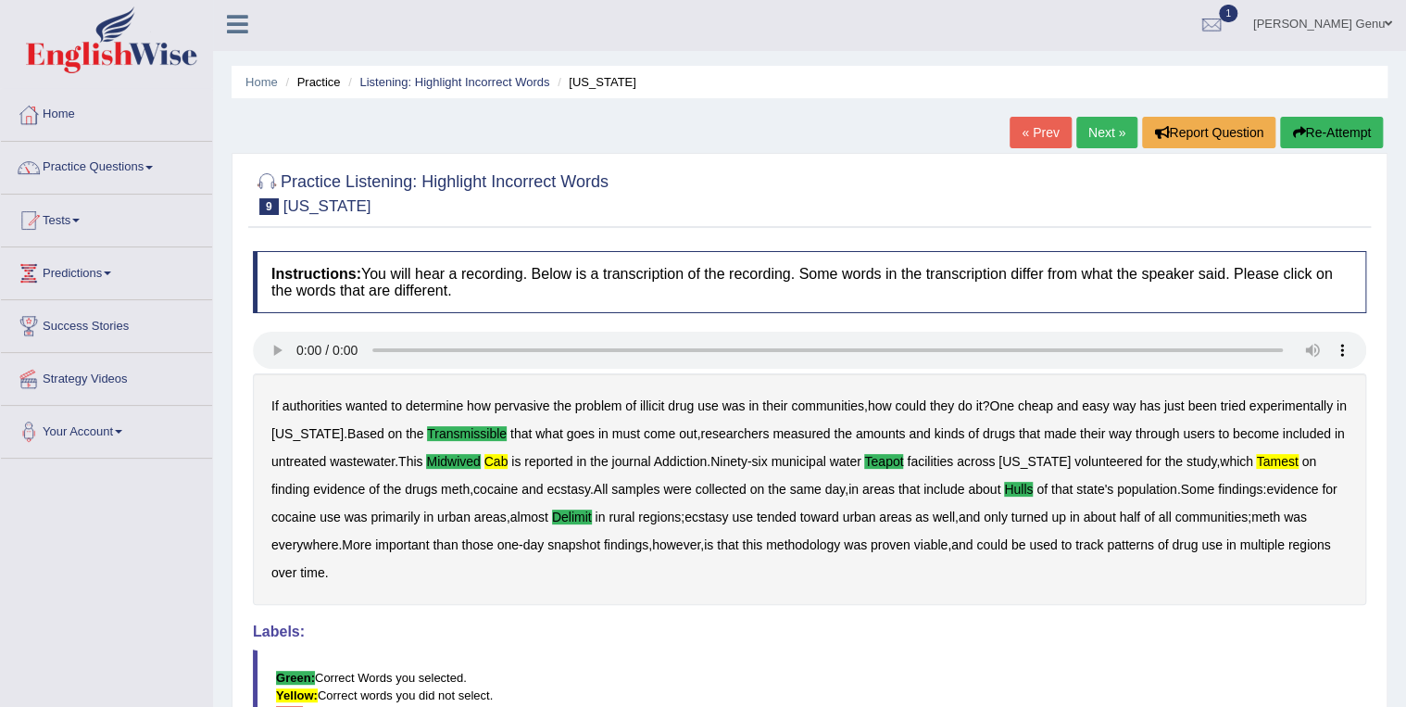
scroll to position [0, 0]
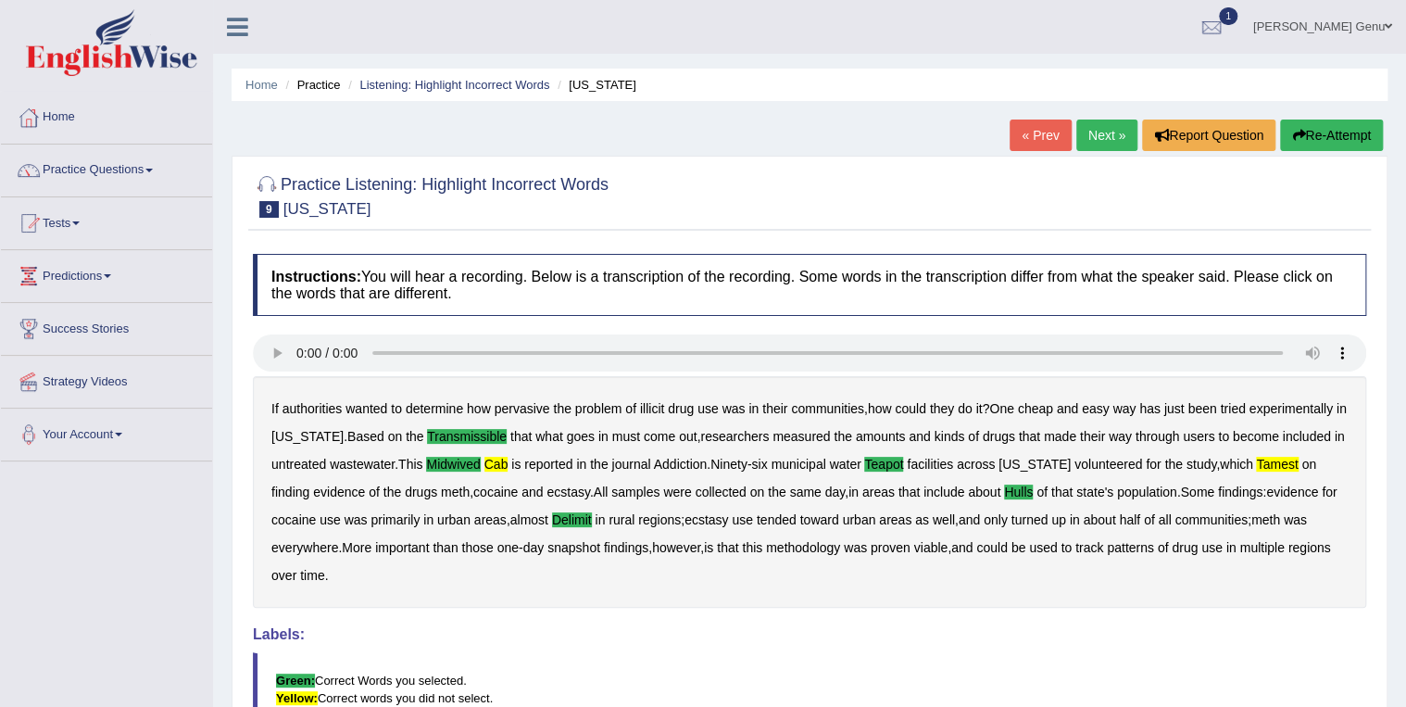
click at [1103, 131] on link "Next »" at bounding box center [1107, 136] width 61 height 32
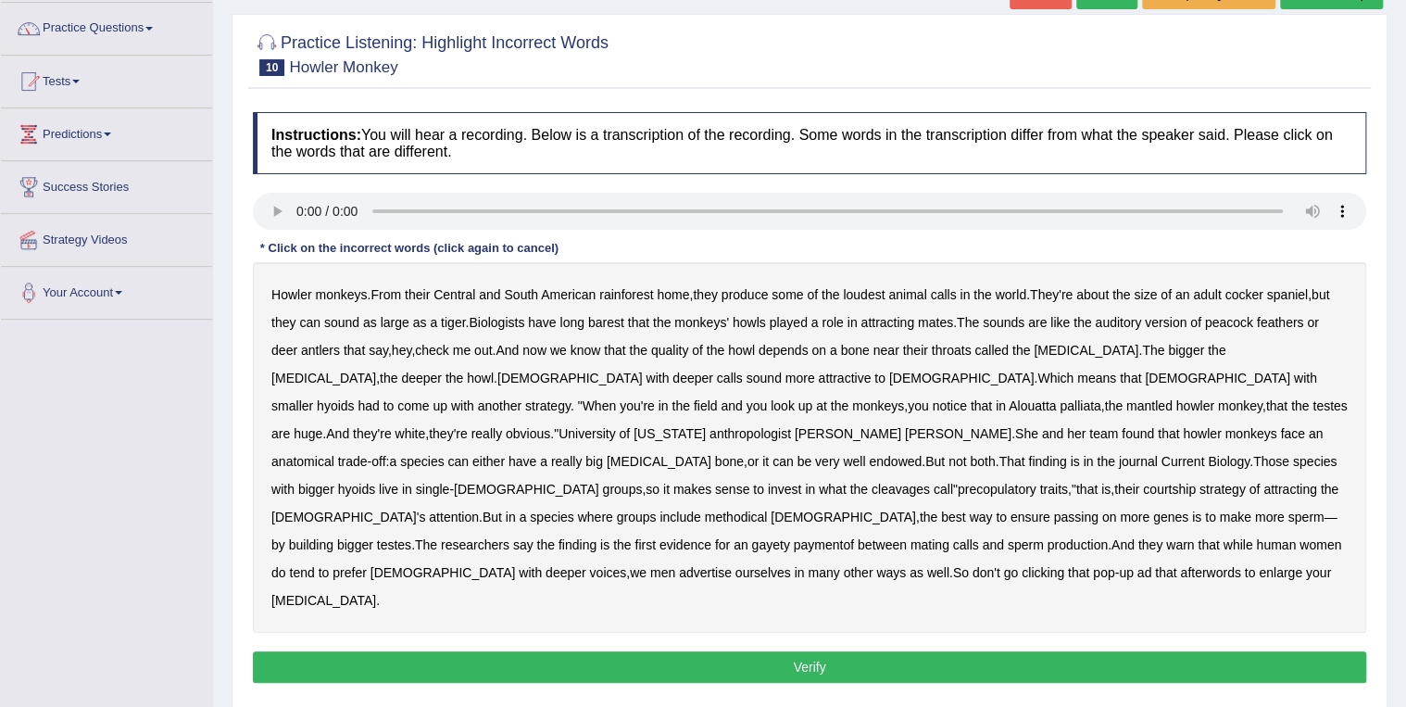
scroll to position [148, 0]
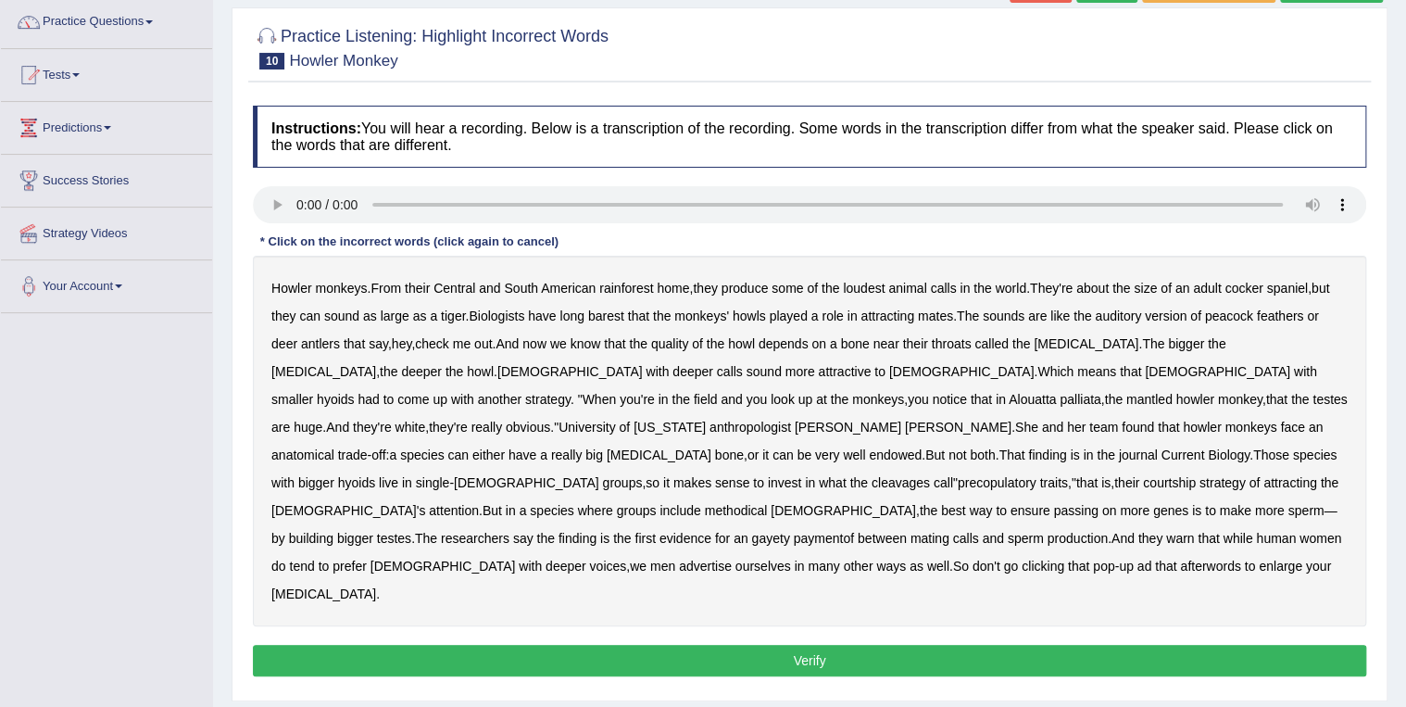
click at [324, 349] on b "antlers" at bounding box center [320, 343] width 39 height 15
click at [930, 475] on b "cleavages" at bounding box center [901, 482] width 58 height 15
click at [1037, 475] on b "precopulatory" at bounding box center [997, 482] width 79 height 15
click at [816, 645] on button "Verify" at bounding box center [810, 661] width 1114 height 32
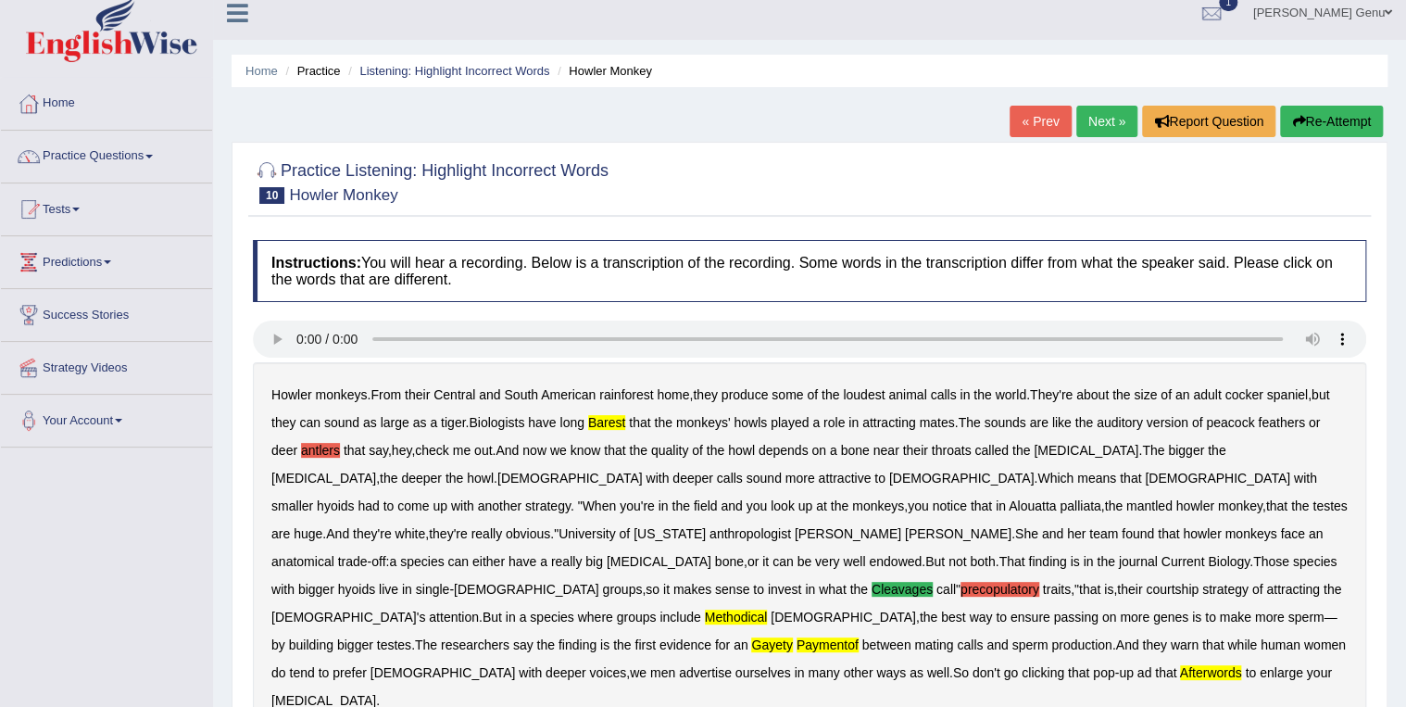
scroll to position [0, 0]
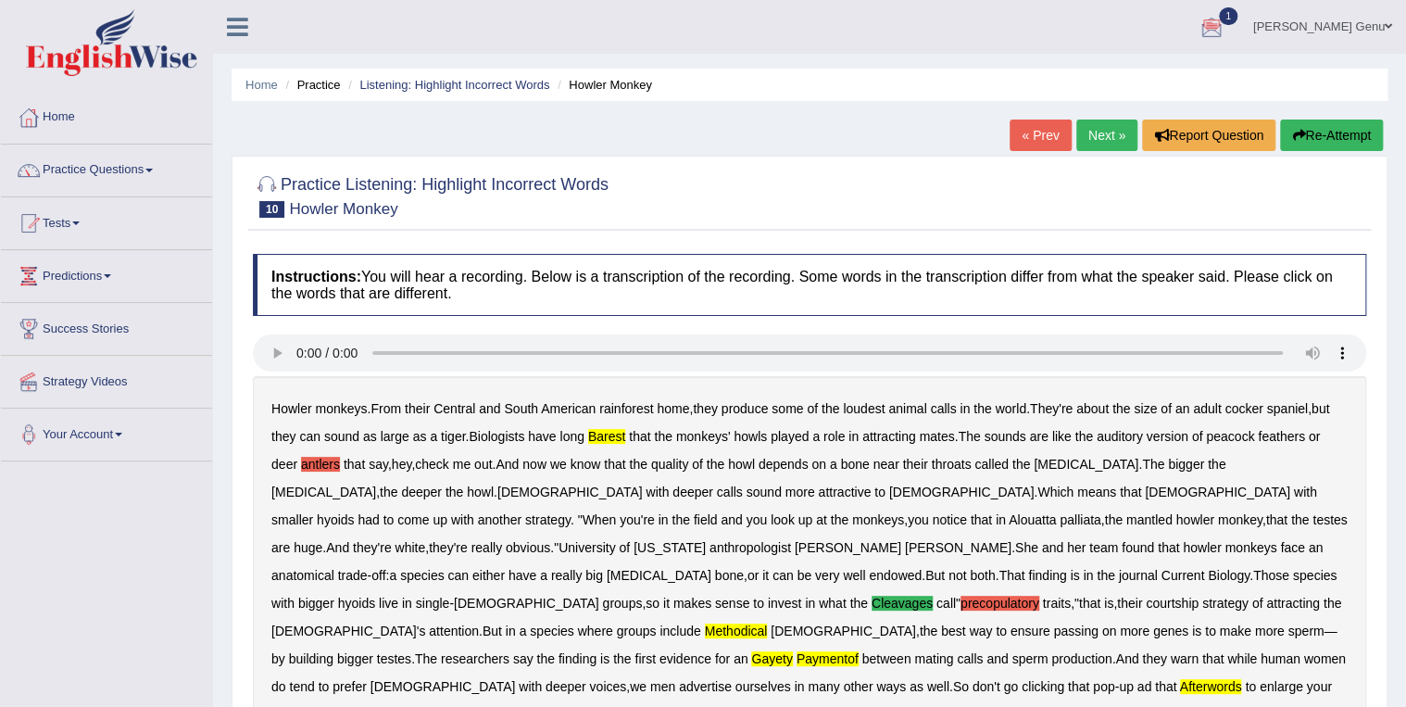
click at [1226, 19] on div at bounding box center [1212, 28] width 28 height 28
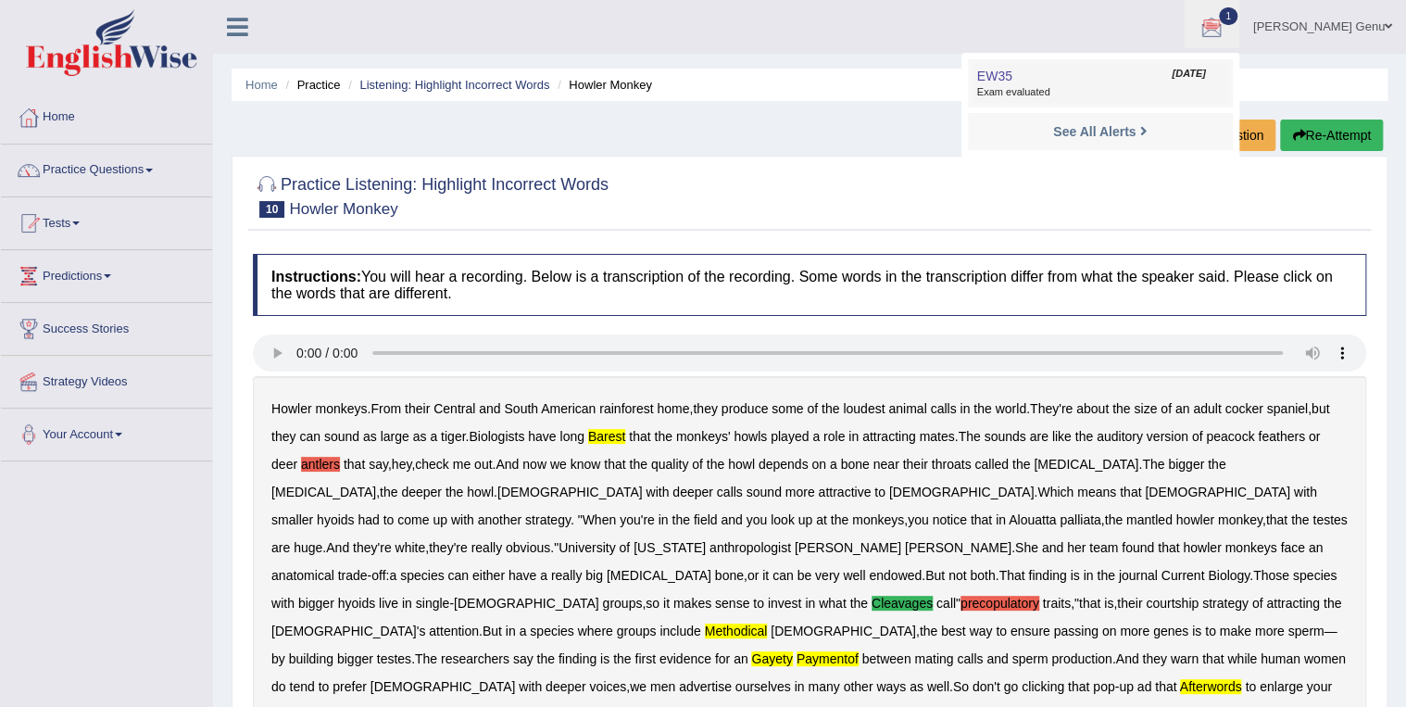
click at [1145, 82] on link "EW35 Sep 1, 2025 Exam evaluated" at bounding box center [1101, 83] width 256 height 39
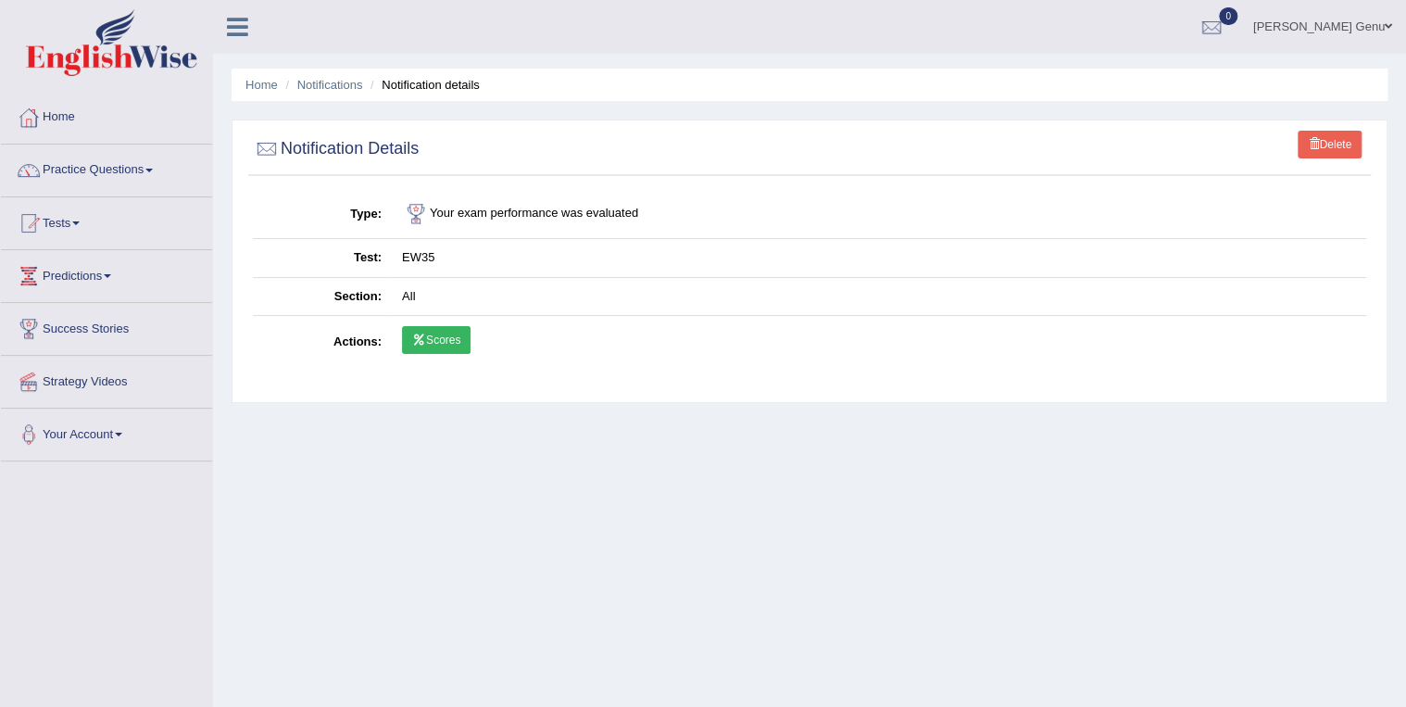
click at [441, 337] on link "Scores" at bounding box center [436, 340] width 69 height 28
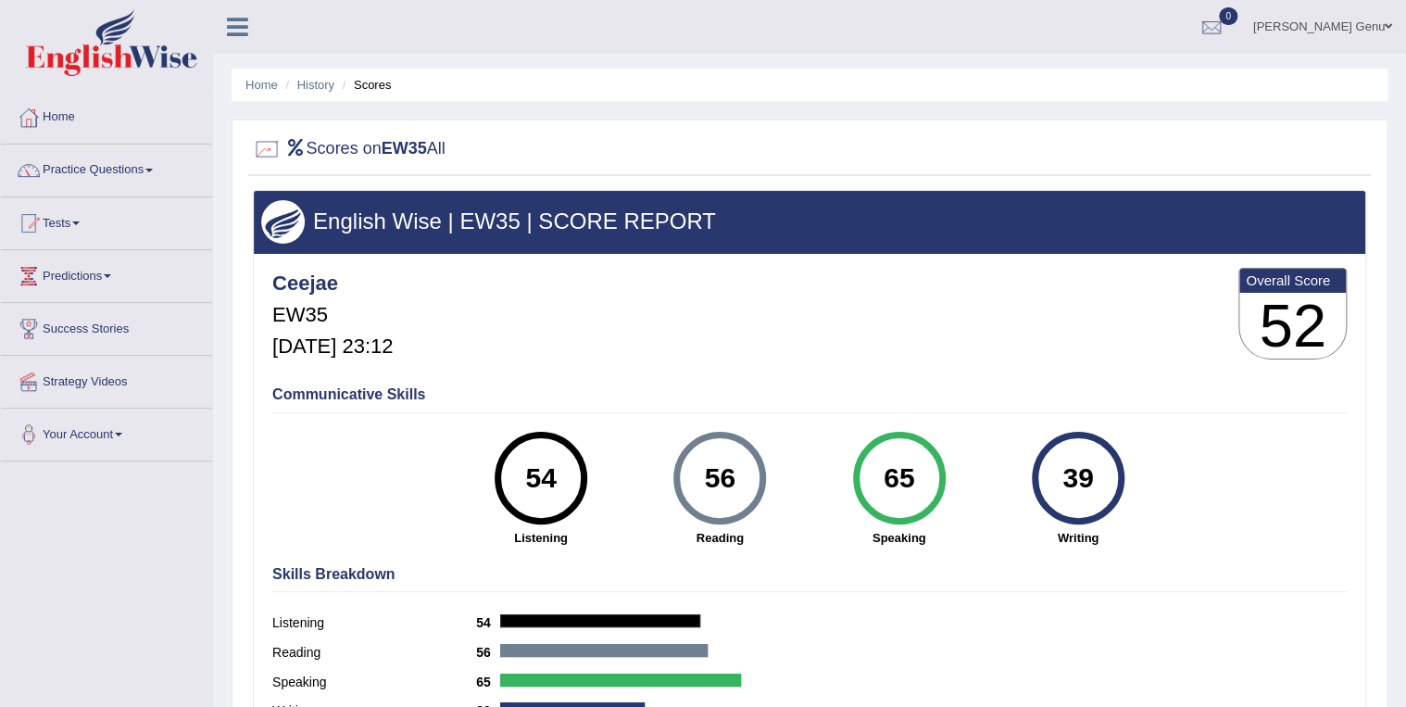
click at [271, 145] on div at bounding box center [267, 149] width 28 height 28
click at [1319, 293] on h3 "52" at bounding box center [1293, 326] width 107 height 67
click at [367, 81] on li "Scores" at bounding box center [365, 85] width 54 height 18
drag, startPoint x: 367, startPoint y: 81, endPoint x: 326, endPoint y: 84, distance: 40.9
click at [326, 84] on link "History" at bounding box center [315, 85] width 37 height 14
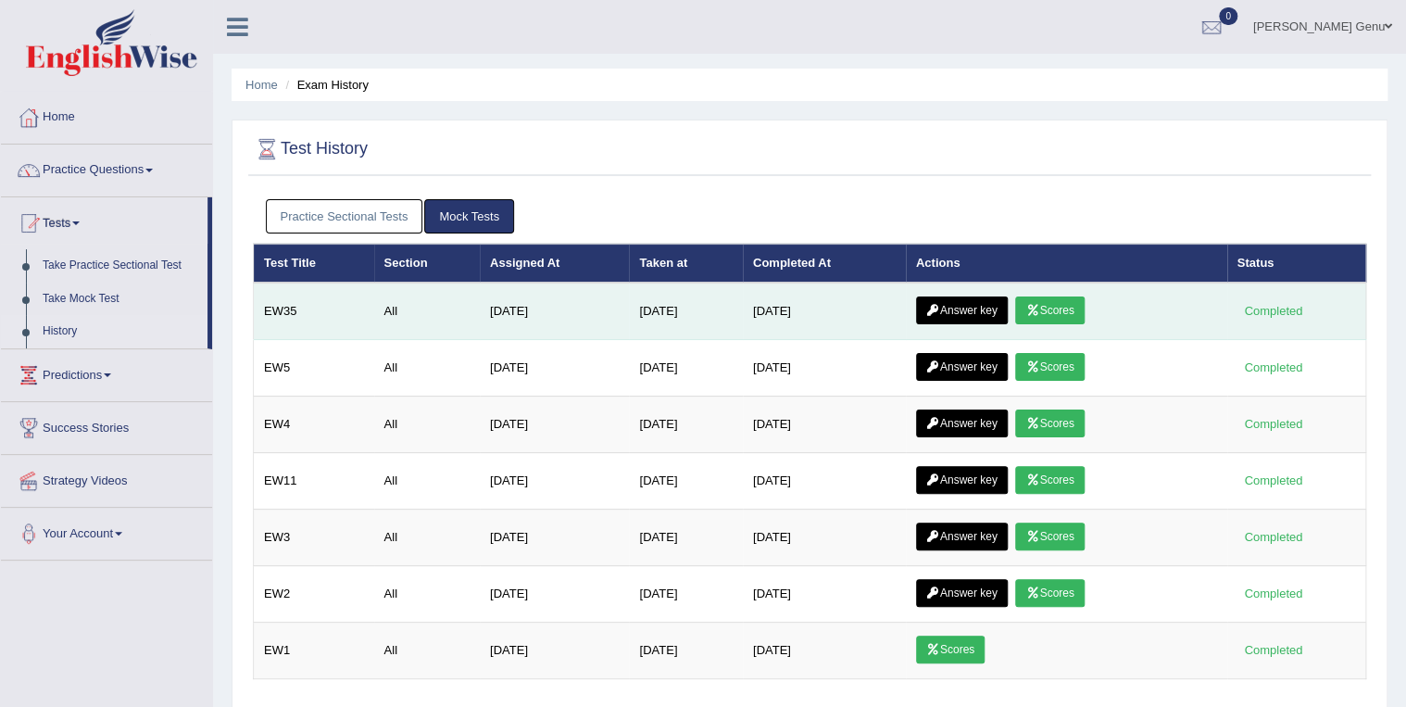
click at [963, 302] on link "Answer key" at bounding box center [962, 310] width 92 height 28
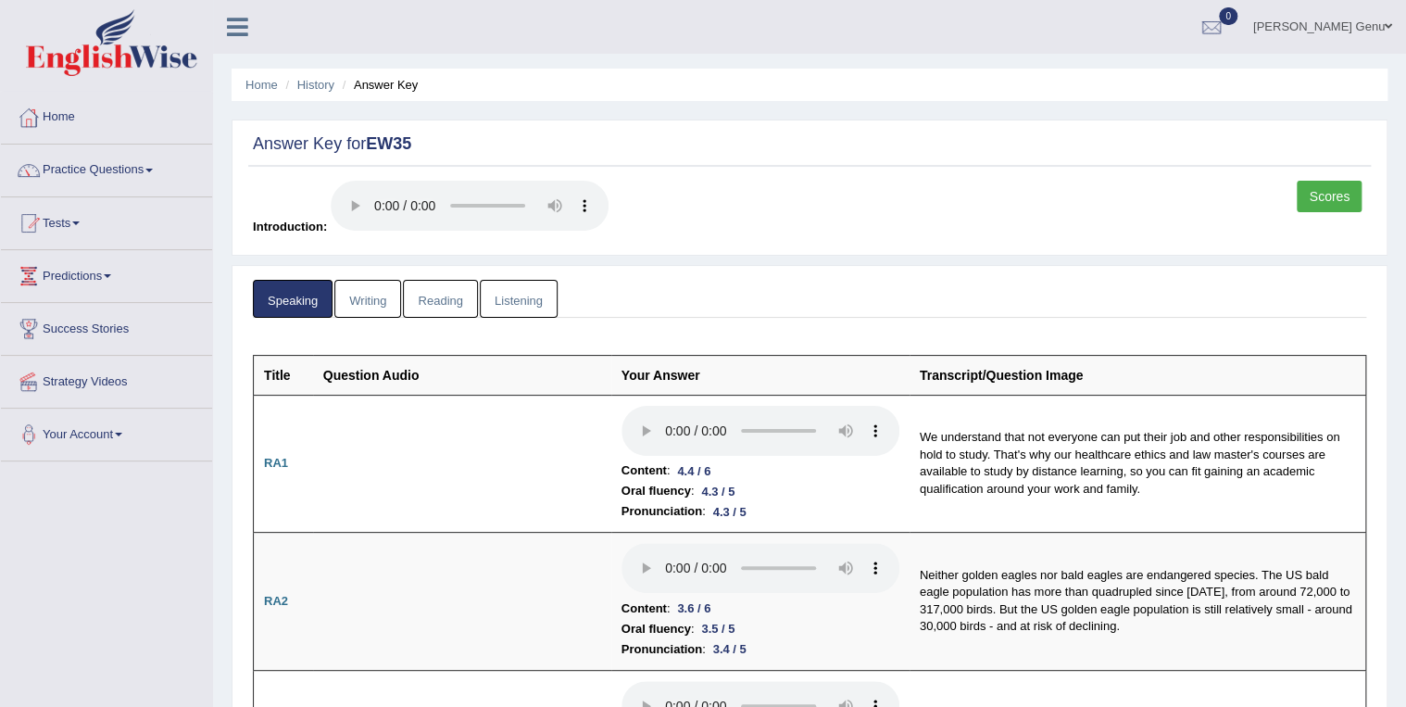
click at [373, 297] on link "Writing" at bounding box center [367, 299] width 67 height 38
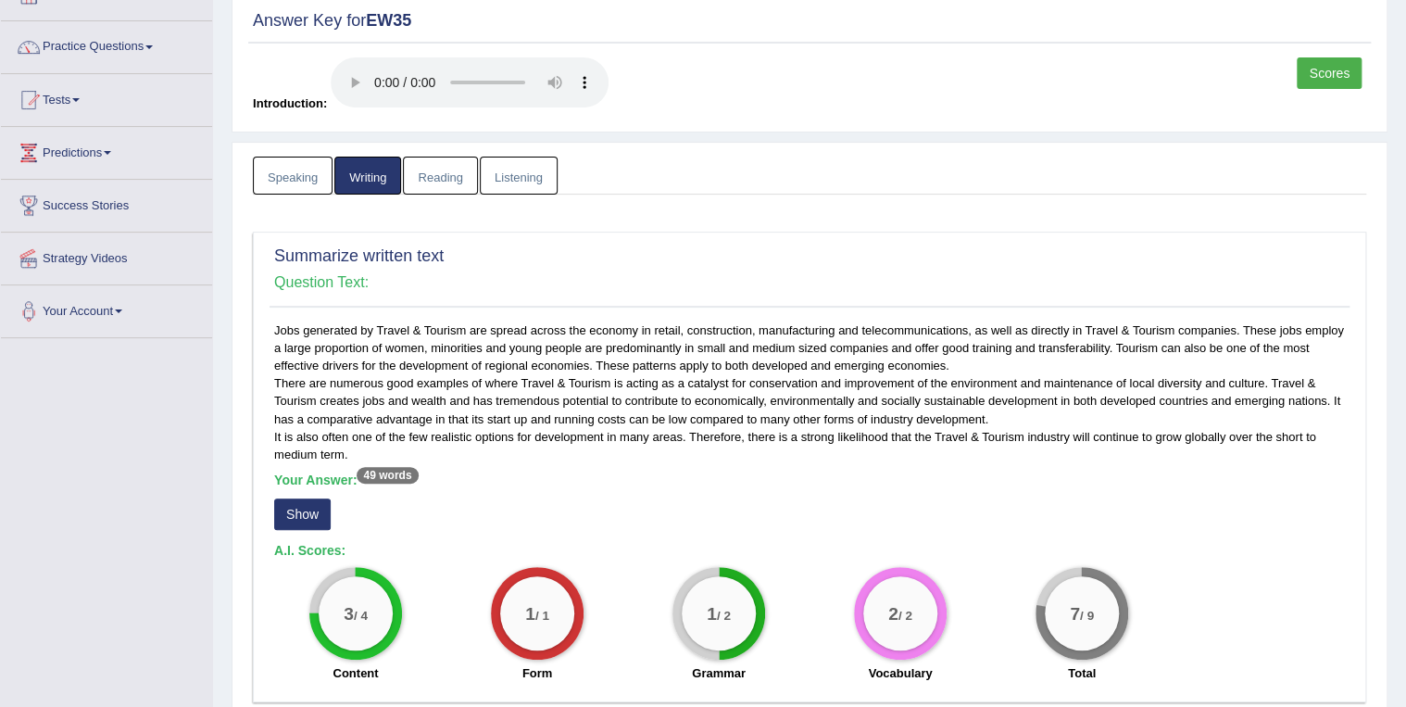
scroll to position [148, 0]
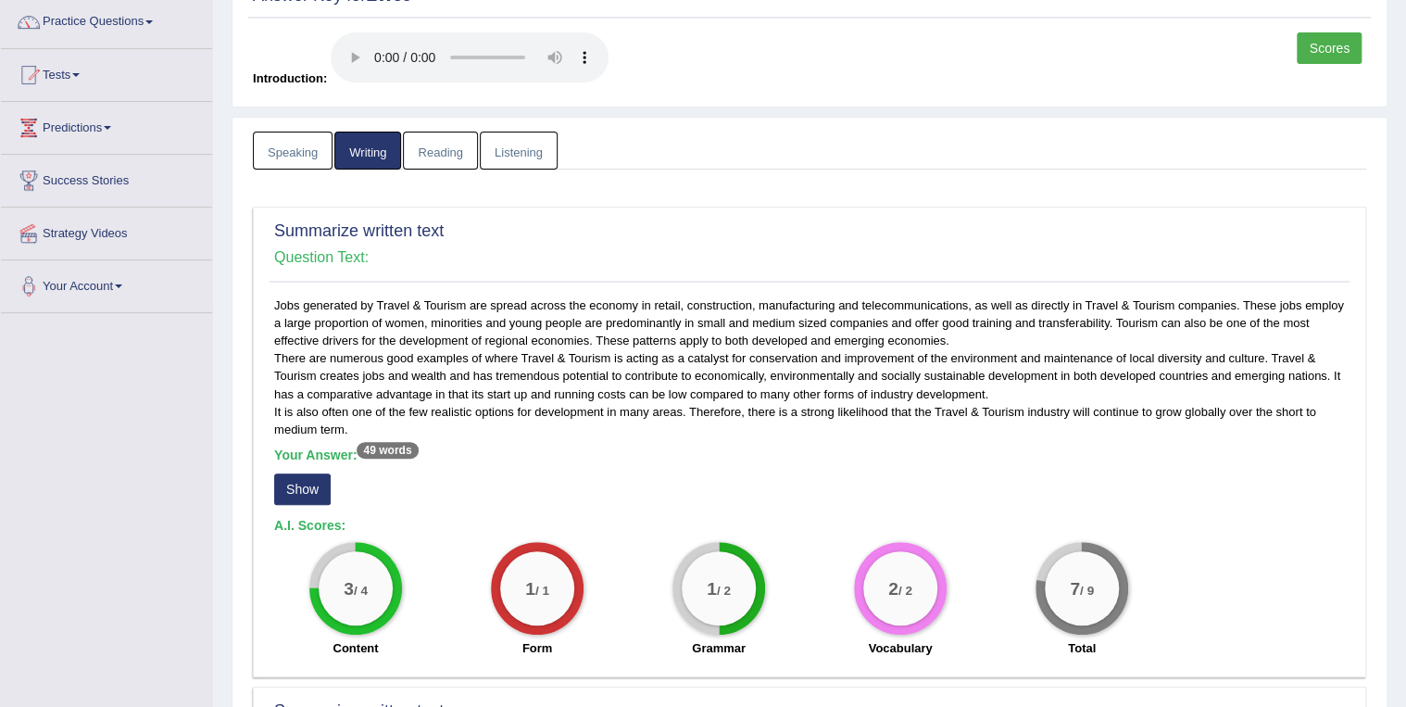
click at [296, 486] on button "Show" at bounding box center [302, 489] width 57 height 32
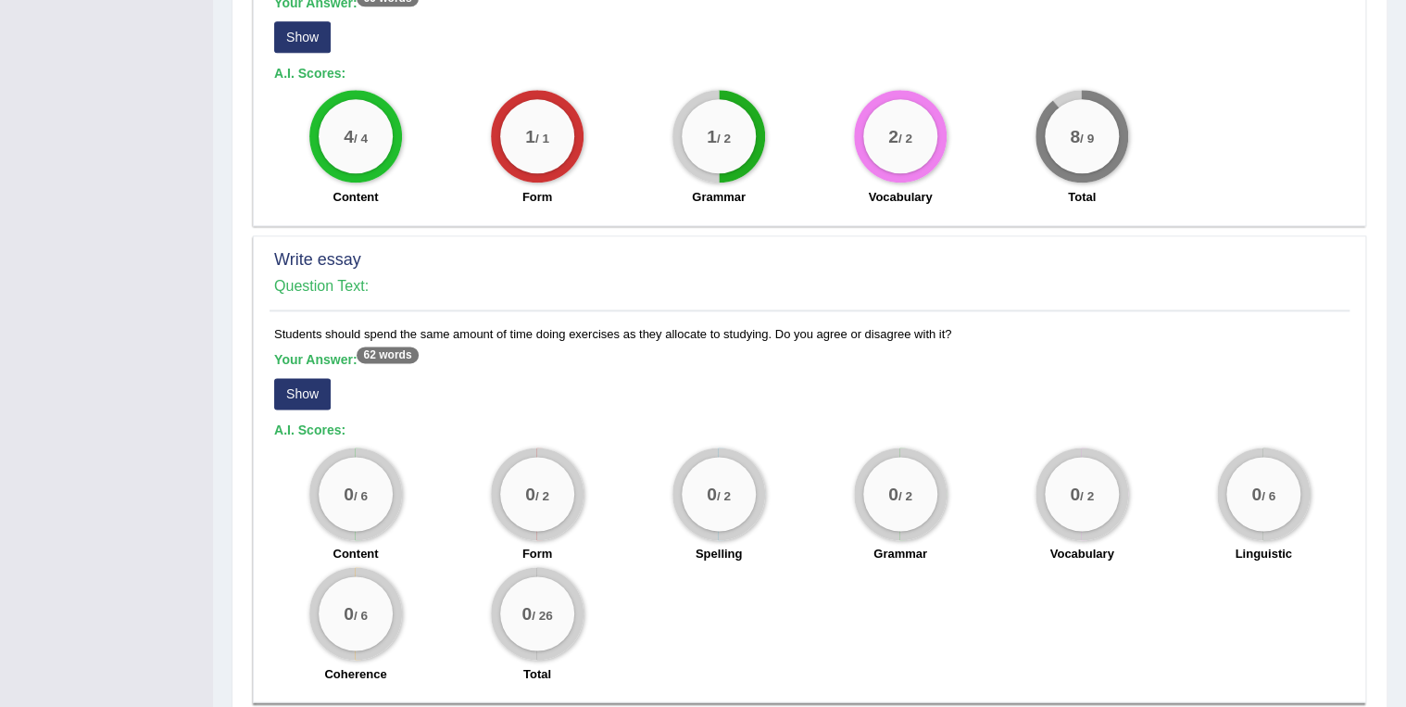
scroll to position [1141, 0]
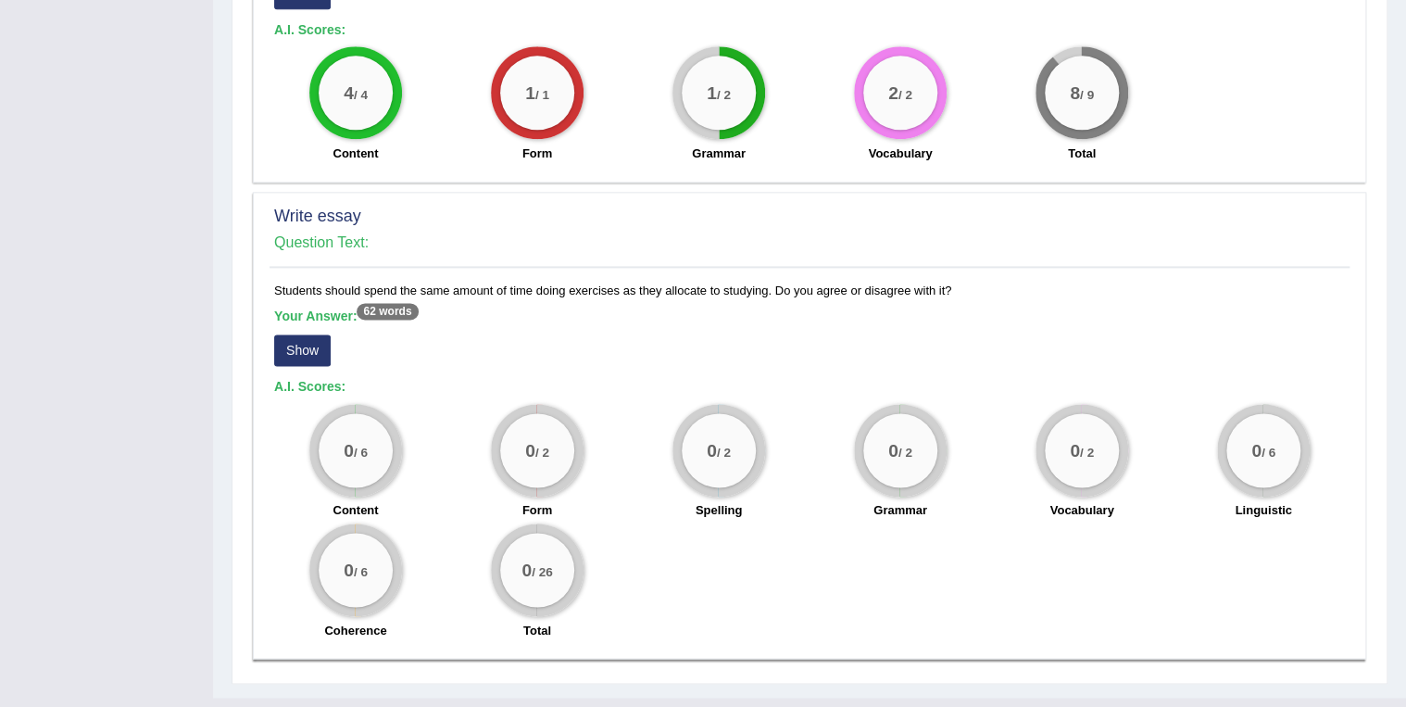
click at [306, 334] on button "Show" at bounding box center [302, 350] width 57 height 32
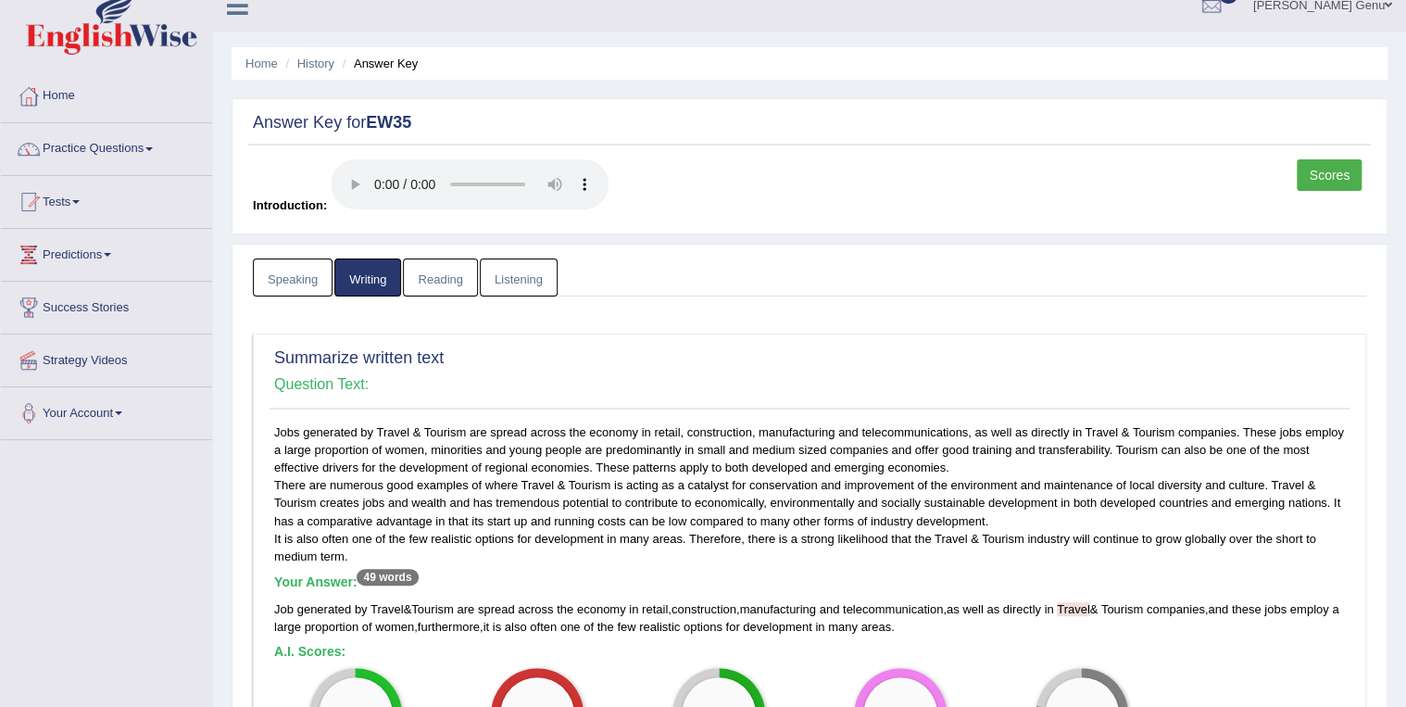
scroll to position [0, 0]
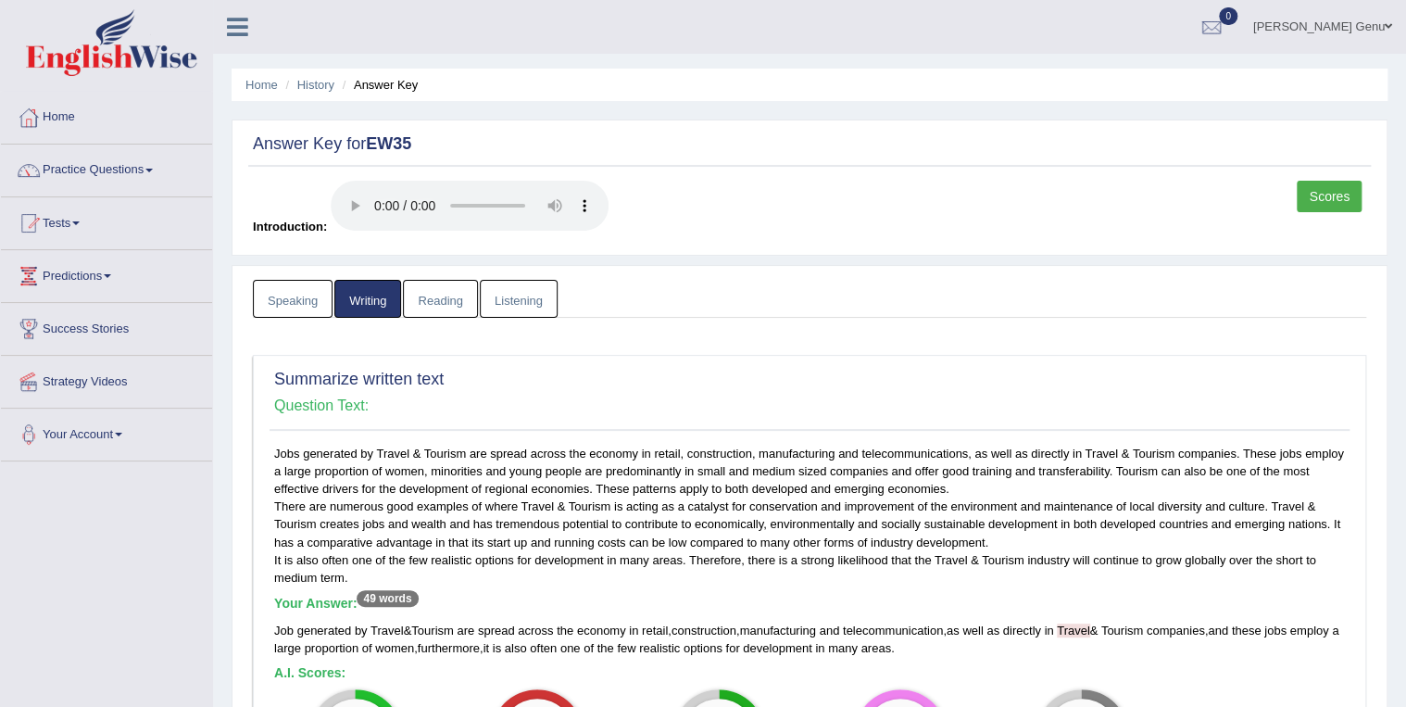
click at [511, 301] on link "Listening" at bounding box center [519, 299] width 78 height 38
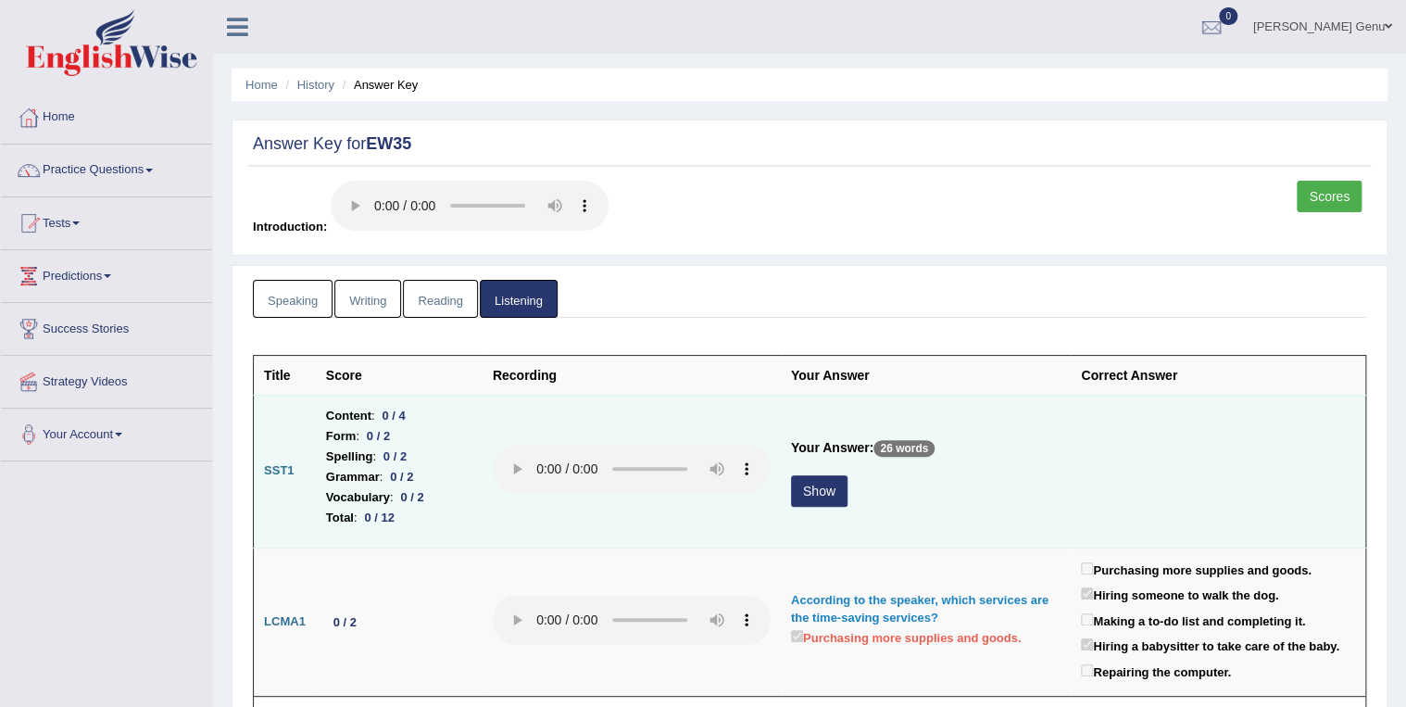
click at [820, 489] on button "Show" at bounding box center [819, 491] width 57 height 32
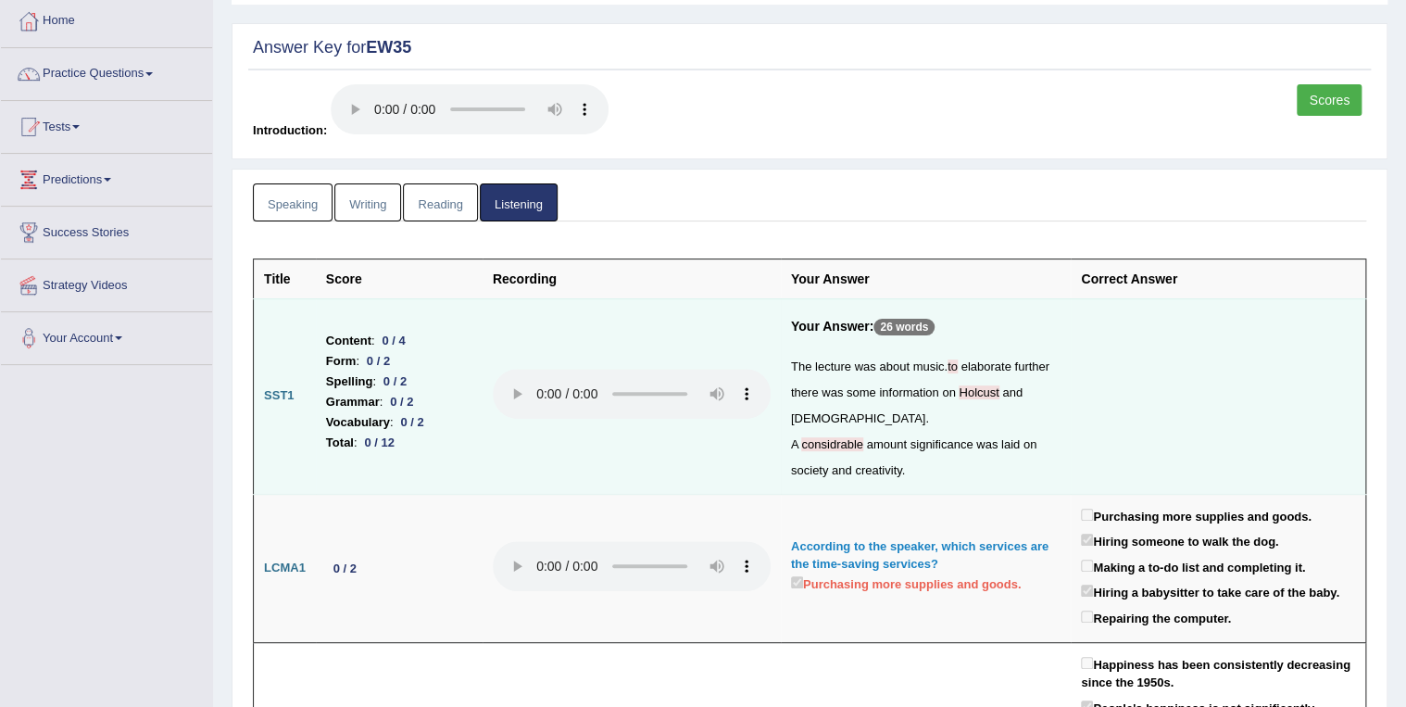
scroll to position [22, 0]
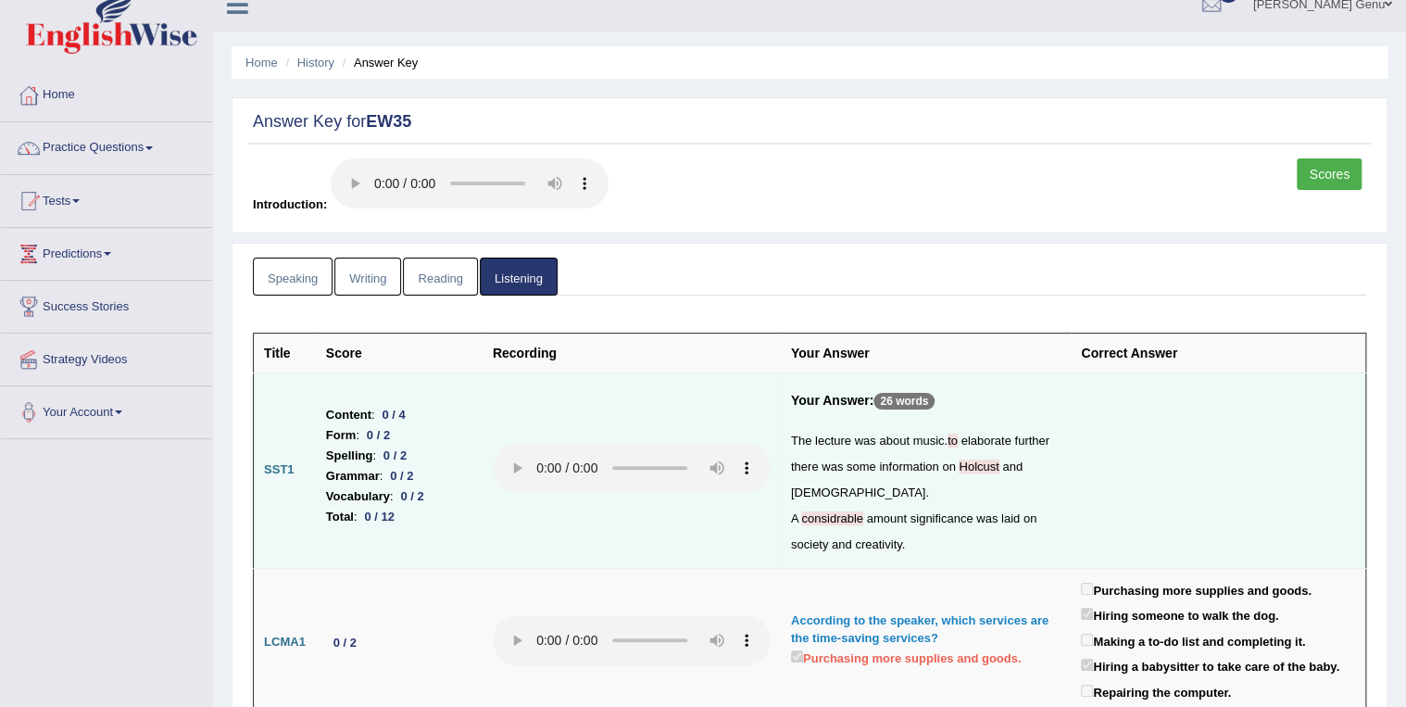
click at [422, 279] on link "Reading" at bounding box center [440, 277] width 74 height 38
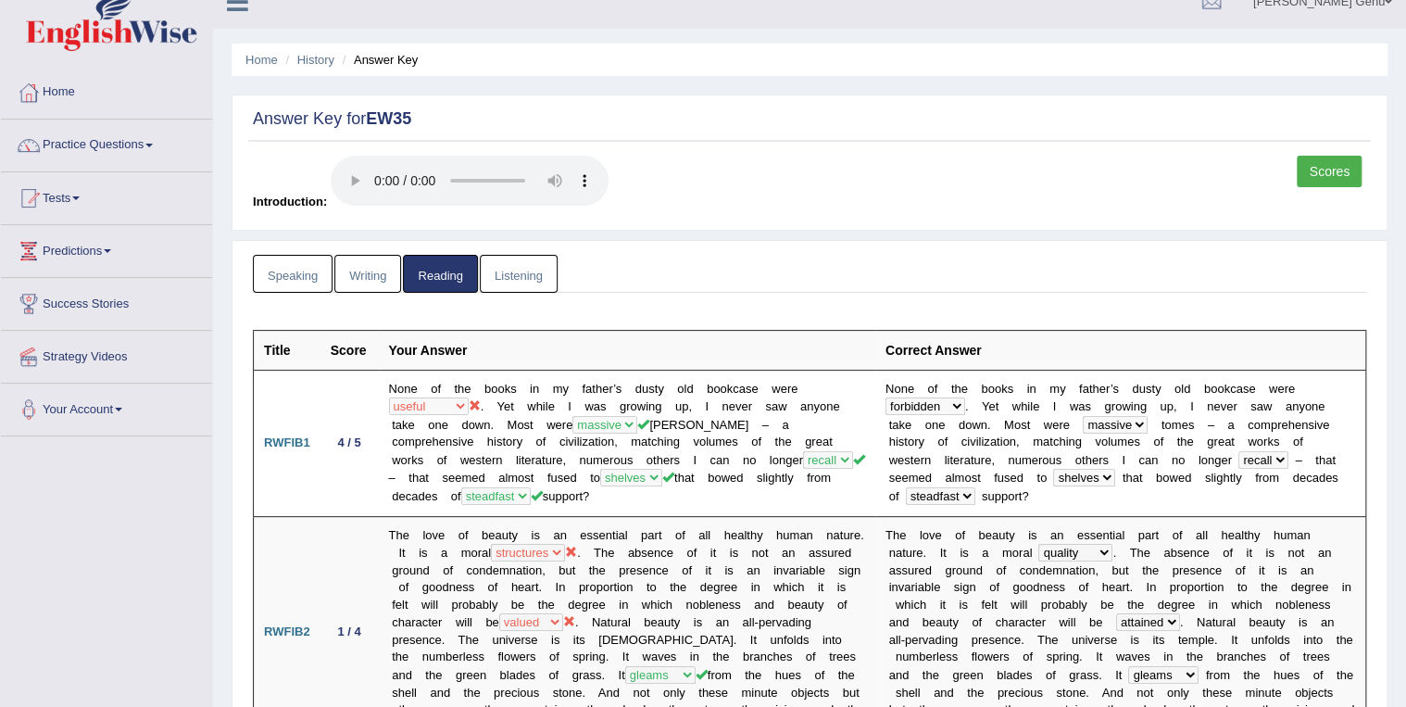
scroll to position [0, 0]
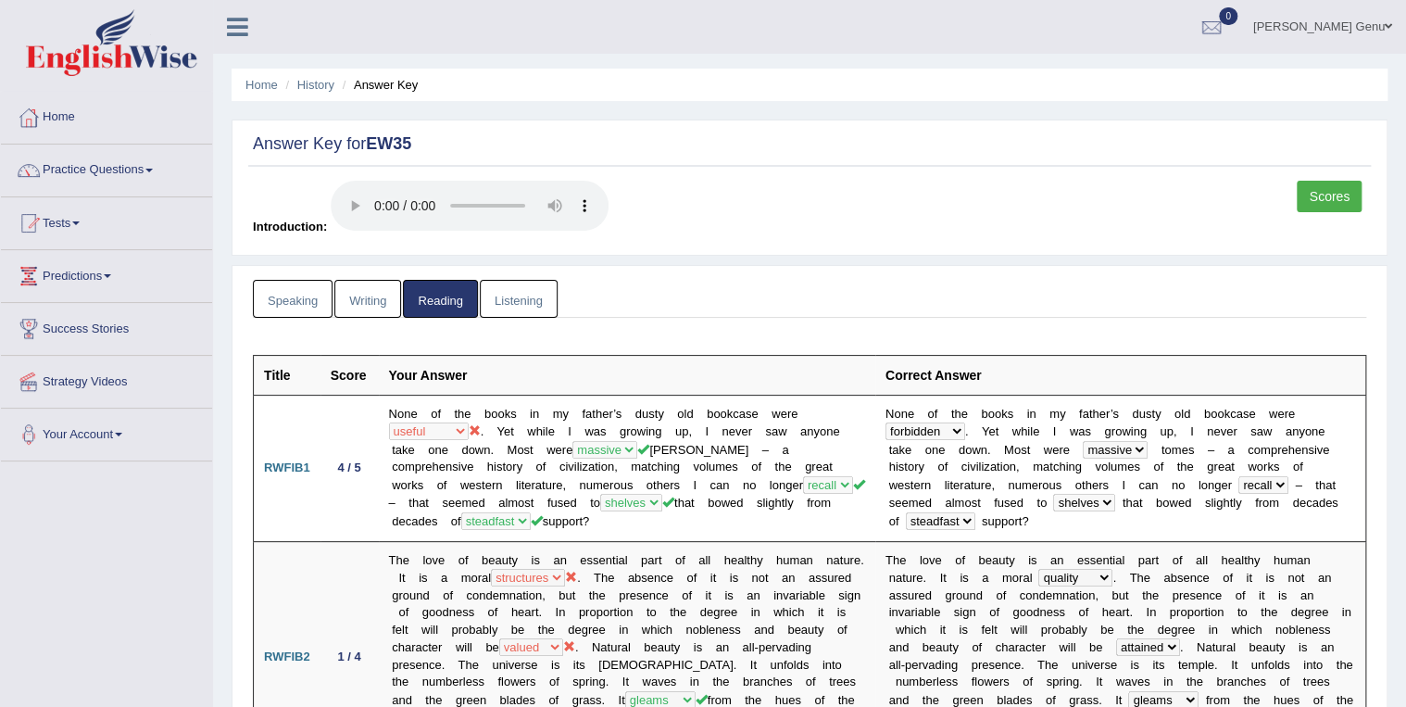
click at [289, 298] on link "Speaking" at bounding box center [293, 299] width 80 height 38
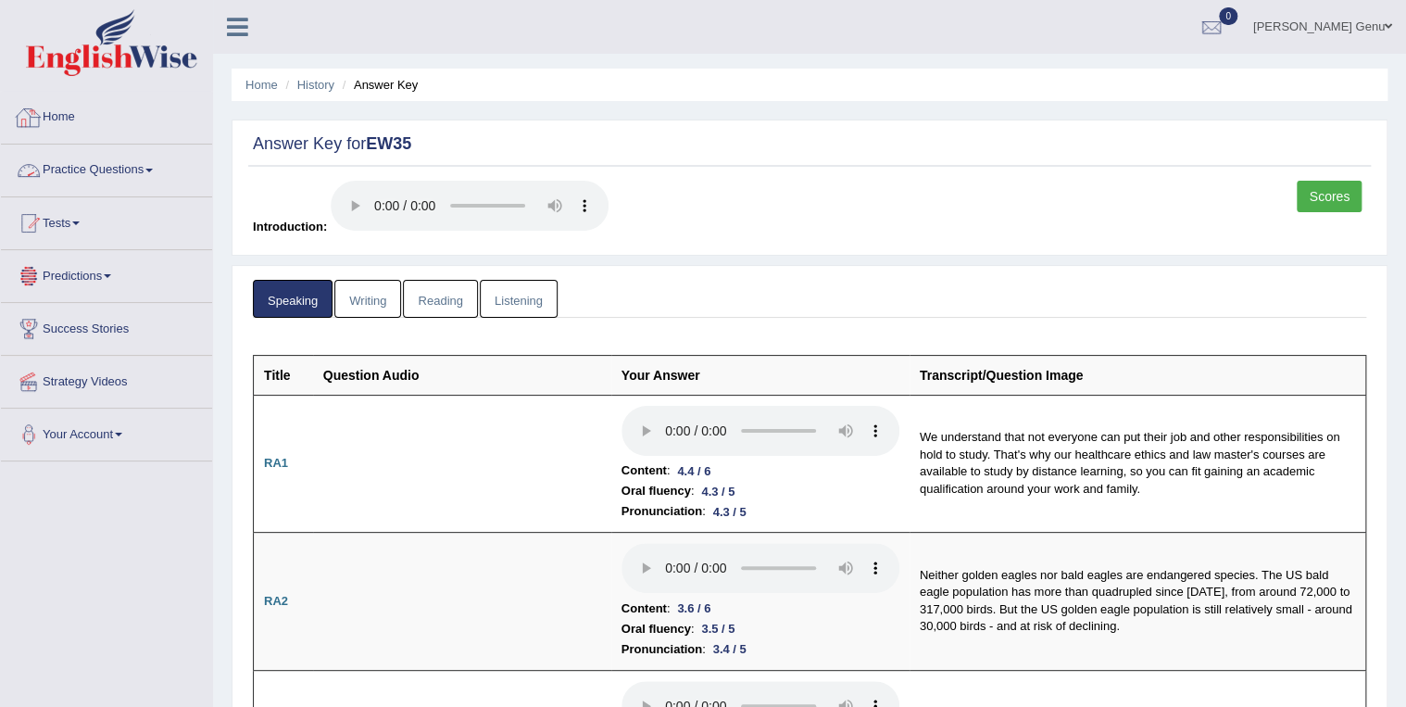
click at [58, 123] on link "Home" at bounding box center [106, 115] width 211 height 46
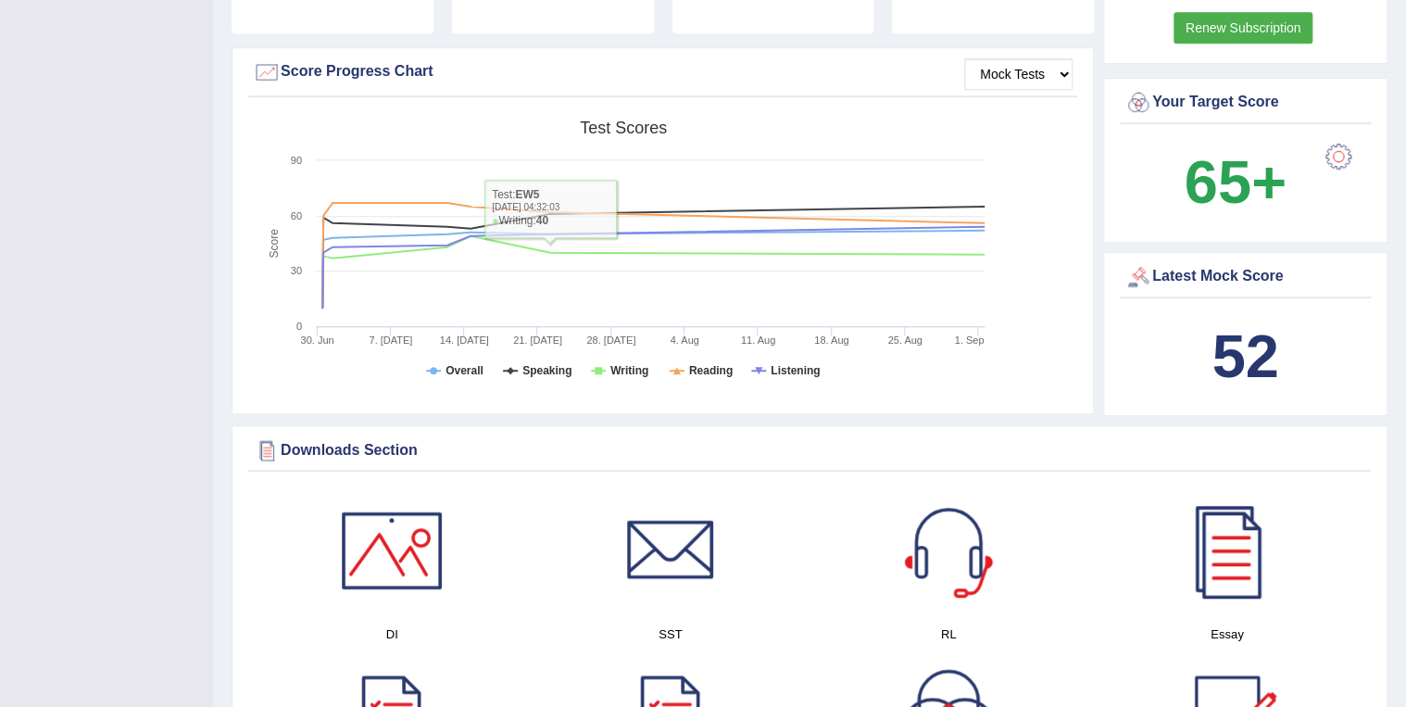
scroll to position [593, 0]
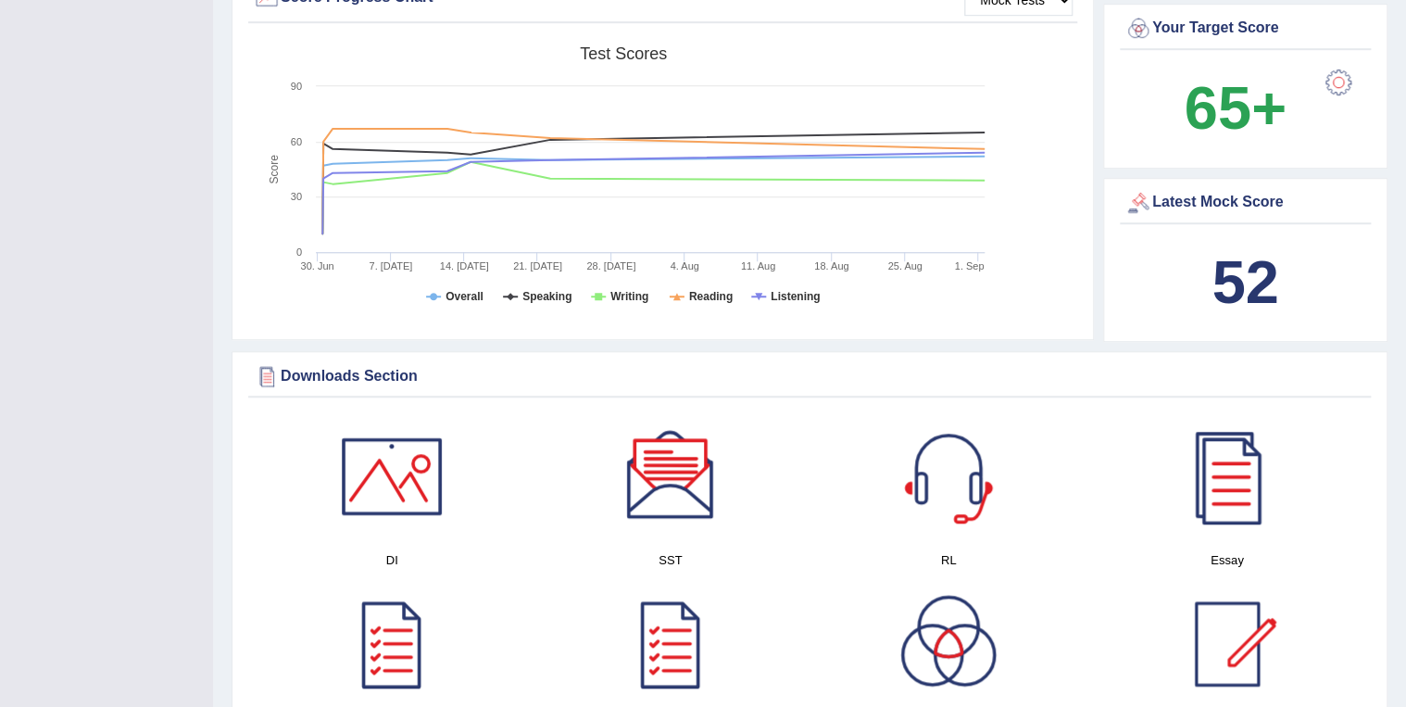
click at [1231, 268] on b "52" at bounding box center [1245, 282] width 67 height 68
click at [1222, 275] on b "52" at bounding box center [1245, 282] width 67 height 68
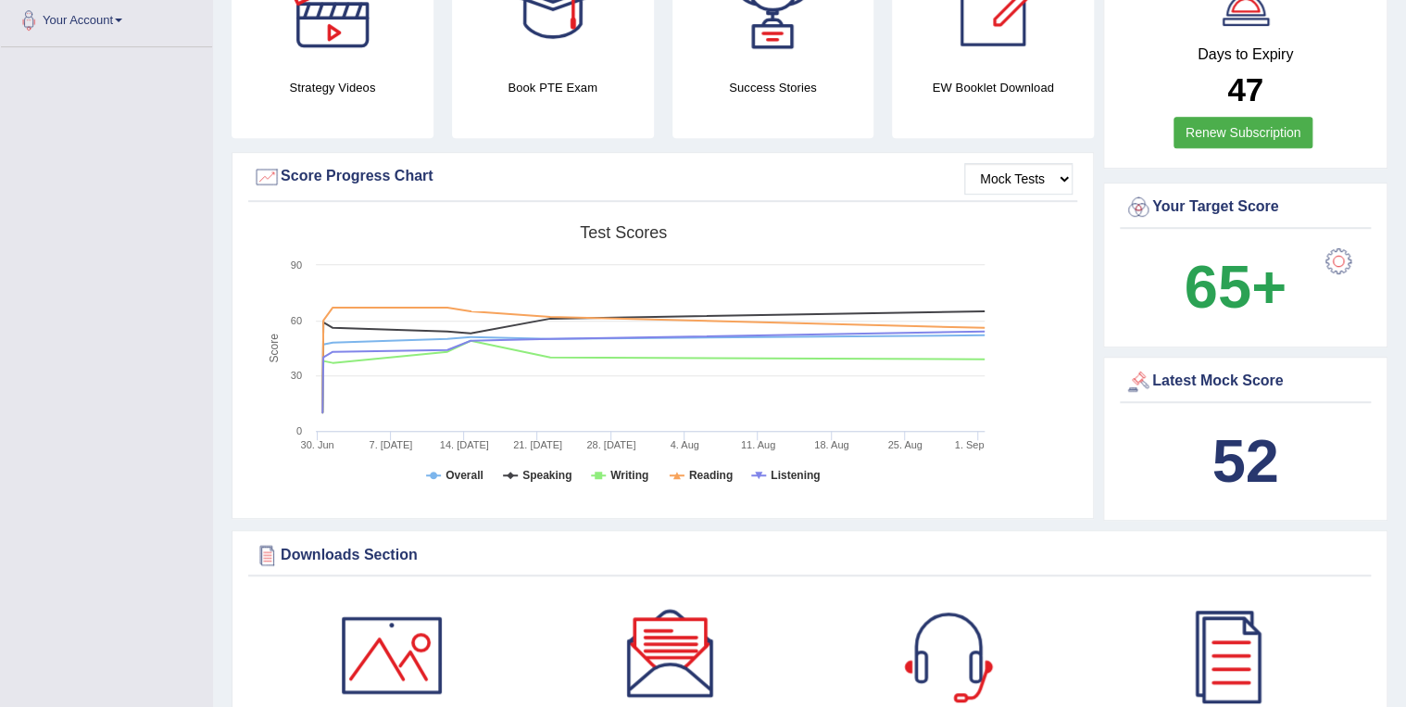
scroll to position [371, 0]
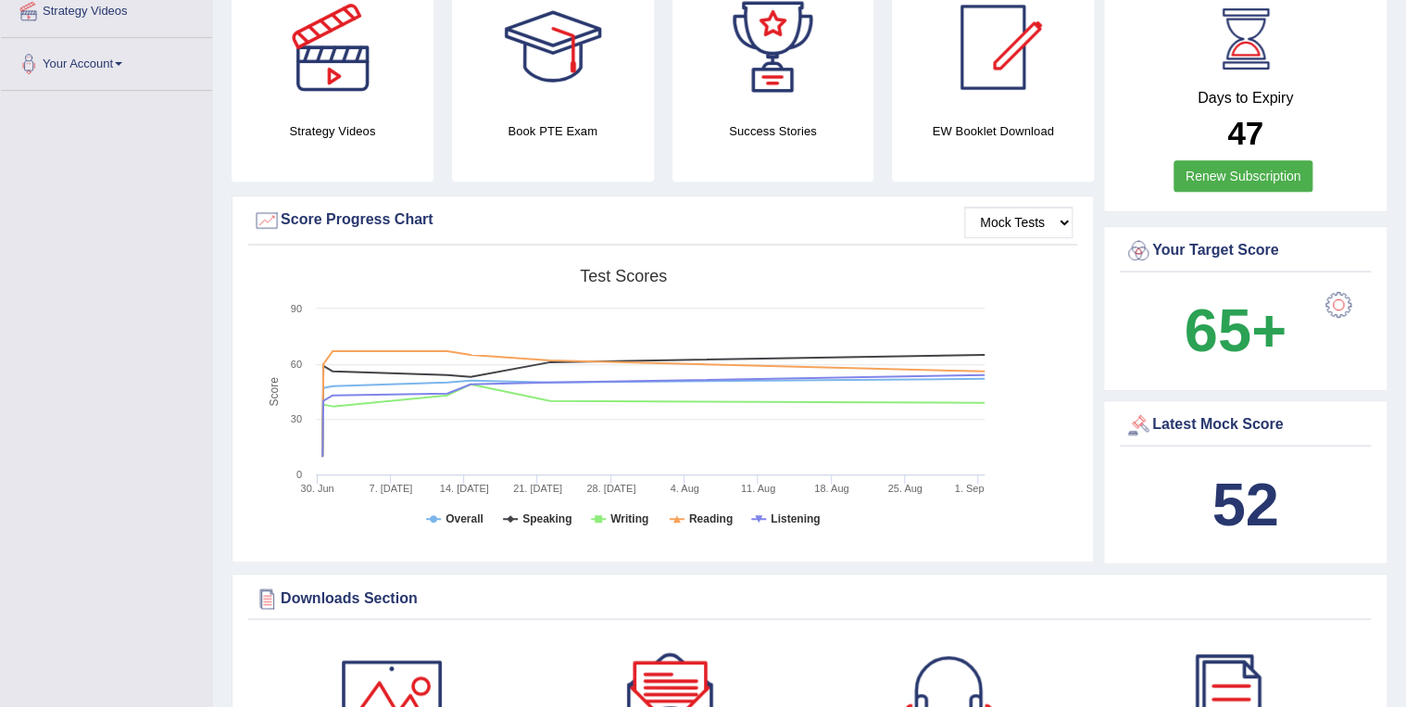
click at [1241, 487] on b "52" at bounding box center [1245, 505] width 67 height 68
click at [1227, 426] on div "Latest Mock Score" at bounding box center [1246, 425] width 242 height 28
click at [1221, 490] on b "52" at bounding box center [1245, 505] width 67 height 68
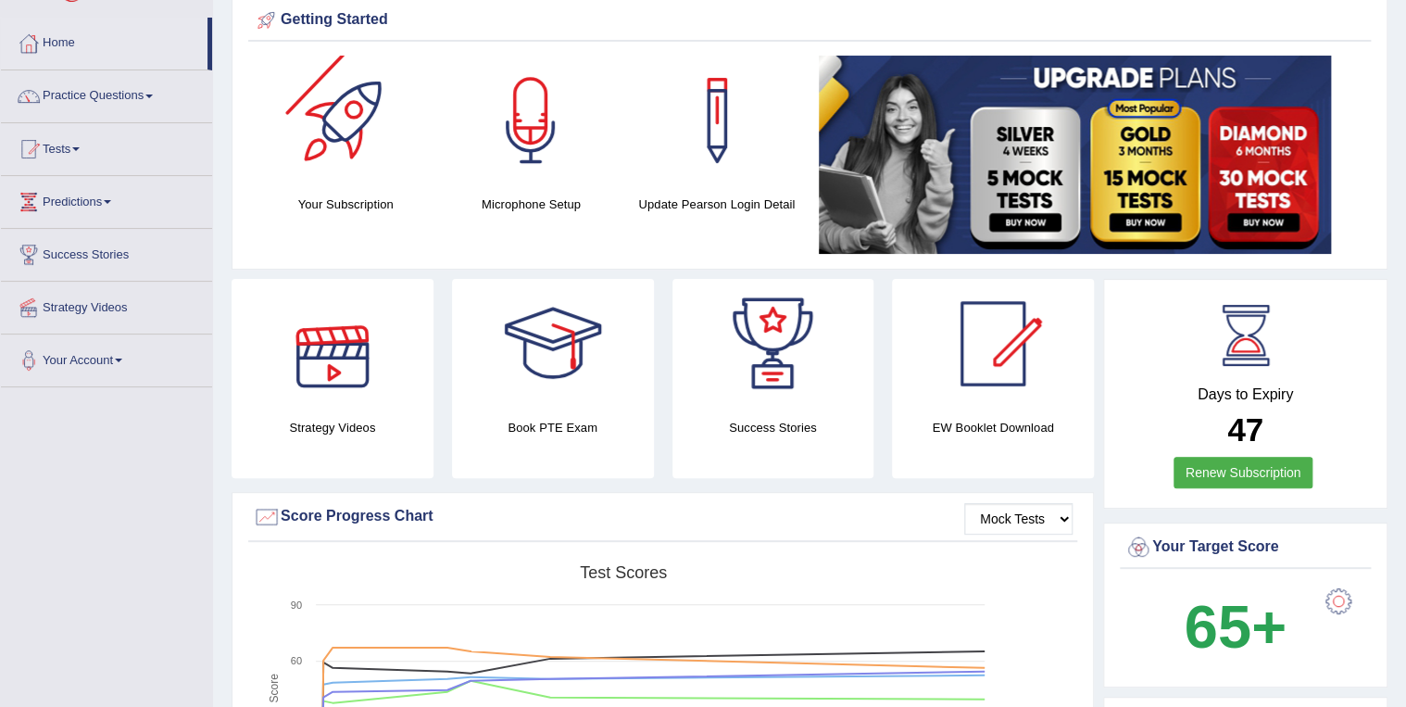
scroll to position [0, 0]
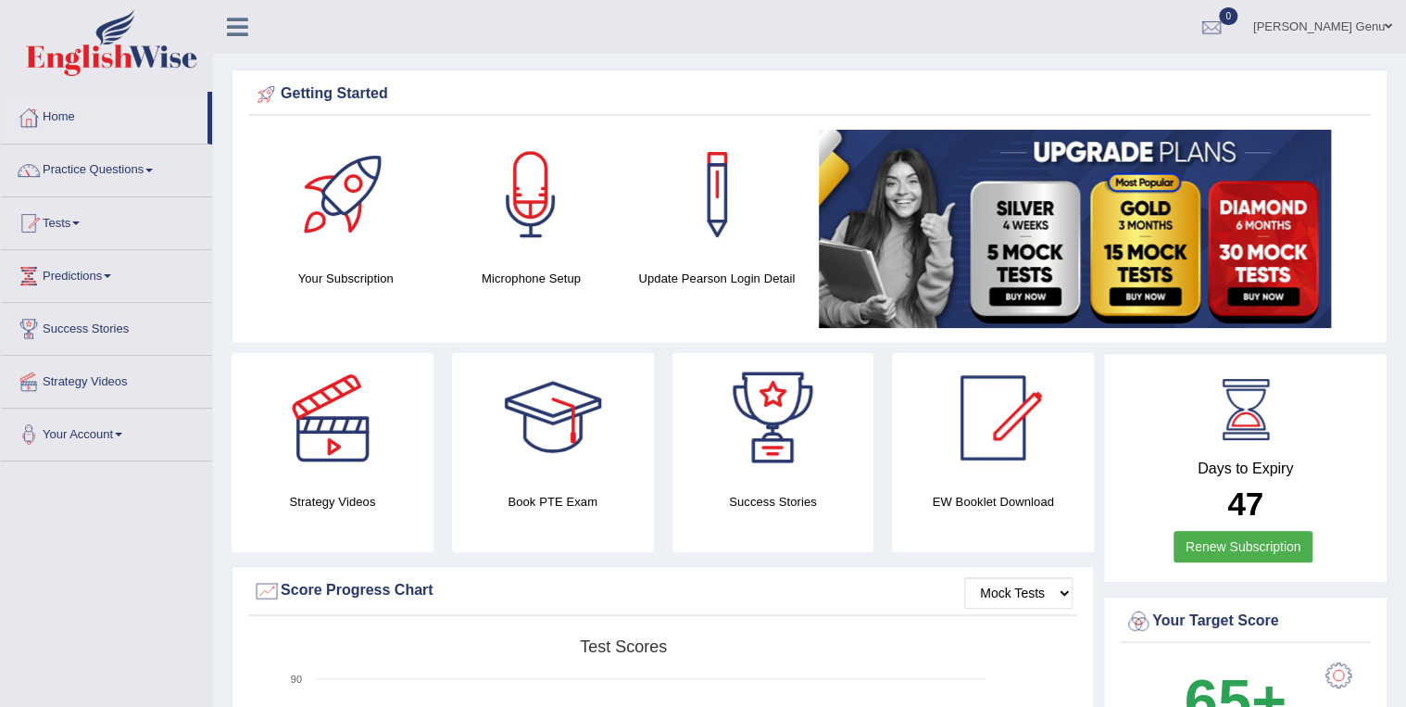
click at [82, 220] on link "Tests" at bounding box center [106, 220] width 211 height 46
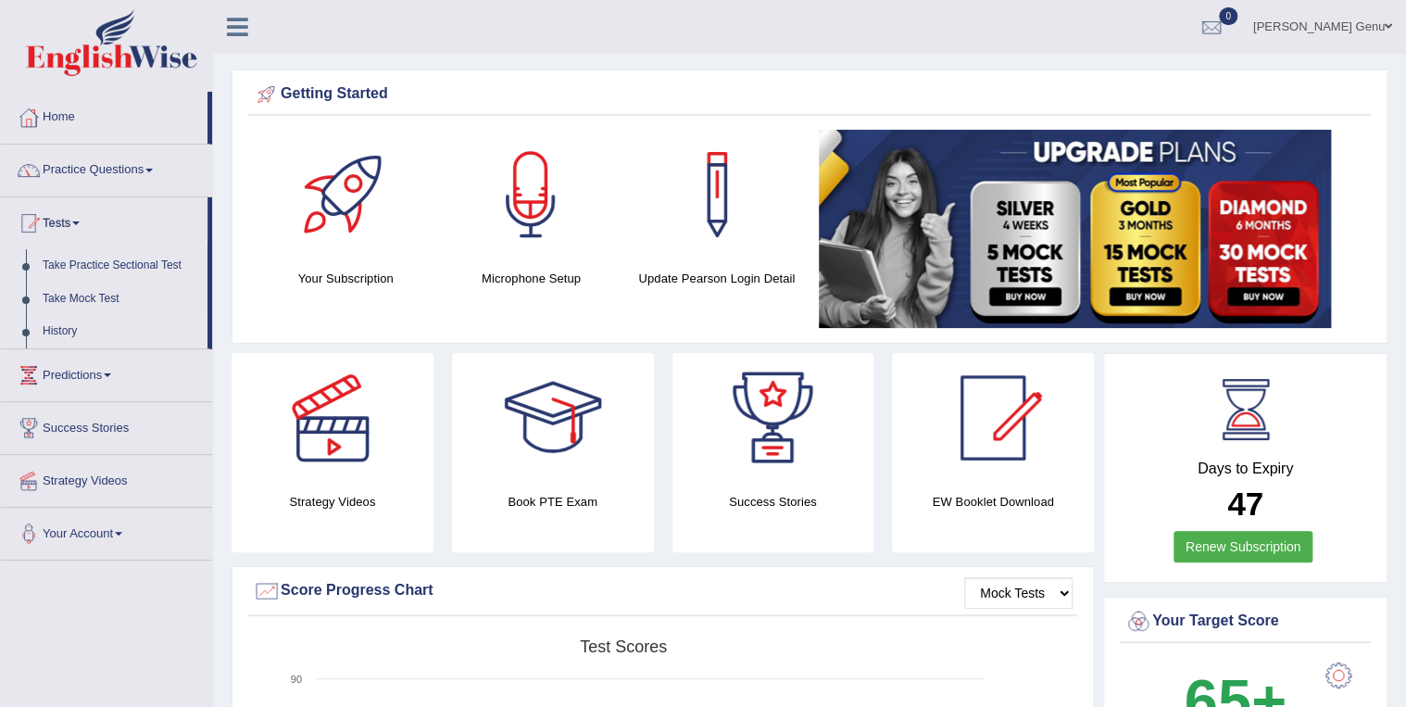
click at [59, 327] on link "History" at bounding box center [120, 331] width 173 height 33
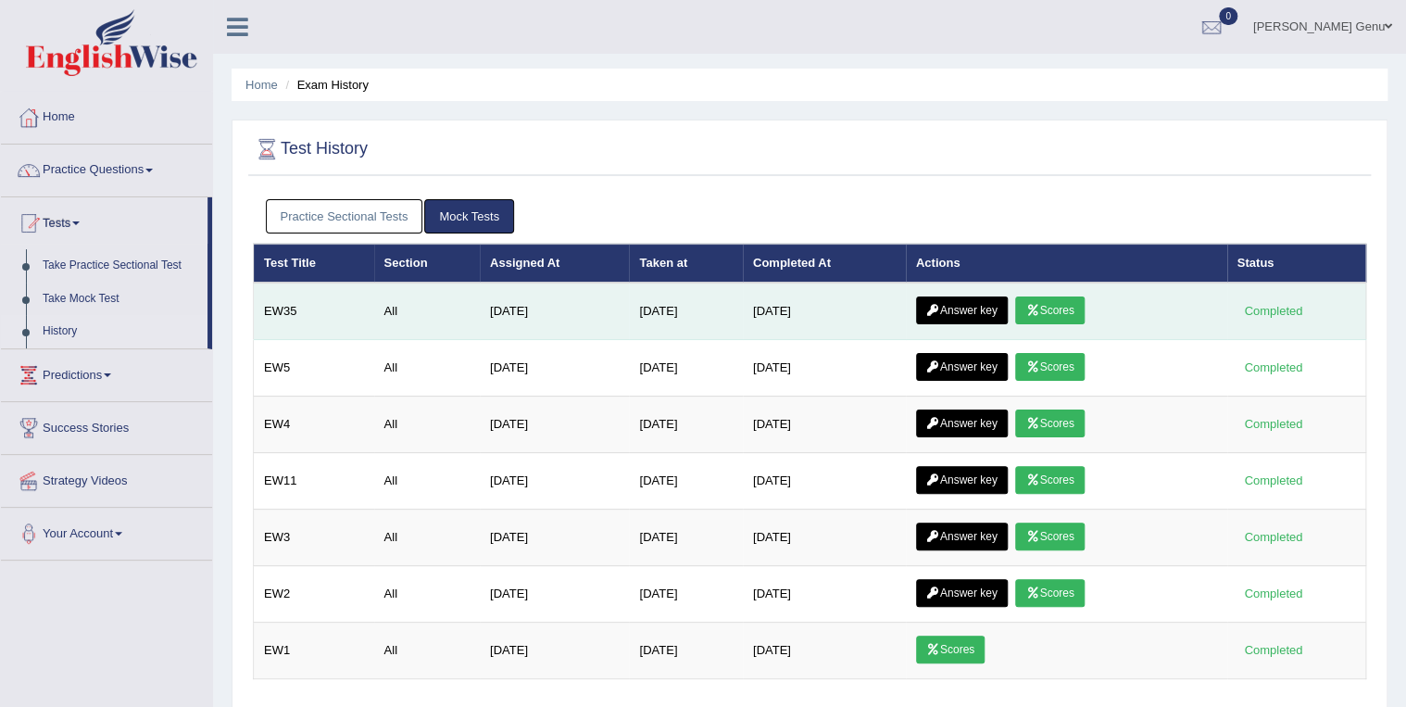
click at [1064, 309] on link "Scores" at bounding box center [1049, 310] width 69 height 28
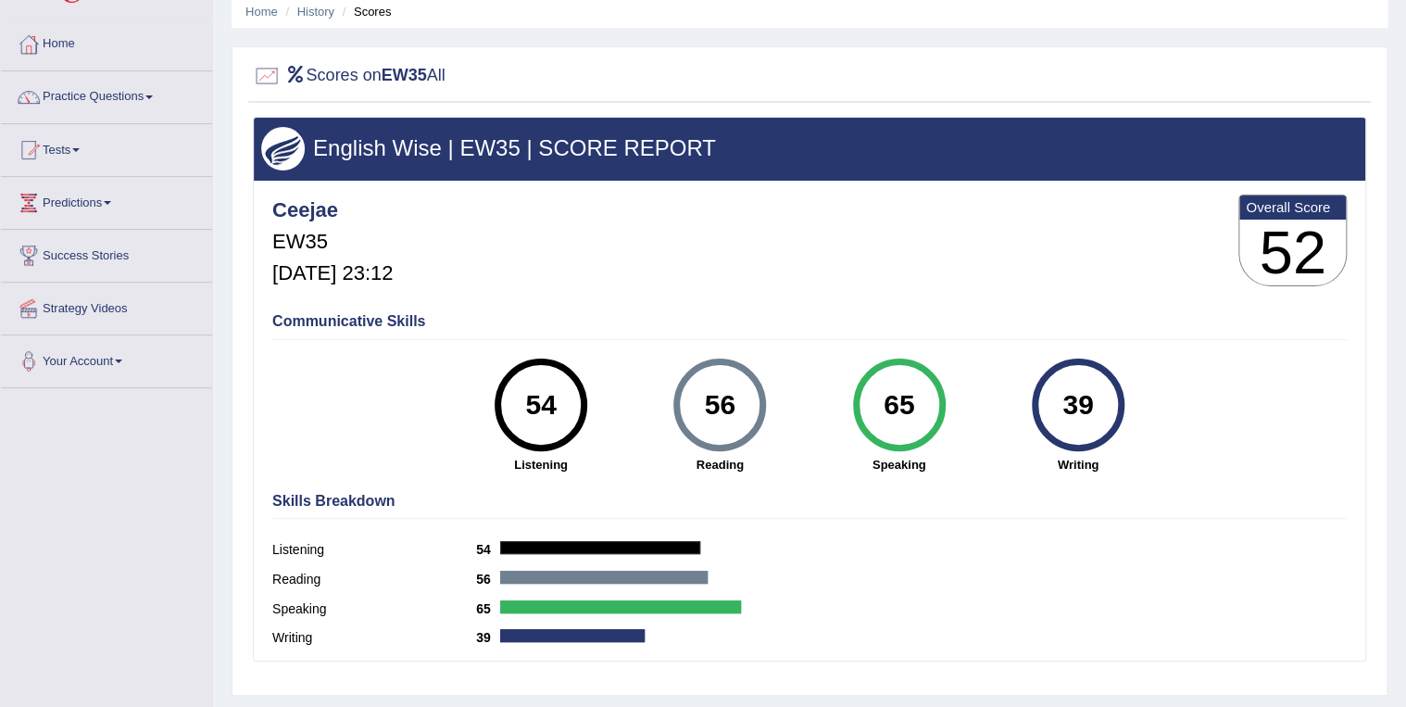
scroll to position [74, 0]
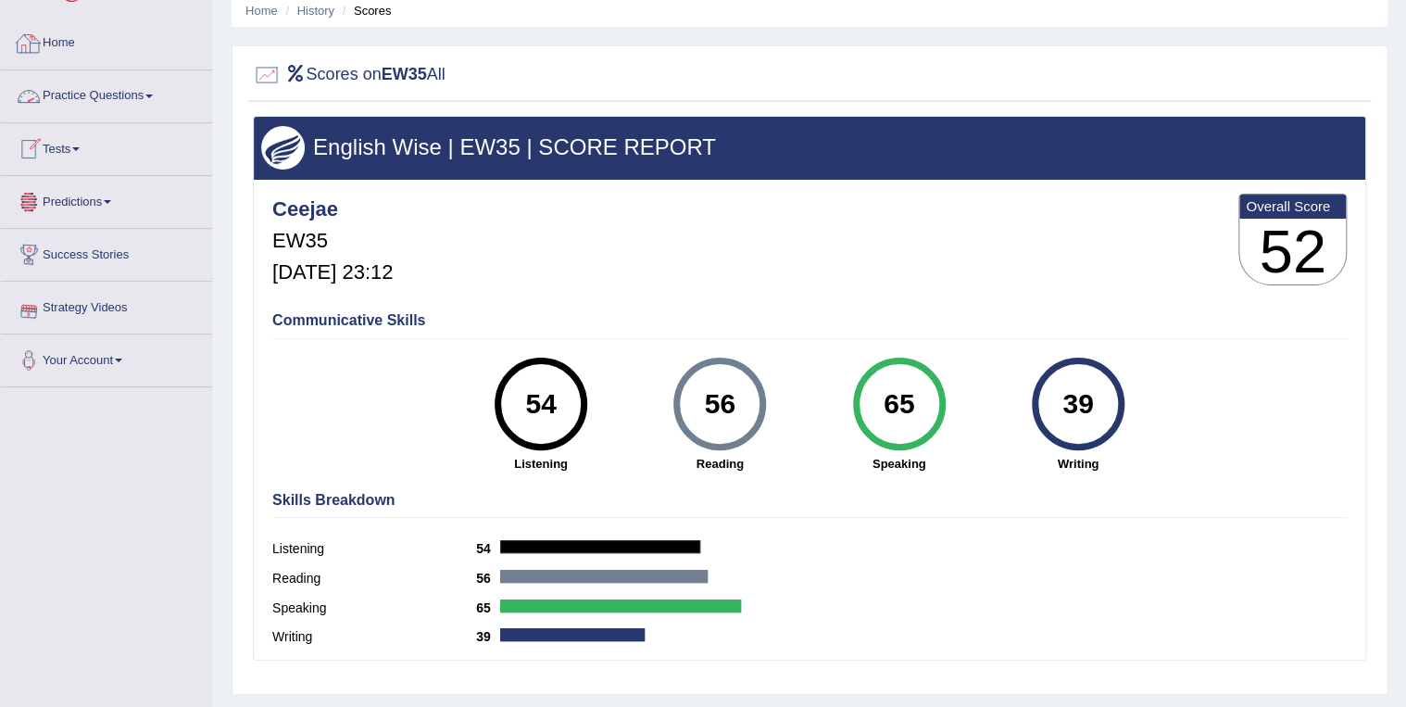
click at [55, 40] on link "Home" at bounding box center [106, 41] width 211 height 46
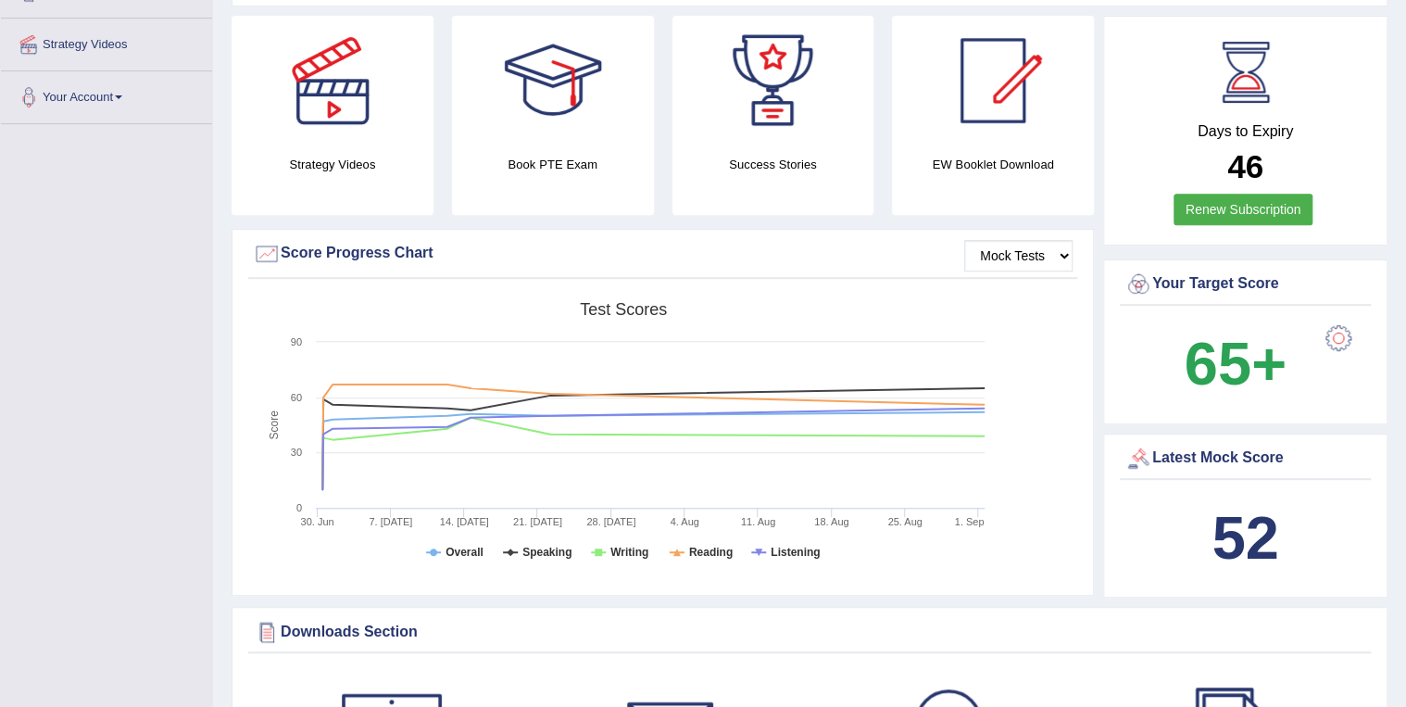
scroll to position [296, 0]
